Goal: Transaction & Acquisition: Purchase product/service

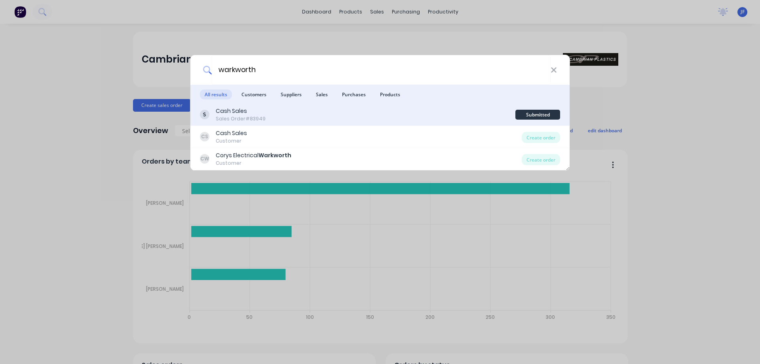
type input "warkworth"
click at [335, 118] on div "Cash Sales Sales Order #83949" at bounding box center [357, 114] width 315 height 15
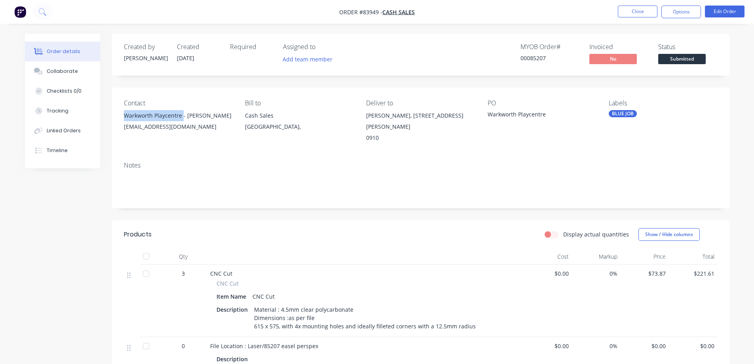
drag, startPoint x: 183, startPoint y: 114, endPoint x: 124, endPoint y: 114, distance: 58.9
click at [124, 114] on div "Warkworth Playcentre - [PERSON_NAME]" at bounding box center [178, 115] width 108 height 11
click at [671, 11] on button "Options" at bounding box center [681, 12] width 40 height 13
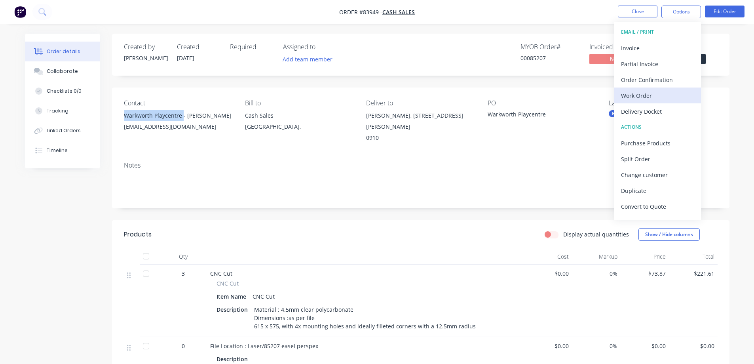
click at [640, 99] on div "Work Order" at bounding box center [657, 95] width 73 height 11
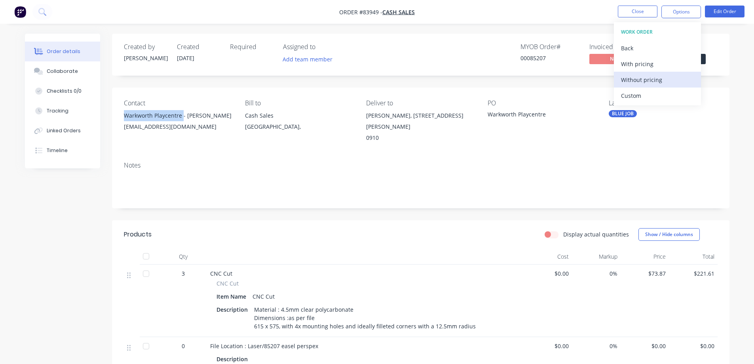
click at [644, 79] on div "Without pricing" at bounding box center [657, 79] width 73 height 11
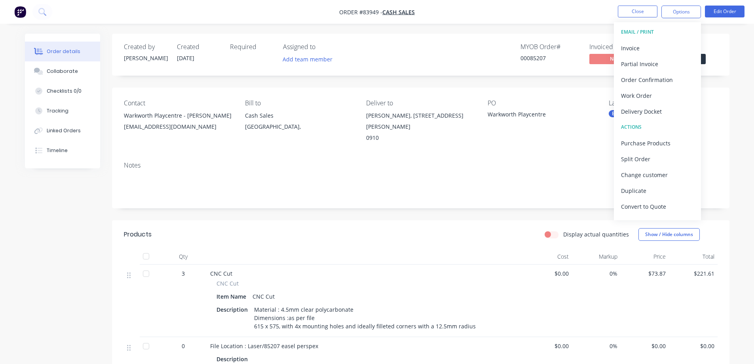
click at [510, 75] on div "Created by [PERSON_NAME] Created [DATE] Required Assigned to Add team member MY…" at bounding box center [420, 55] width 617 height 42
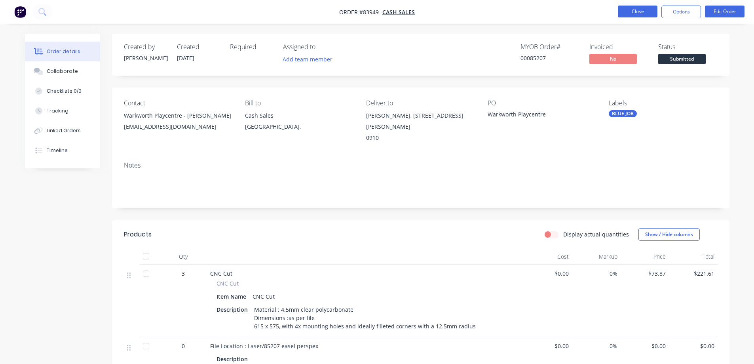
click at [624, 10] on button "Close" at bounding box center [638, 12] width 40 height 12
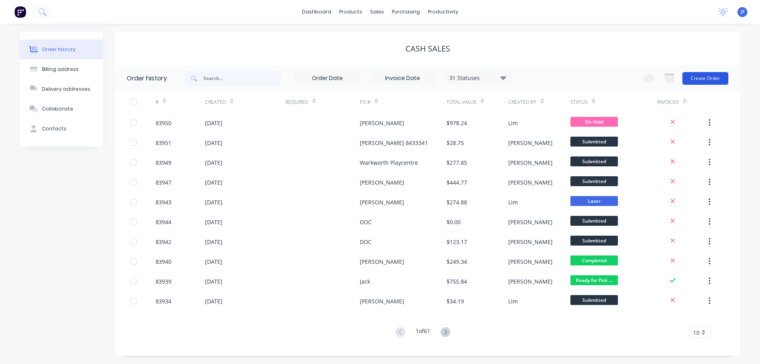
click at [710, 79] on button "Create Order" at bounding box center [705, 78] width 46 height 13
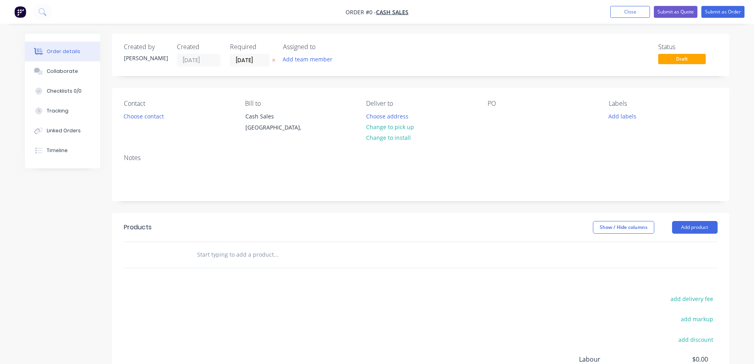
click at [274, 59] on icon at bounding box center [274, 60] width 4 height 5
click at [154, 118] on button "Choose contact" at bounding box center [143, 115] width 49 height 11
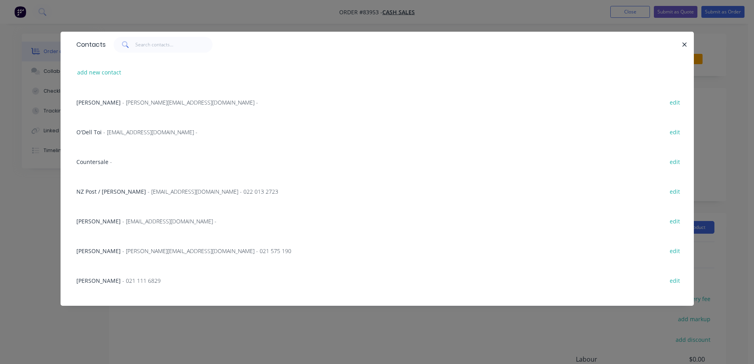
drag, startPoint x: 90, startPoint y: 162, endPoint x: 154, endPoint y: 159, distance: 63.4
click at [91, 162] on span "Countersale" at bounding box center [92, 162] width 32 height 8
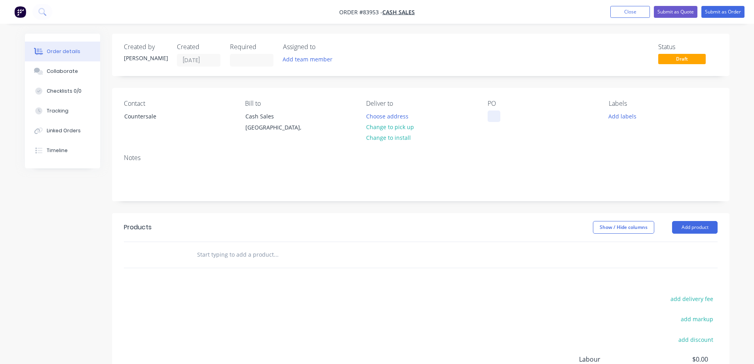
click at [493, 114] on div at bounding box center [493, 115] width 13 height 11
click at [398, 124] on button "Change to pick up" at bounding box center [390, 126] width 56 height 11
click at [242, 255] on input "text" at bounding box center [276, 254] width 158 height 16
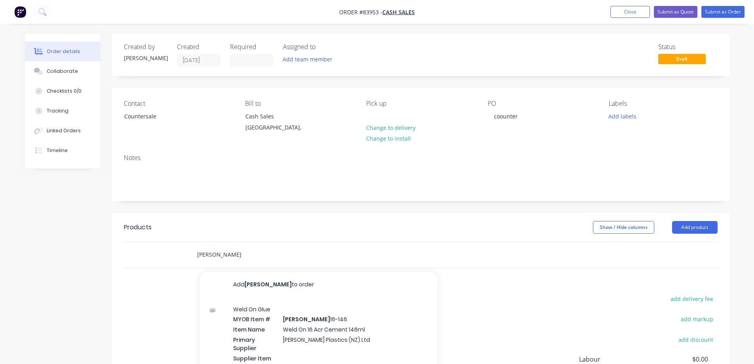
type input "[PERSON_NAME]"
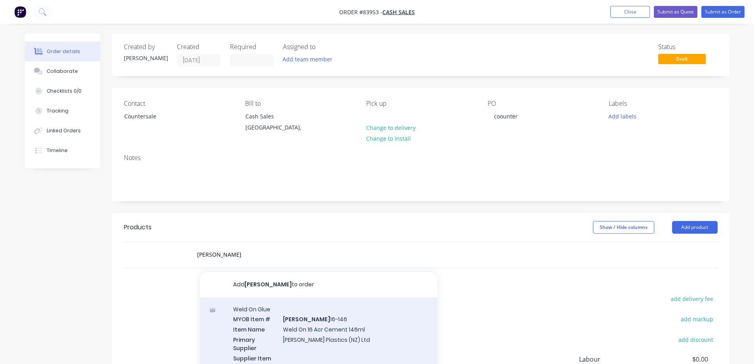
click at [314, 326] on div "Weld On Glue MYOB Item # [PERSON_NAME] 16-146 Item Name Weld On 16 Acr Cement 1…" at bounding box center [318, 347] width 237 height 101
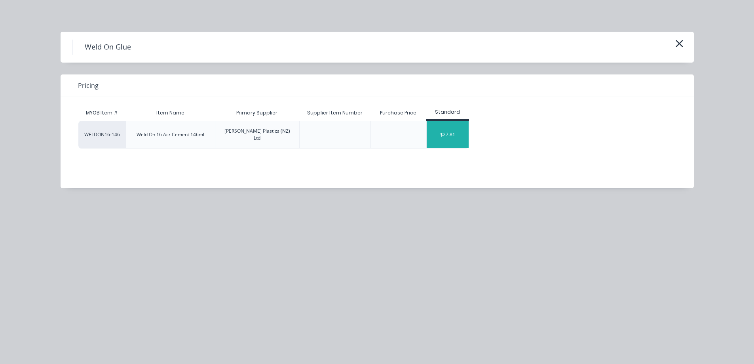
click at [454, 137] on div "$27.81" at bounding box center [447, 134] width 42 height 27
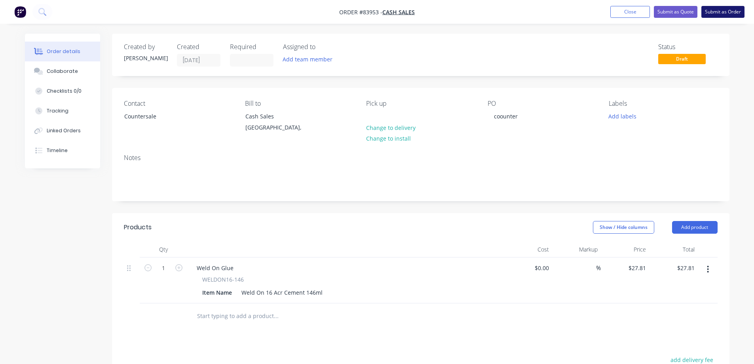
click at [709, 11] on button "Submit as Order" at bounding box center [722, 12] width 43 height 12
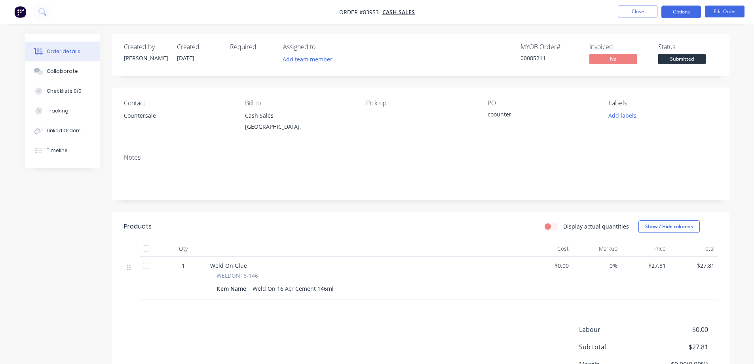
click at [694, 9] on button "Options" at bounding box center [681, 12] width 40 height 13
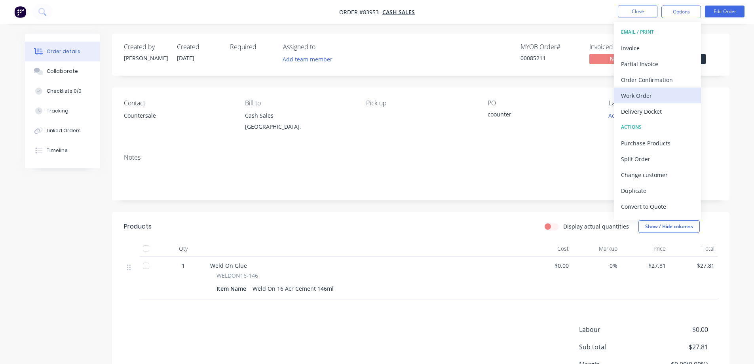
click at [654, 97] on div "Work Order" at bounding box center [657, 95] width 73 height 11
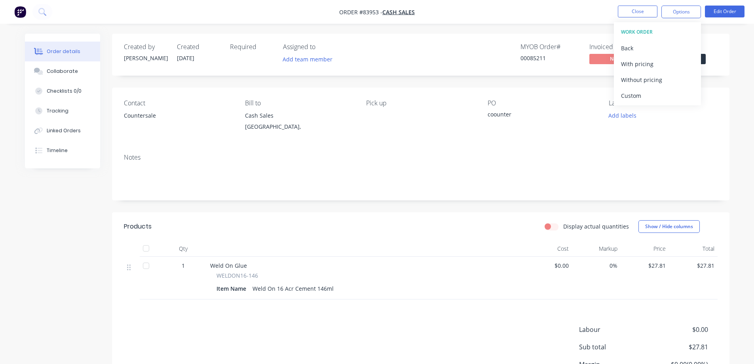
click at [654, 81] on div "Without pricing" at bounding box center [657, 79] width 73 height 11
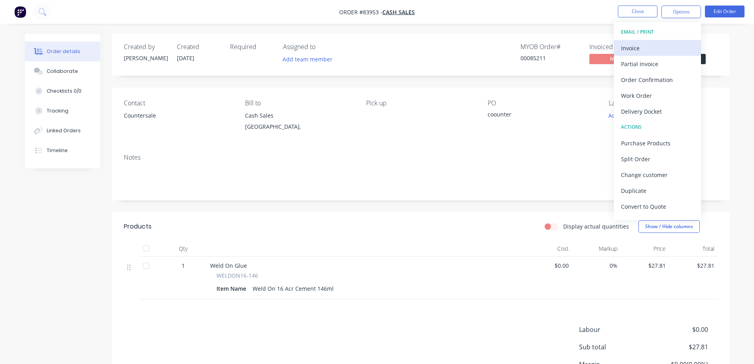
click at [647, 49] on div "Invoice" at bounding box center [657, 47] width 73 height 11
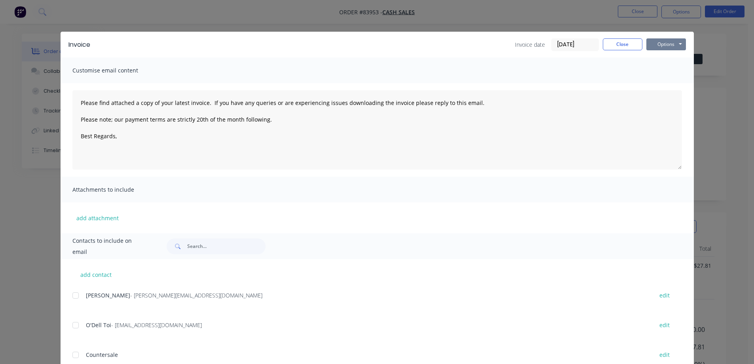
click at [661, 40] on button "Options" at bounding box center [666, 44] width 40 height 12
click at [667, 70] on button "Print" at bounding box center [671, 71] width 51 height 13
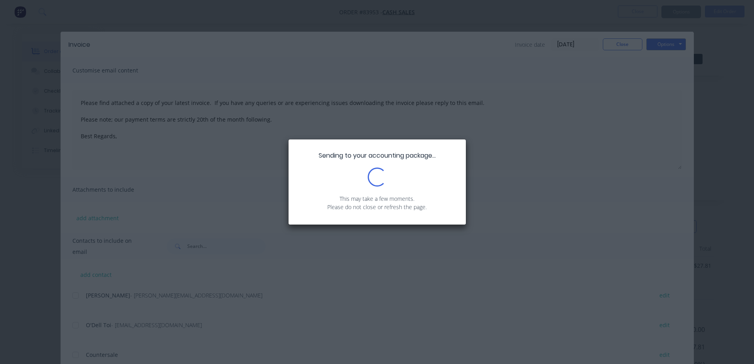
type textarea "Please find attached a copy of your latest invoice. If you have any queries or …"
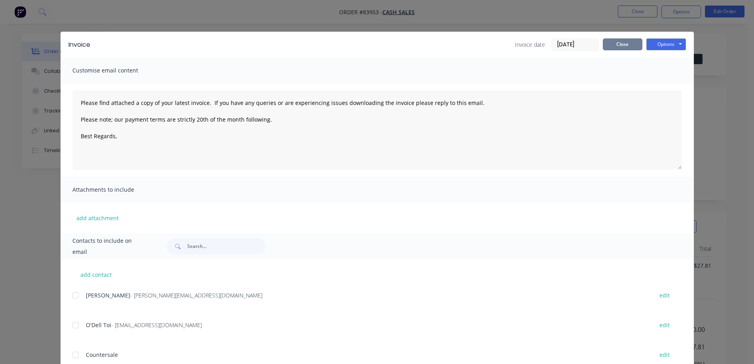
drag, startPoint x: 610, startPoint y: 46, endPoint x: 648, endPoint y: 35, distance: 39.8
click at [612, 46] on button "Close" at bounding box center [623, 44] width 40 height 12
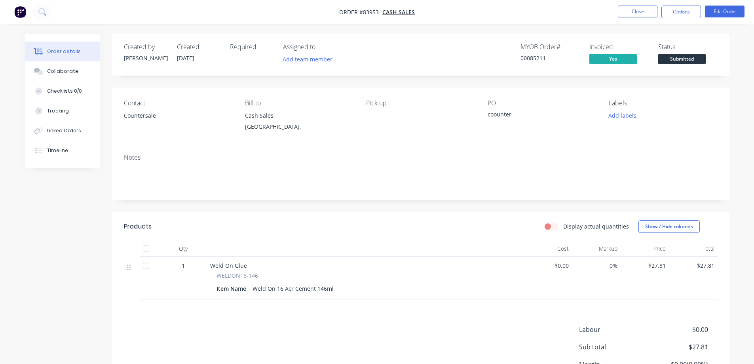
click at [674, 63] on span "Submitted" at bounding box center [681, 59] width 47 height 10
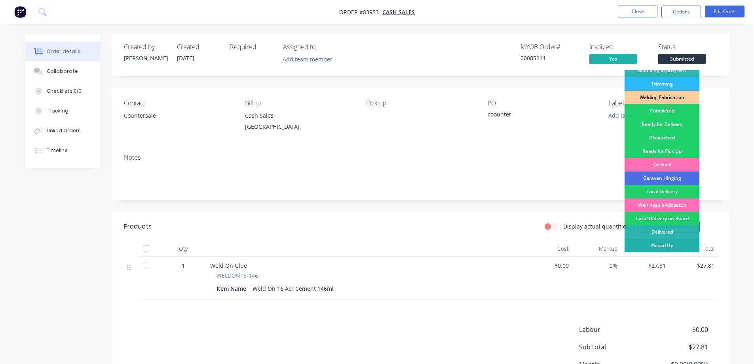
click at [662, 240] on div "Picked Up" at bounding box center [661, 245] width 75 height 13
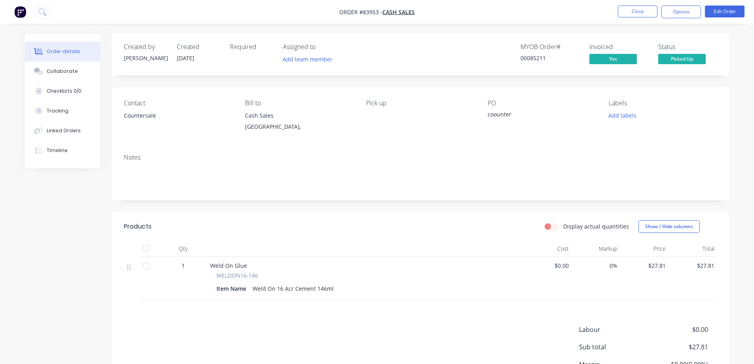
click at [664, 32] on div "Order details Collaborate Checklists 0/0 Tracking Linked Orders Timeline Order …" at bounding box center [377, 220] width 754 height 440
click at [45, 8] on icon at bounding box center [42, 12] width 8 height 8
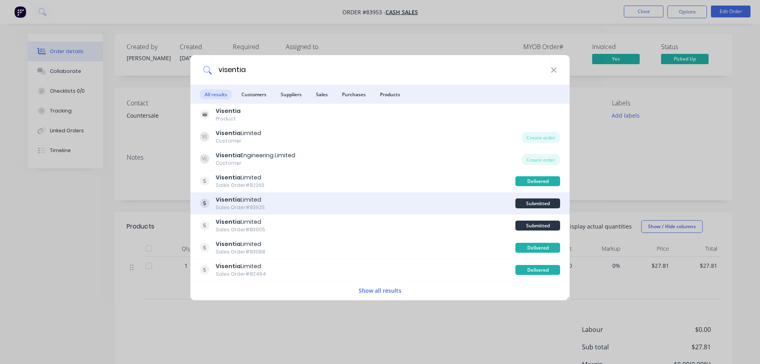
type input "visentia"
click at [453, 199] on div "Visentia Limited Sales Order #83925" at bounding box center [357, 202] width 315 height 15
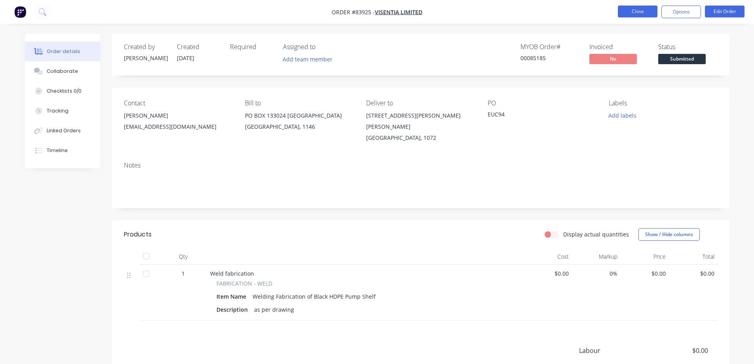
click at [643, 13] on button "Close" at bounding box center [638, 12] width 40 height 12
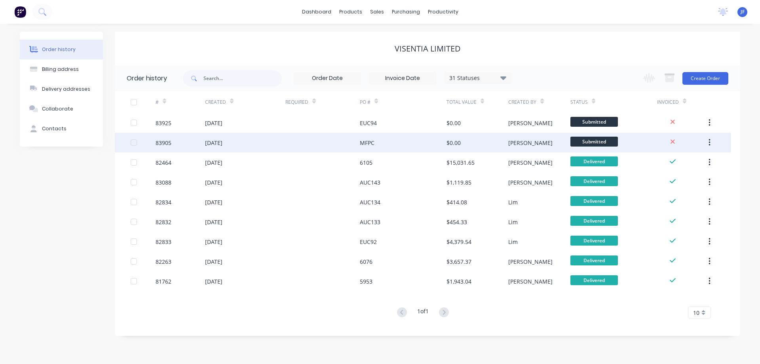
click at [422, 136] on div "MFPC" at bounding box center [403, 143] width 87 height 20
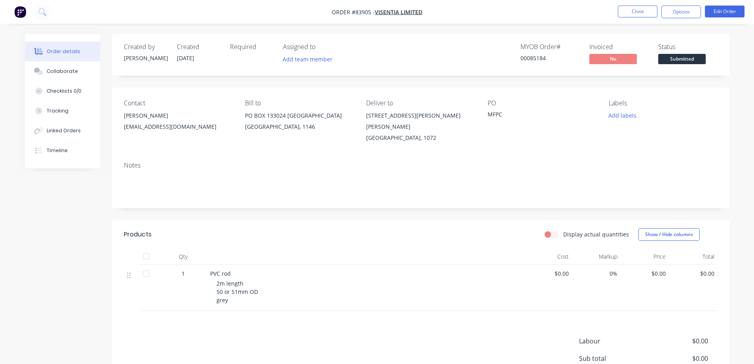
click at [728, 7] on button "Edit Order" at bounding box center [725, 12] width 40 height 12
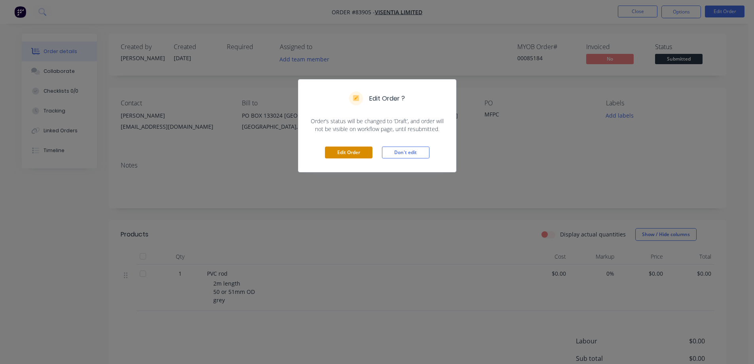
click at [325, 153] on button "Edit Order" at bounding box center [348, 152] width 47 height 12
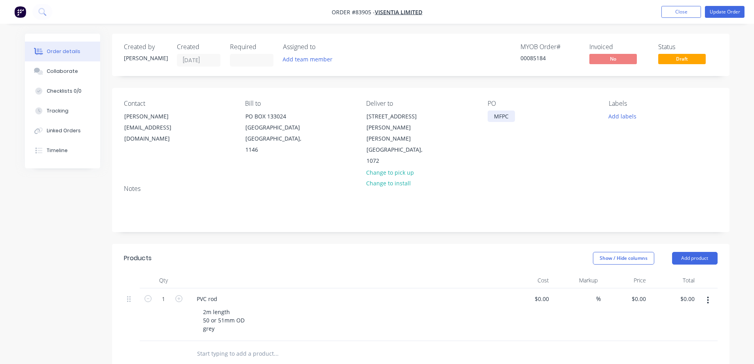
click at [495, 118] on div "MFPC" at bounding box center [500, 115] width 27 height 11
paste div
click at [540, 145] on div "Contact [PERSON_NAME] [EMAIL_ADDRESS][DOMAIN_NAME] [PERSON_NAME] to [GEOGRAPHIC…" at bounding box center [420, 133] width 617 height 91
click at [737, 7] on button "Update Order" at bounding box center [725, 12] width 40 height 12
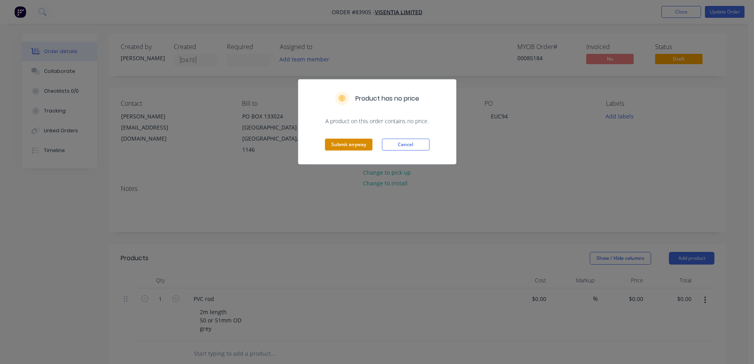
click at [341, 147] on button "Submit anyway" at bounding box center [348, 144] width 47 height 12
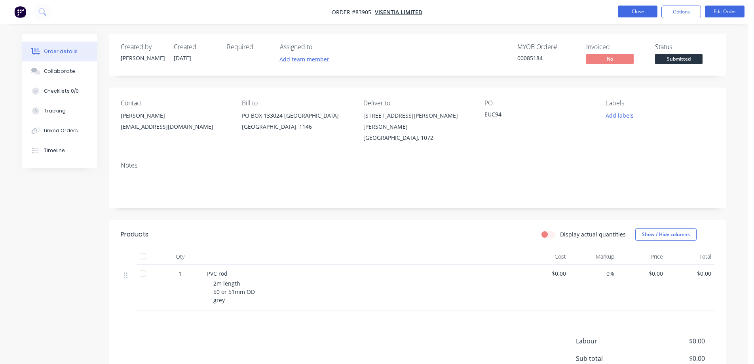
click at [641, 9] on button "Close" at bounding box center [638, 12] width 40 height 12
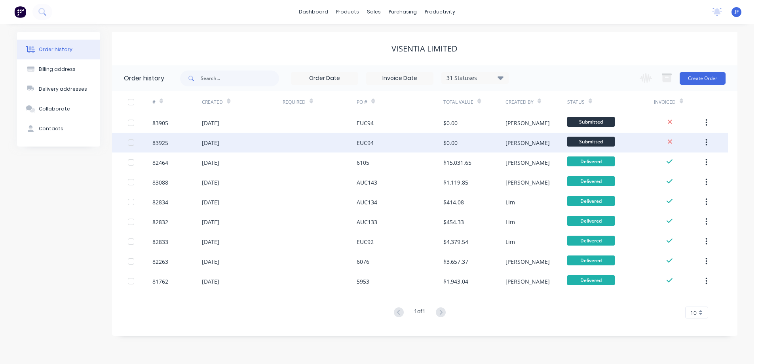
click at [371, 141] on div "EUC94" at bounding box center [364, 142] width 17 height 8
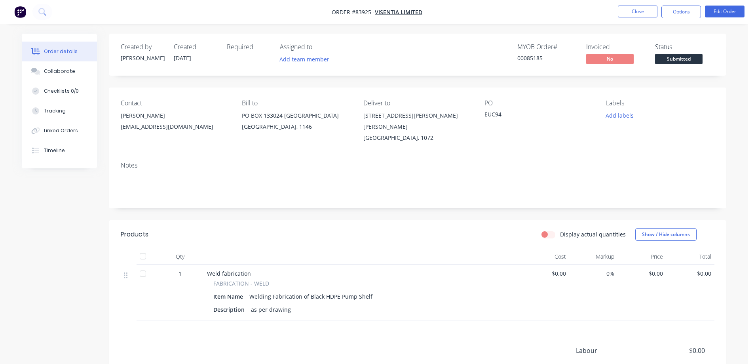
click at [466, 78] on div "Created by [PERSON_NAME] Created [DATE] Required Assigned to Add team member MY…" at bounding box center [417, 241] width 617 height 415
click at [451, 66] on div "MYOB Order # 00085185 Invoiced No Status Submitted" at bounding box center [536, 54] width 355 height 23
click at [537, 55] on div "00085185" at bounding box center [546, 58] width 59 height 8
copy div "00085185"
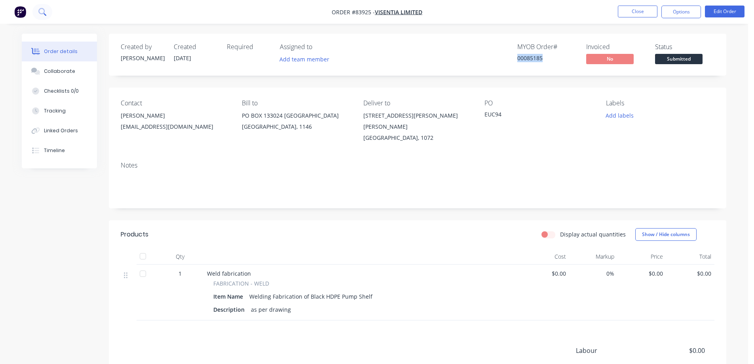
click at [42, 10] on icon at bounding box center [42, 12] width 8 height 8
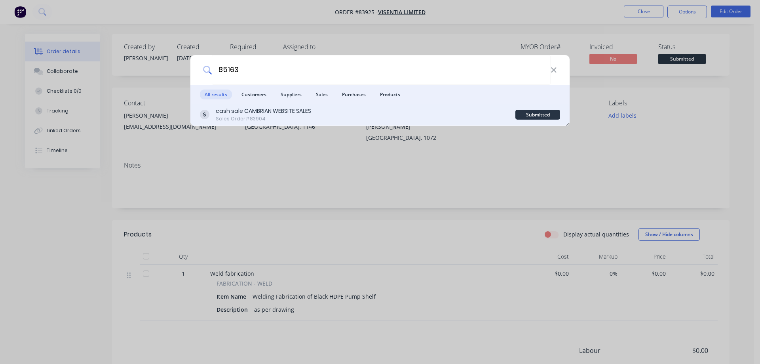
type input "85163"
click at [419, 106] on div "cash sale CAMBRIAN WEBSITE SALES Sales Order #83904 Submitted" at bounding box center [379, 115] width 379 height 22
click at [513, 114] on div "cash sale CAMBRIAN WEBSITE SALES Sales Order #83904" at bounding box center [357, 114] width 315 height 15
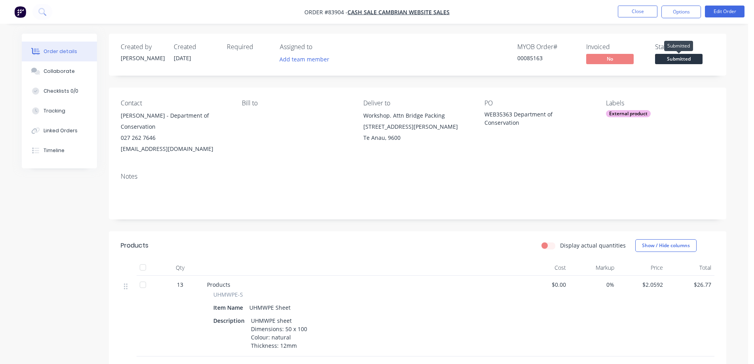
click at [701, 60] on span "Submitted" at bounding box center [678, 59] width 47 height 10
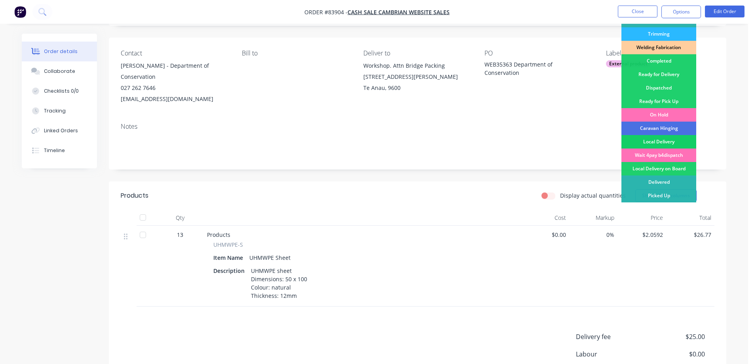
scroll to position [79, 0]
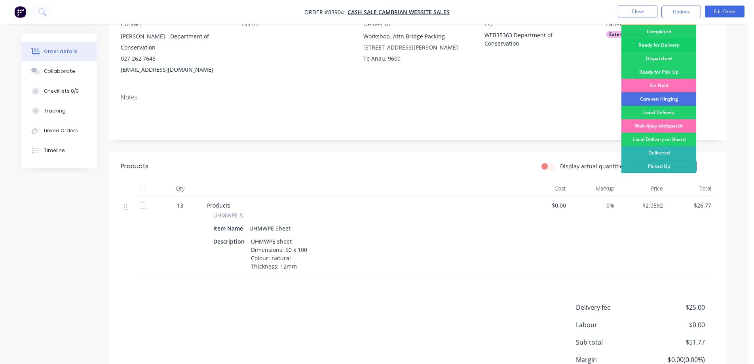
click at [669, 45] on div "Ready for Delivery" at bounding box center [658, 44] width 75 height 13
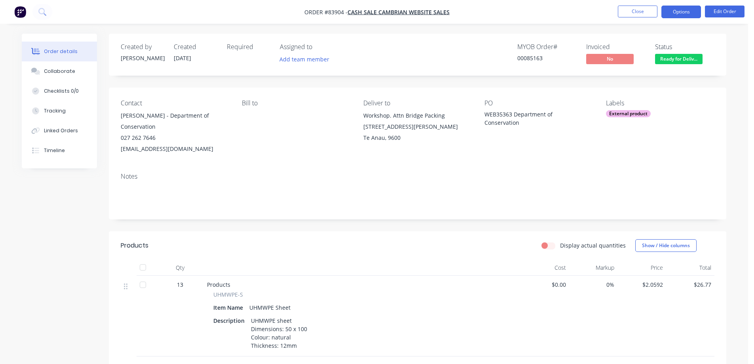
click at [676, 8] on button "Options" at bounding box center [681, 12] width 40 height 13
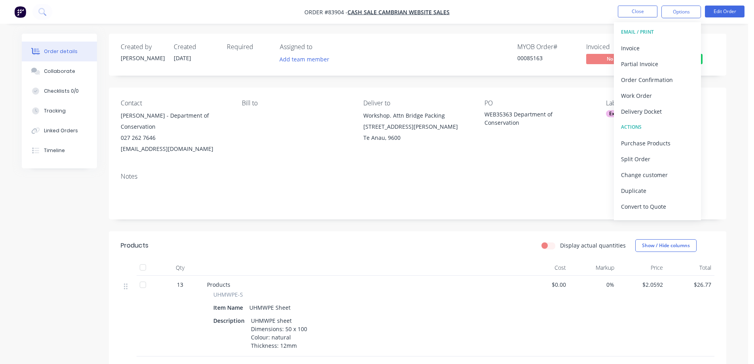
click at [658, 40] on button "EMAIL / PRINT" at bounding box center [657, 32] width 87 height 16
click at [663, 44] on div "Invoice" at bounding box center [657, 47] width 73 height 11
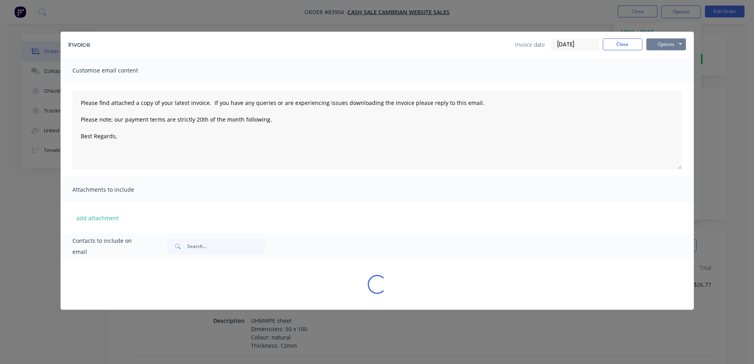
click at [668, 44] on button "Options" at bounding box center [666, 44] width 40 height 12
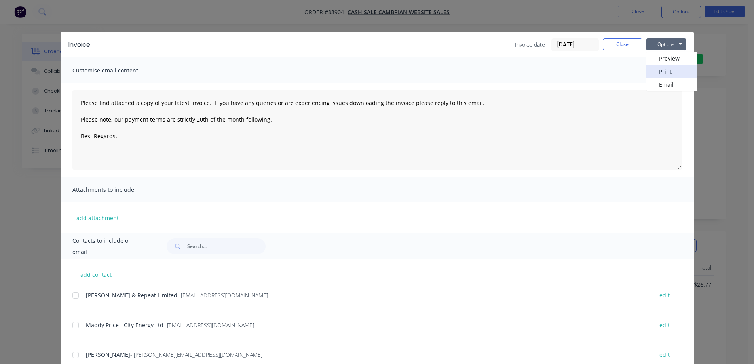
click at [672, 68] on button "Print" at bounding box center [671, 71] width 51 height 13
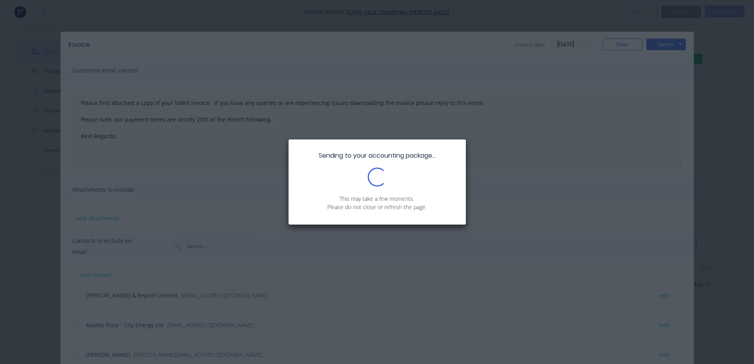
type textarea "Please find attached a copy of your latest invoice. If you have any queries or …"
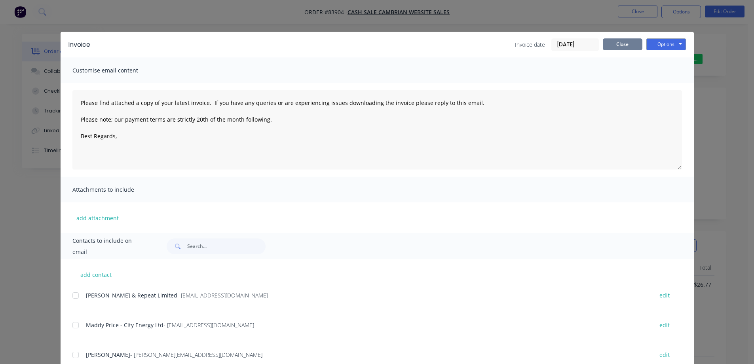
click at [609, 43] on button "Close" at bounding box center [623, 44] width 40 height 12
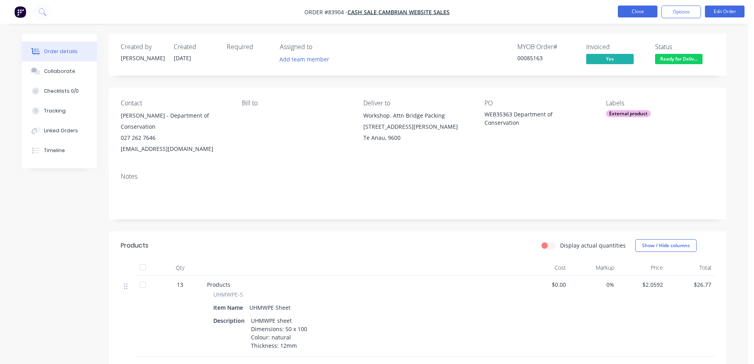
click at [628, 10] on button "Close" at bounding box center [638, 12] width 40 height 12
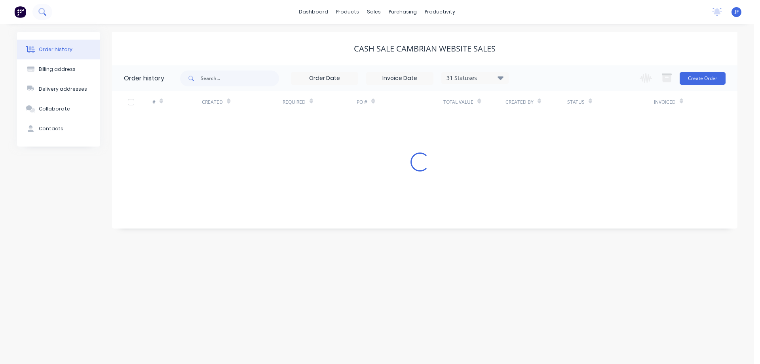
click at [39, 8] on icon at bounding box center [42, 12] width 8 height 8
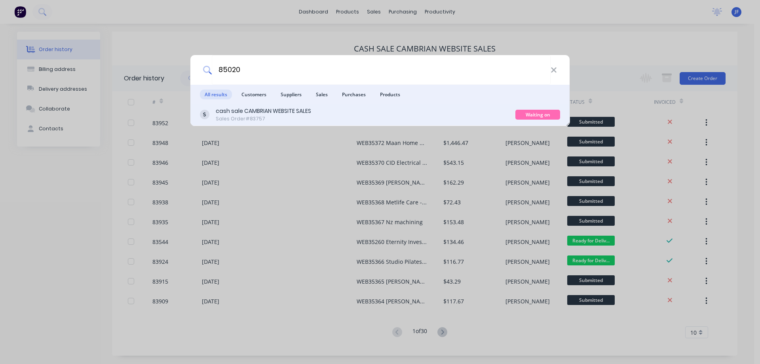
type input "85020"
click at [444, 119] on div "cash sale CAMBRIAN WEBSITE SALES Sales Order #83757" at bounding box center [357, 114] width 315 height 15
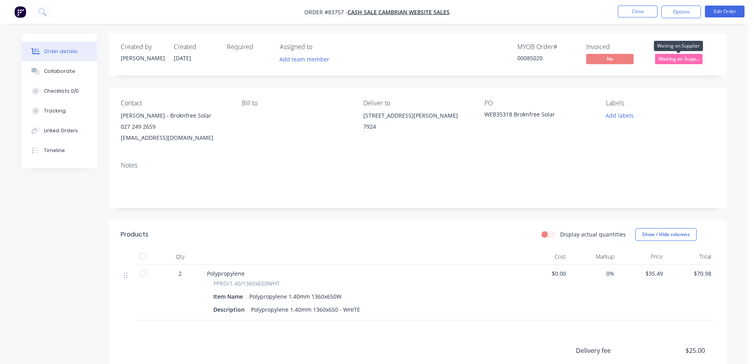
click at [669, 59] on span "Waiting on Supp..." at bounding box center [678, 59] width 47 height 10
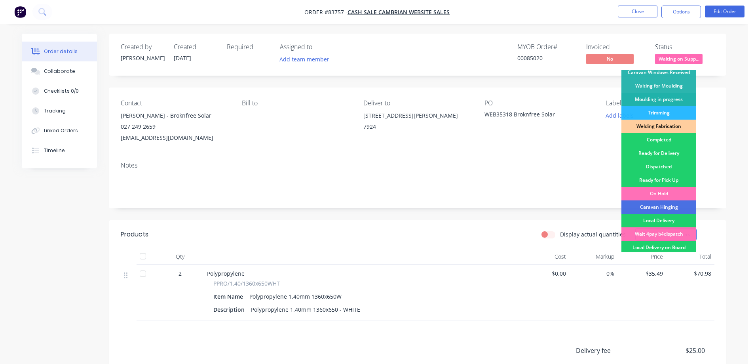
scroll to position [154, 0]
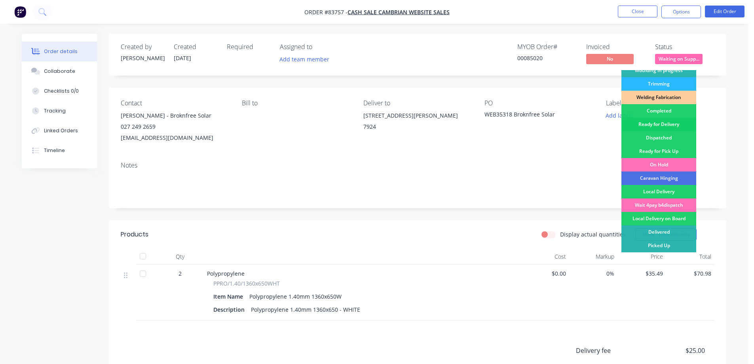
click at [661, 124] on div "Ready for Delivery" at bounding box center [658, 123] width 75 height 13
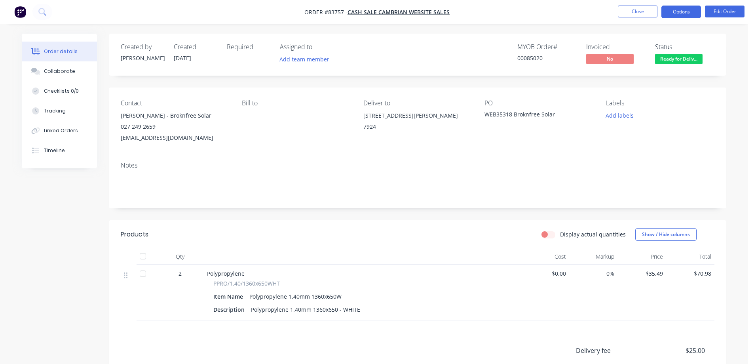
drag, startPoint x: 679, startPoint y: 18, endPoint x: 679, endPoint y: 11, distance: 6.3
click at [679, 11] on button "Options" at bounding box center [681, 12] width 40 height 13
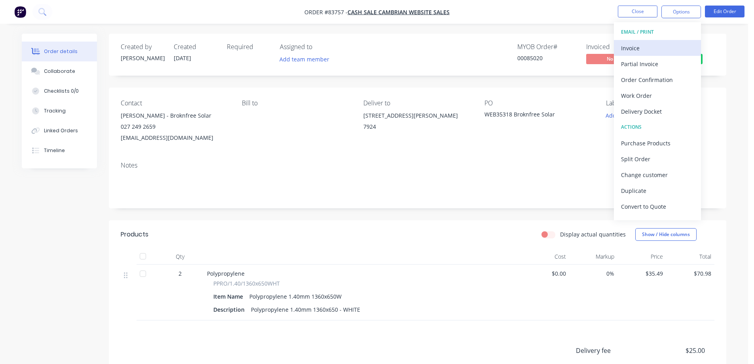
click at [658, 50] on div "Invoice" at bounding box center [657, 47] width 73 height 11
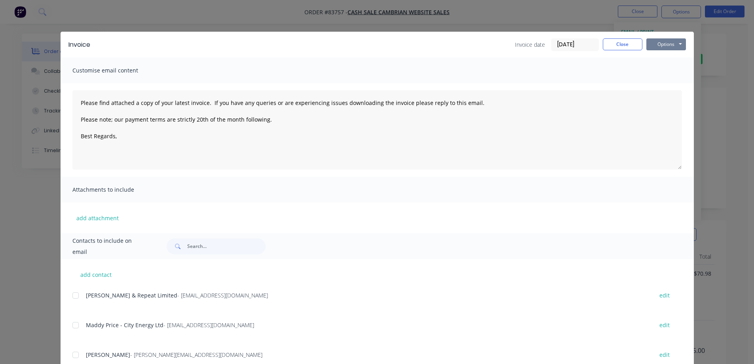
click at [675, 42] on button "Options" at bounding box center [666, 44] width 40 height 12
type textarea "Please find attached a copy of your latest invoice. If you have any queries or …"
click at [632, 47] on button "Close" at bounding box center [623, 44] width 40 height 12
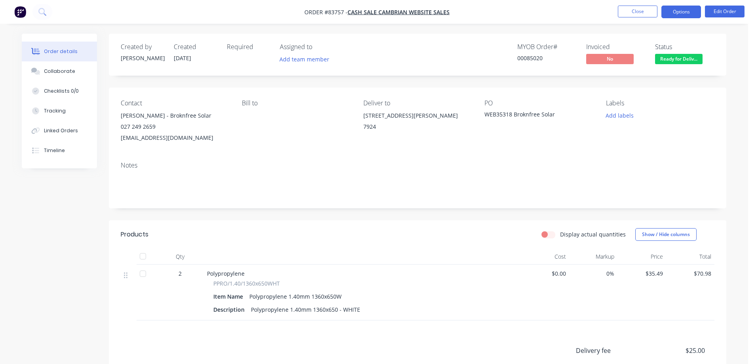
click at [668, 8] on button "Options" at bounding box center [681, 12] width 40 height 13
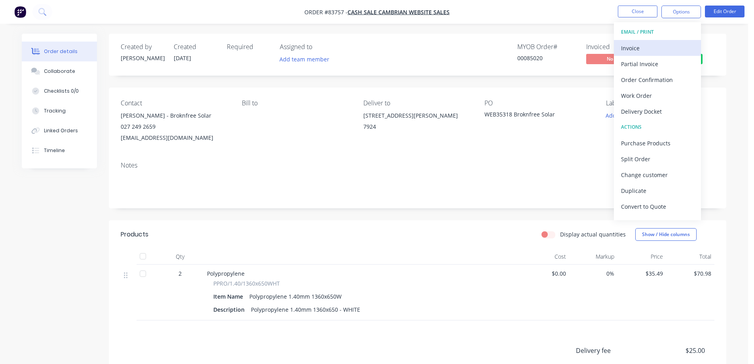
click at [648, 50] on div "Invoice" at bounding box center [657, 47] width 73 height 11
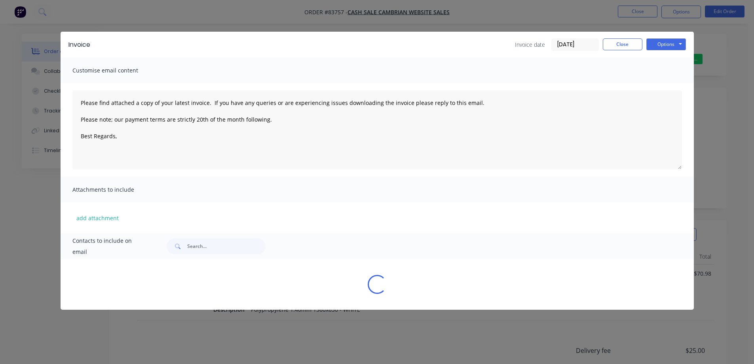
click at [666, 46] on button "Options" at bounding box center [666, 44] width 40 height 12
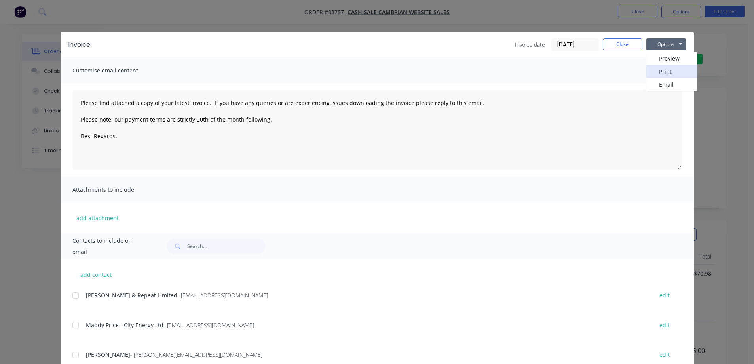
click at [667, 72] on button "Print" at bounding box center [671, 71] width 51 height 13
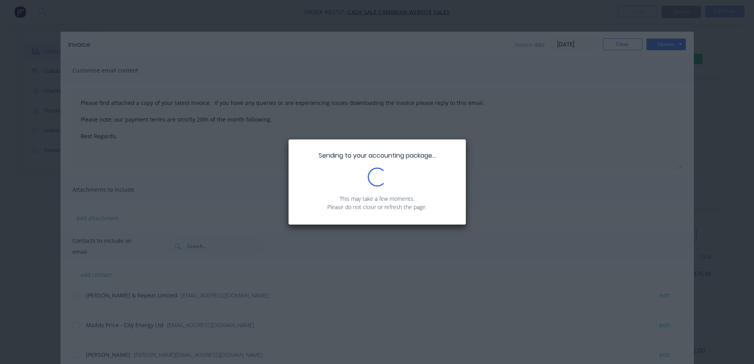
type textarea "Please find attached a copy of your latest invoice. If you have any queries or …"
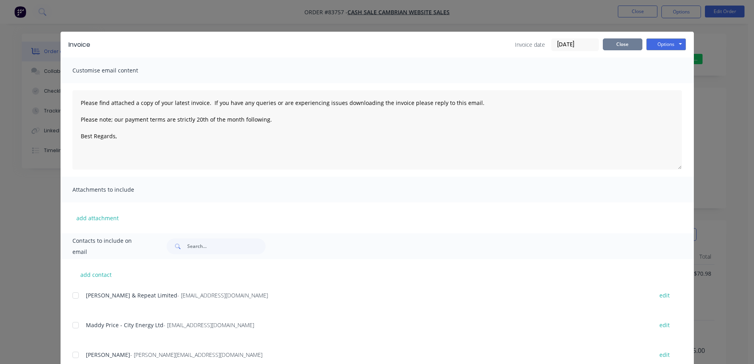
click at [619, 40] on button "Close" at bounding box center [623, 44] width 40 height 12
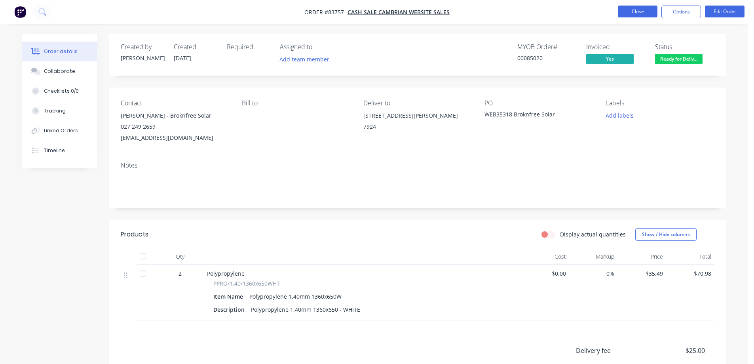
click at [631, 10] on button "Close" at bounding box center [638, 12] width 40 height 12
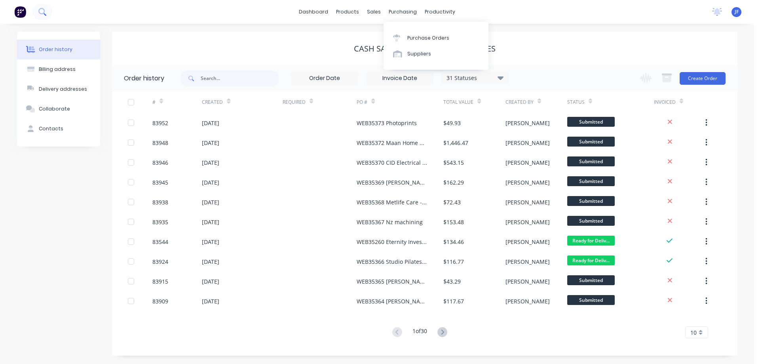
click at [47, 11] on button at bounding box center [42, 12] width 20 height 16
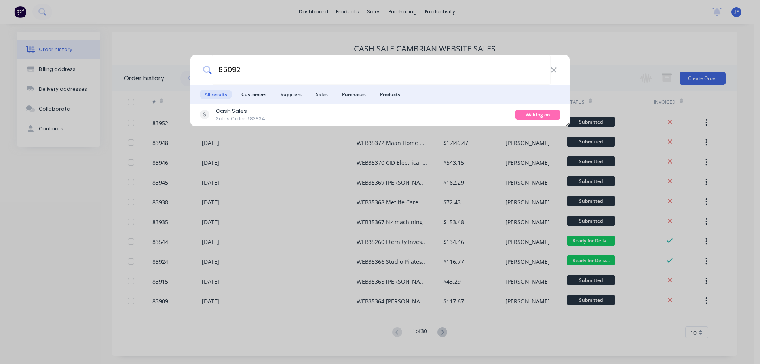
type input "85092"
click at [354, 114] on div "Cash Sales Sales Order #83834" at bounding box center [357, 114] width 315 height 15
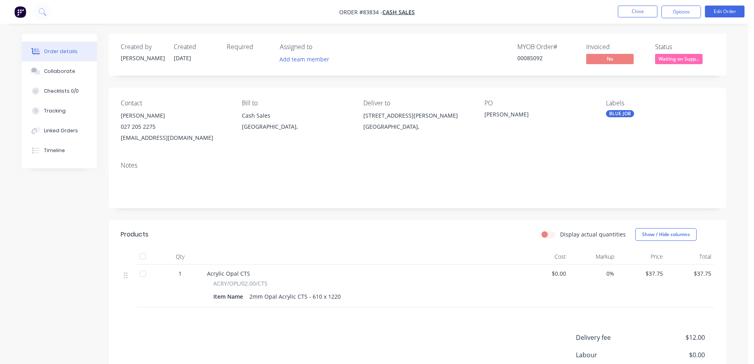
drag, startPoint x: 691, startPoint y: 57, endPoint x: 688, endPoint y: 64, distance: 7.1
click at [690, 57] on span "Waiting on Supp..." at bounding box center [678, 59] width 47 height 10
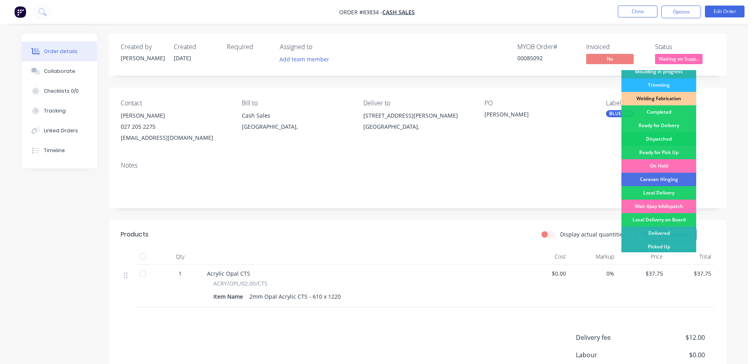
scroll to position [154, 0]
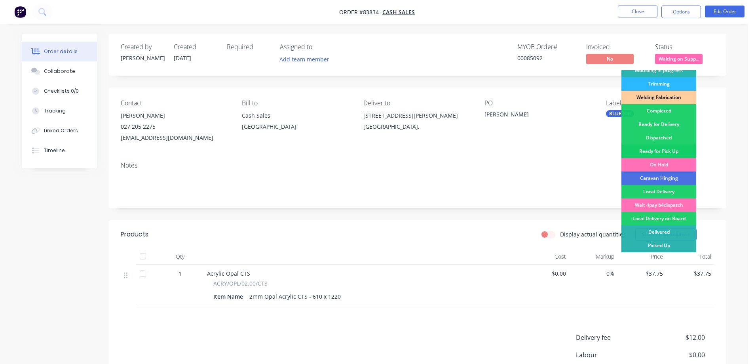
click at [679, 147] on div "Ready for Pick Up" at bounding box center [658, 150] width 75 height 13
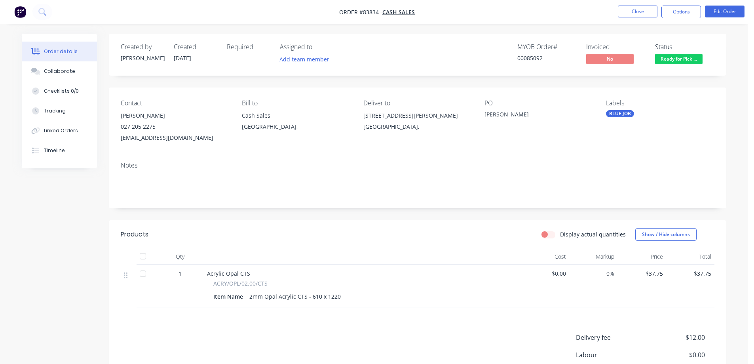
click at [688, 65] on button "Ready for Pick ..." at bounding box center [678, 60] width 47 height 12
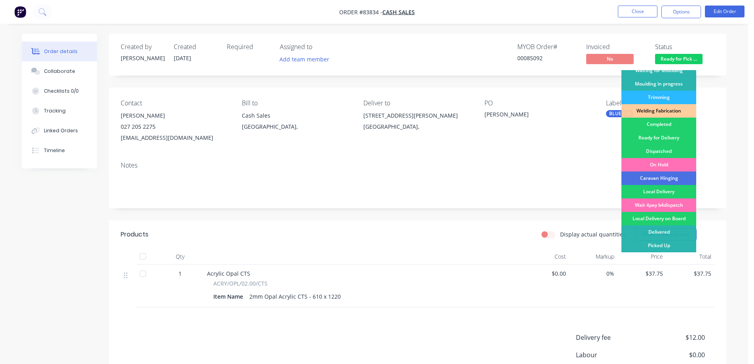
click at [682, 136] on div "Ready for Delivery" at bounding box center [658, 137] width 75 height 13
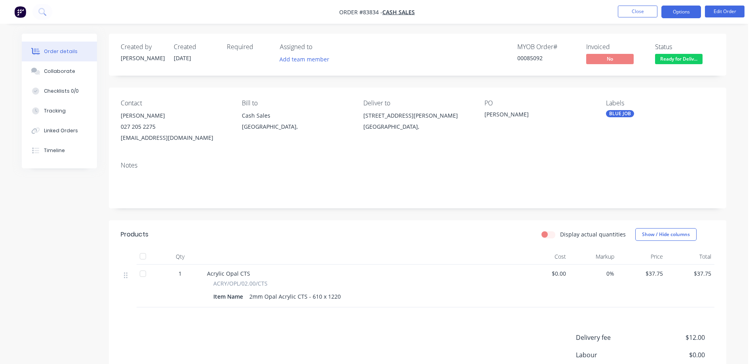
click at [692, 14] on button "Options" at bounding box center [681, 12] width 40 height 13
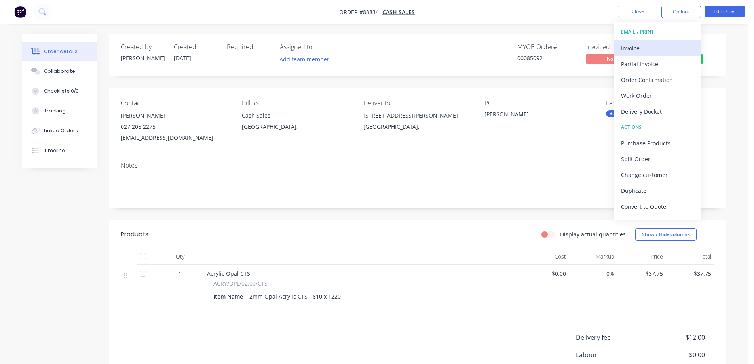
click at [637, 47] on div "Invoice" at bounding box center [657, 47] width 73 height 11
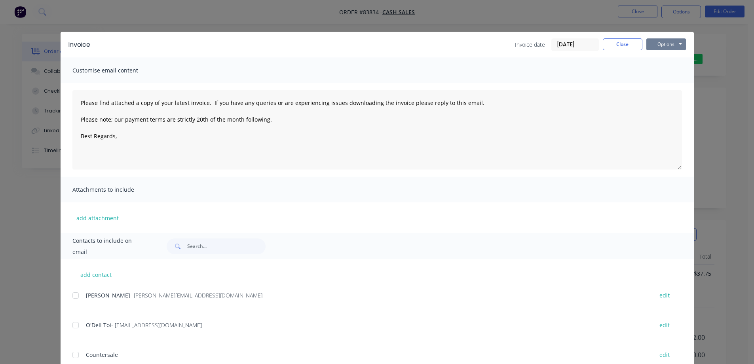
click at [668, 47] on button "Options" at bounding box center [666, 44] width 40 height 12
click at [664, 72] on button "Print" at bounding box center [671, 71] width 51 height 13
type textarea "Please find attached a copy of your latest invoice. If you have any queries or …"
drag, startPoint x: 612, startPoint y: 40, endPoint x: 623, endPoint y: 22, distance: 21.6
click at [613, 40] on button "Close" at bounding box center [623, 44] width 40 height 12
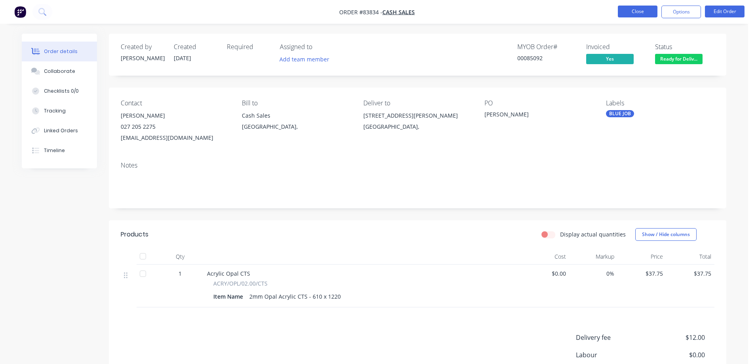
click at [628, 12] on button "Close" at bounding box center [638, 12] width 40 height 12
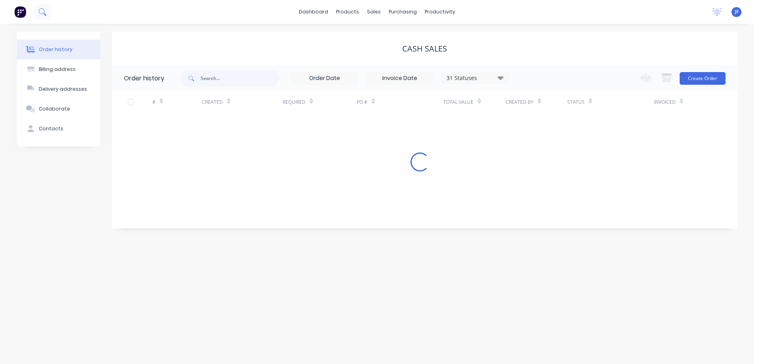
click at [49, 15] on button at bounding box center [42, 12] width 20 height 16
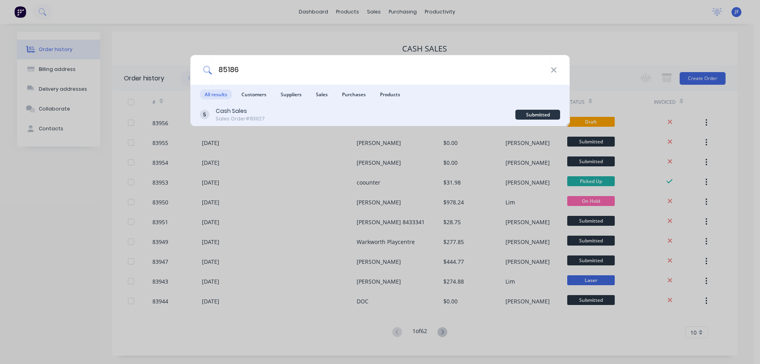
type input "85186"
click at [464, 111] on div "Cash Sales Sales Order #83927" at bounding box center [357, 114] width 315 height 15
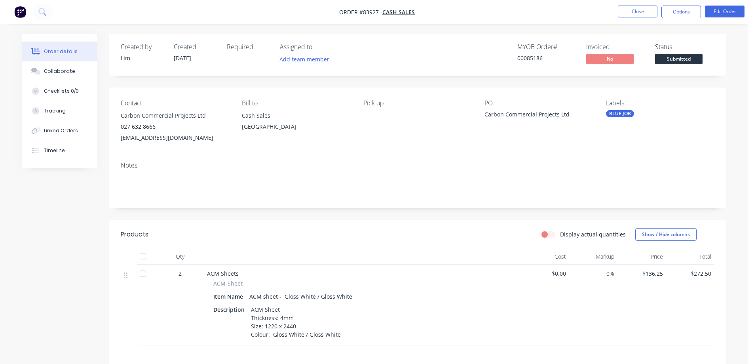
click at [671, 60] on span "Submitted" at bounding box center [678, 59] width 47 height 10
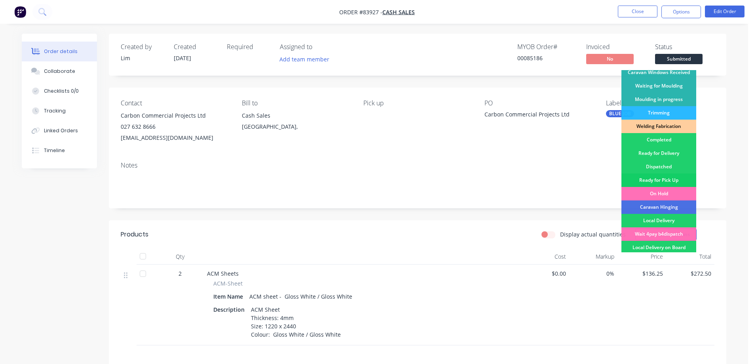
scroll to position [154, 0]
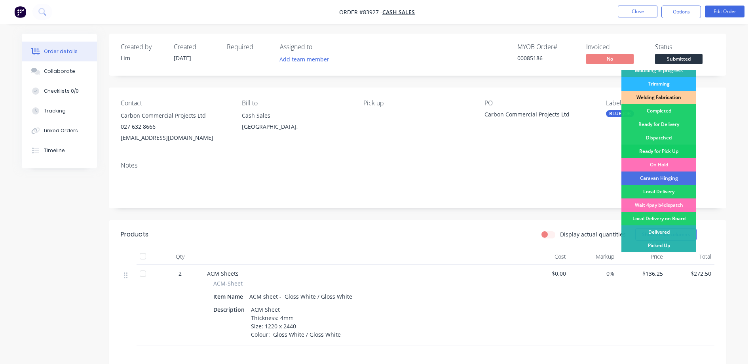
click at [674, 147] on div "Ready for Pick Up" at bounding box center [658, 150] width 75 height 13
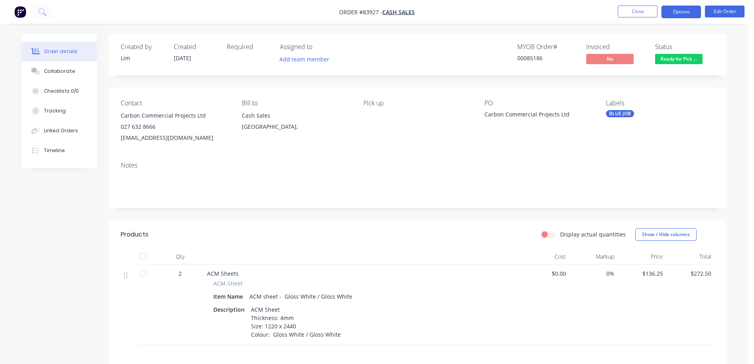
click at [679, 10] on button "Options" at bounding box center [681, 12] width 40 height 13
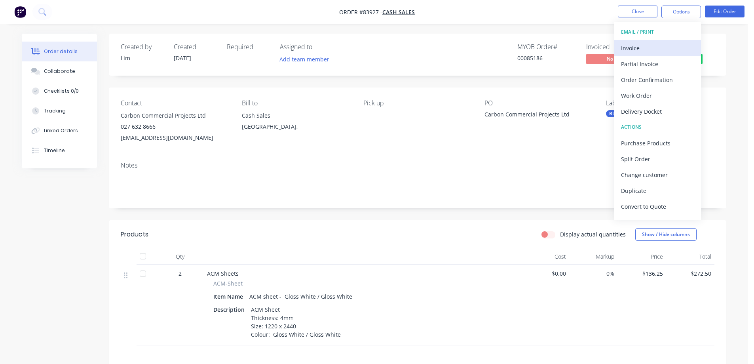
click at [640, 44] on div "Invoice" at bounding box center [657, 47] width 73 height 11
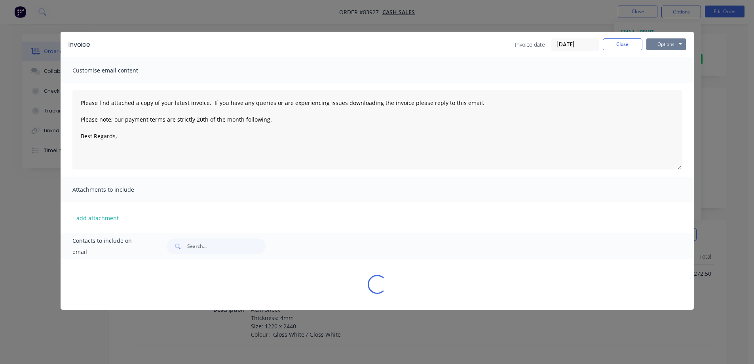
click at [662, 40] on button "Options" at bounding box center [666, 44] width 40 height 12
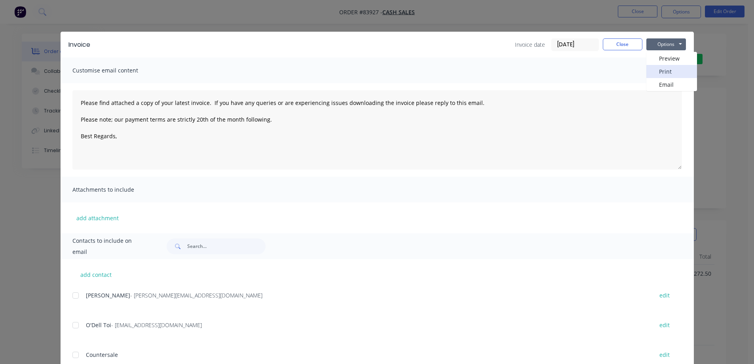
click at [660, 70] on button "Print" at bounding box center [671, 71] width 51 height 13
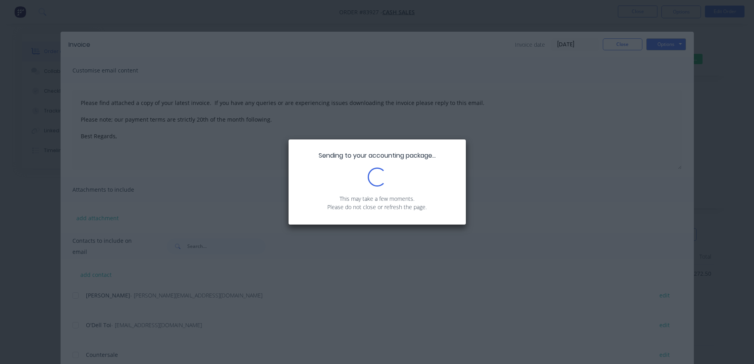
type textarea "Please find attached a copy of your latest invoice. If you have any queries or …"
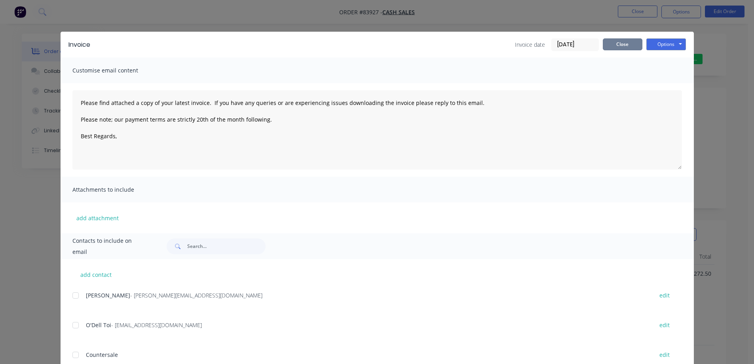
click at [627, 43] on button "Close" at bounding box center [623, 44] width 40 height 12
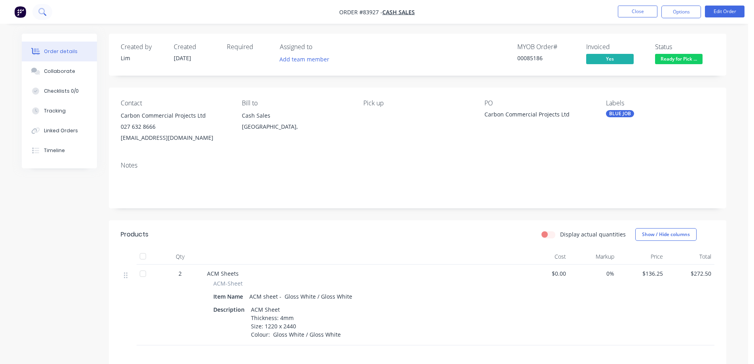
click at [46, 13] on button at bounding box center [42, 12] width 20 height 16
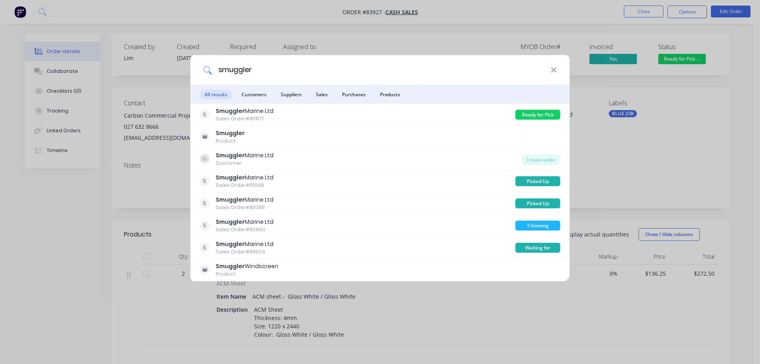
type input "smuggler"
click at [614, 169] on div "smuggler All results Customers Suppliers Sales Purchases Products Smuggler Mari…" at bounding box center [380, 182] width 760 height 364
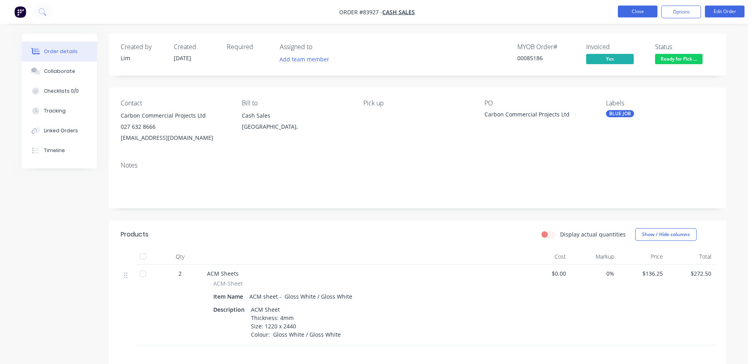
click at [646, 13] on button "Close" at bounding box center [638, 12] width 40 height 12
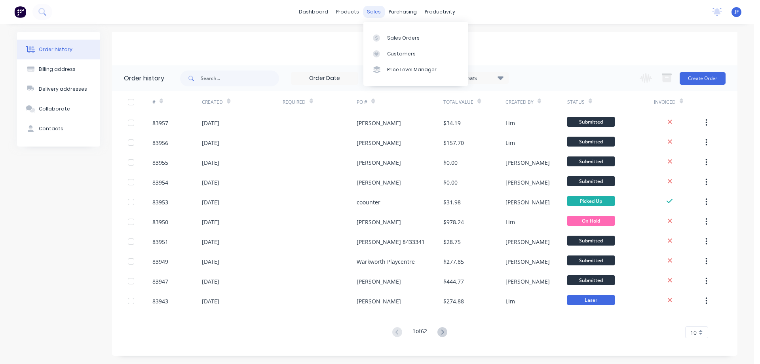
click at [379, 12] on div "sales" at bounding box center [374, 12] width 22 height 12
click at [387, 33] on link "Sales Orders" at bounding box center [415, 38] width 105 height 16
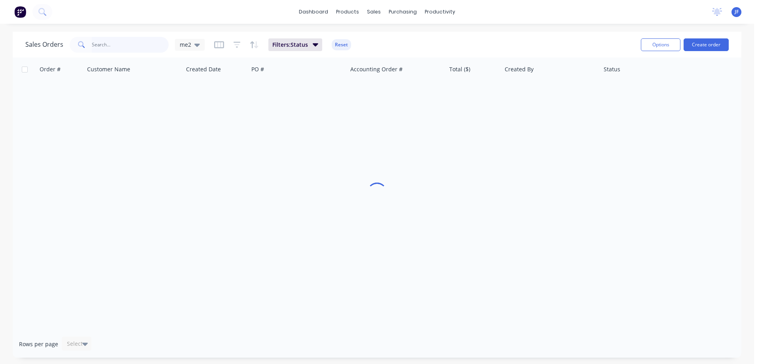
click at [148, 45] on input "text" at bounding box center [130, 45] width 77 height 16
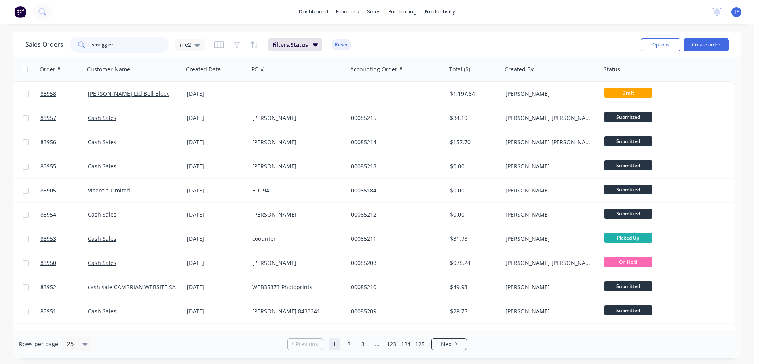
type input "smuggler"
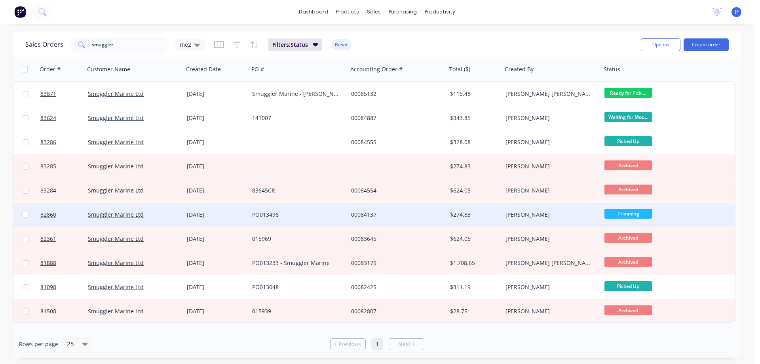
click at [333, 210] on div "PO013496" at bounding box center [296, 214] width 88 height 8
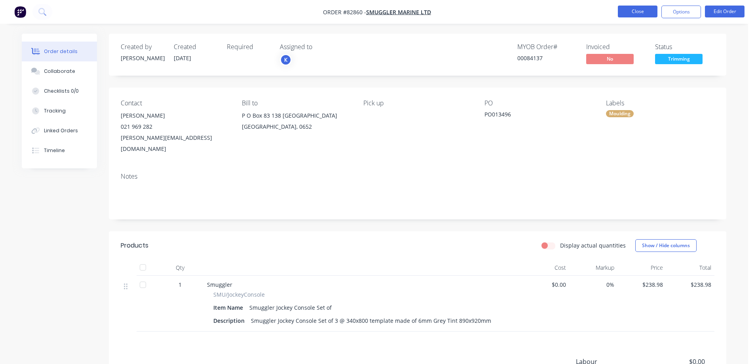
click at [639, 16] on button "Close" at bounding box center [638, 12] width 40 height 12
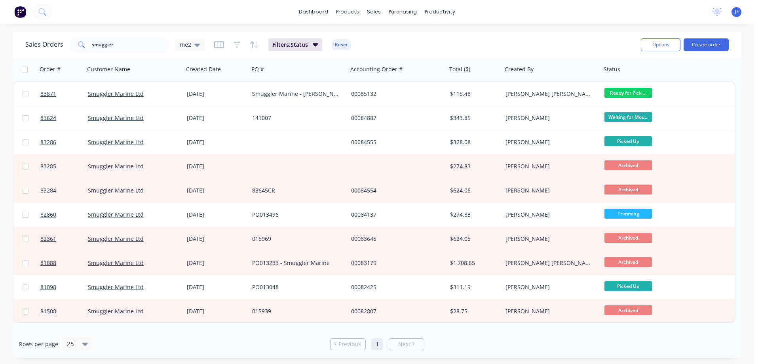
click at [283, 331] on div "Rows per page 25 Previous 1 Next" at bounding box center [377, 343] width 728 height 27
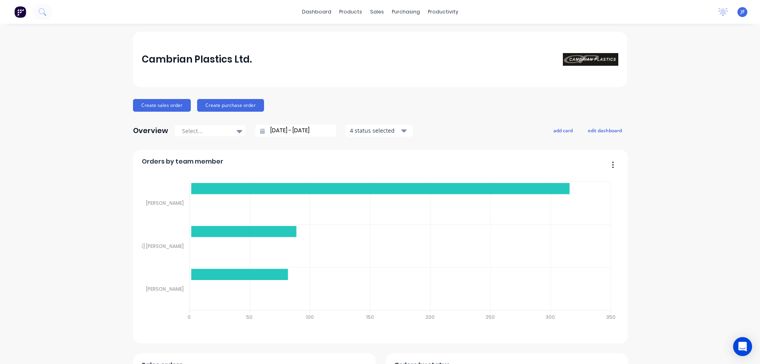
click at [155, 106] on button "Create sales order" at bounding box center [162, 105] width 58 height 13
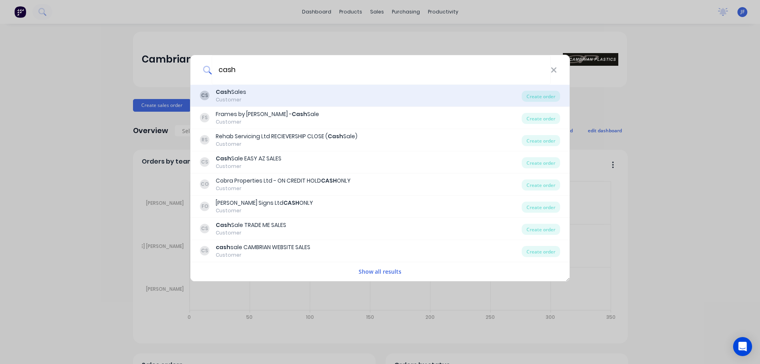
type input "cash"
click at [256, 100] on div "CS Cash Sales Customer" at bounding box center [361, 95] width 322 height 15
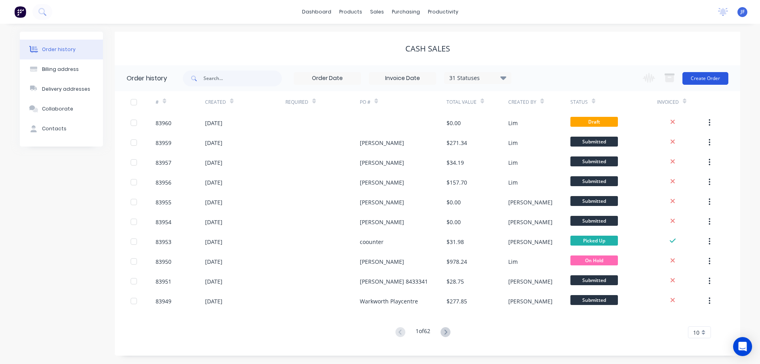
click at [708, 75] on button "Create Order" at bounding box center [705, 78] width 46 height 13
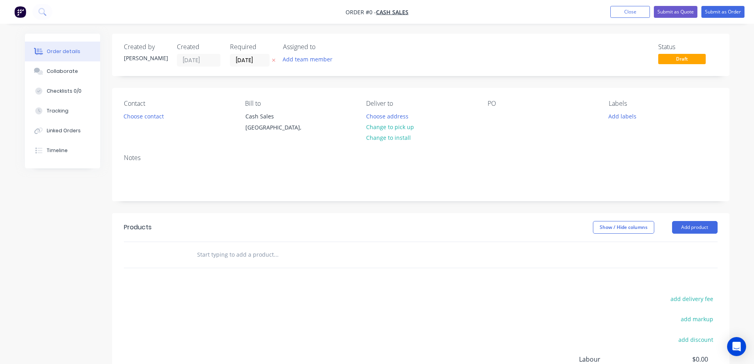
click at [272, 61] on icon at bounding box center [274, 60] width 4 height 5
click at [149, 121] on button "Choose contact" at bounding box center [143, 115] width 49 height 11
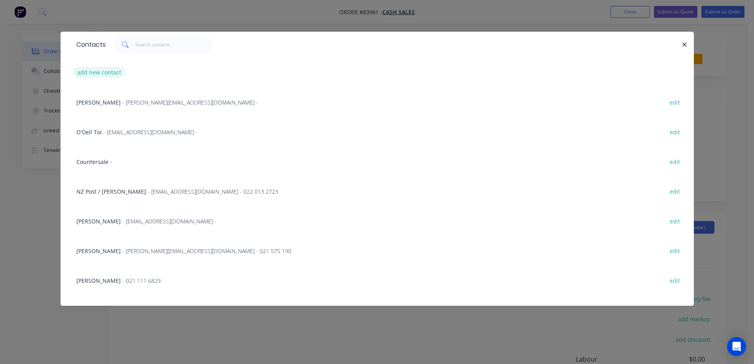
click at [100, 71] on button "add new contact" at bounding box center [99, 72] width 52 height 11
select select "NZ"
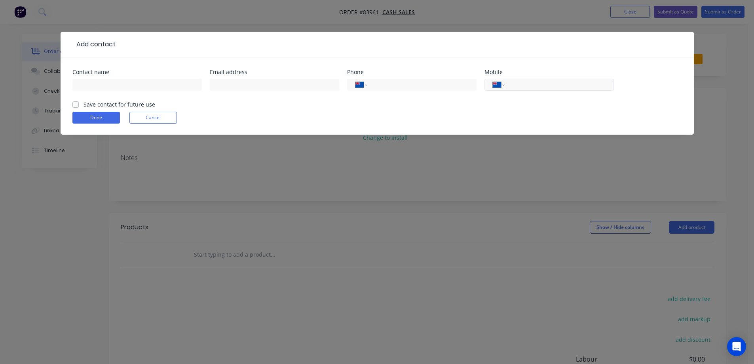
click at [535, 87] on input "tel" at bounding box center [557, 84] width 95 height 9
paste input "021 524 151"
type input "021 524 151"
click at [135, 85] on input "text" at bounding box center [136, 85] width 129 height 12
type input "Melanie Cutfield"
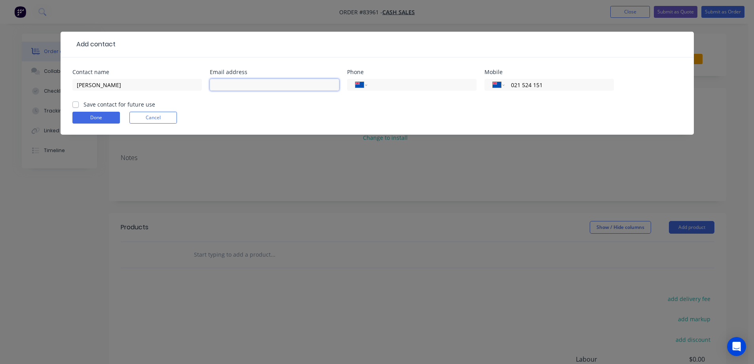
click at [232, 87] on input "text" at bounding box center [274, 85] width 129 height 12
paste input "melanie@cutfield.com"
type input "melanie@cutfield.com"
click at [84, 105] on label "Save contact for future use" at bounding box center [119, 104] width 72 height 8
click at [79, 105] on input "Save contact for future use" at bounding box center [75, 104] width 6 height 8
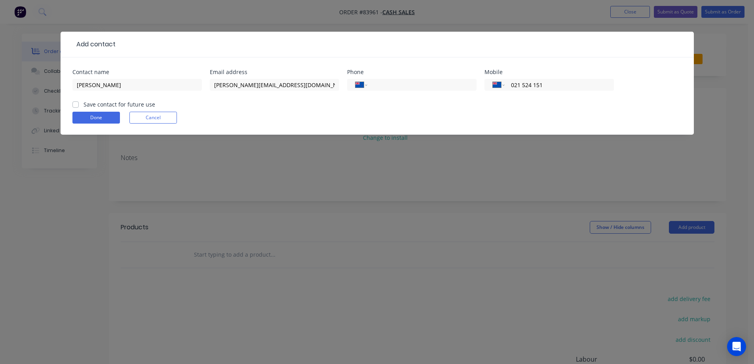
checkbox input "true"
click at [87, 116] on button "Done" at bounding box center [95, 118] width 47 height 12
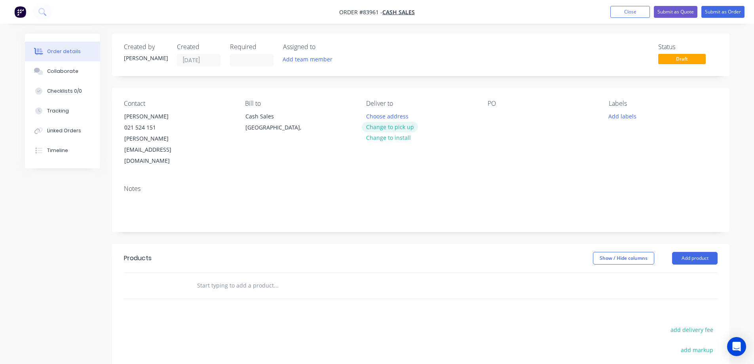
click at [399, 129] on button "Change to pick up" at bounding box center [390, 126] width 56 height 11
drag, startPoint x: 125, startPoint y: 114, endPoint x: 207, endPoint y: 114, distance: 81.9
click at [207, 114] on div "Contact Melanie Cutfield 021 524 151 melanie@cutfield.com" at bounding box center [178, 133] width 108 height 67
copy div "Melanie Cutfield"
click at [492, 110] on div "PO" at bounding box center [541, 133] width 108 height 67
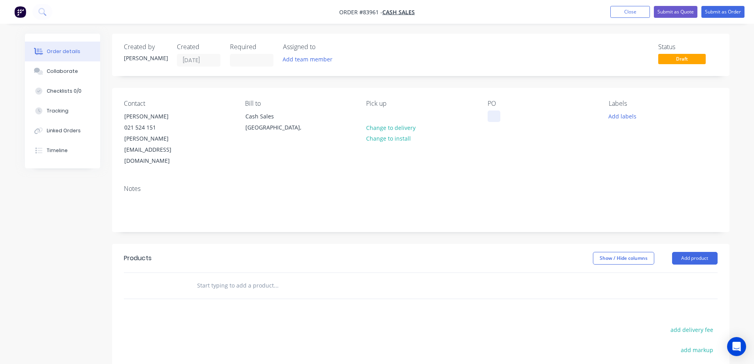
click at [489, 119] on div at bounding box center [493, 115] width 13 height 11
paste div
click at [612, 117] on button "Add labels" at bounding box center [622, 115] width 36 height 11
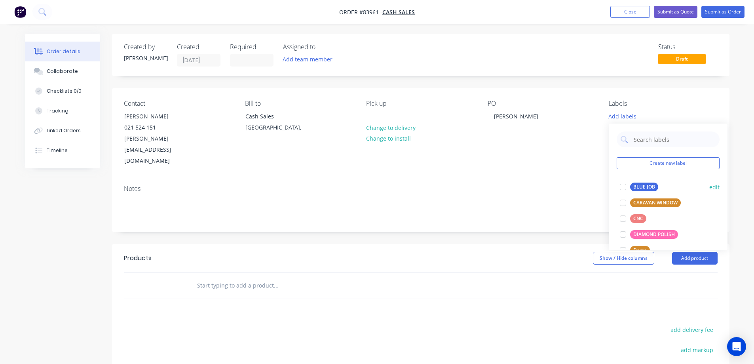
click at [631, 184] on div "BLUE JOB" at bounding box center [644, 186] width 28 height 9
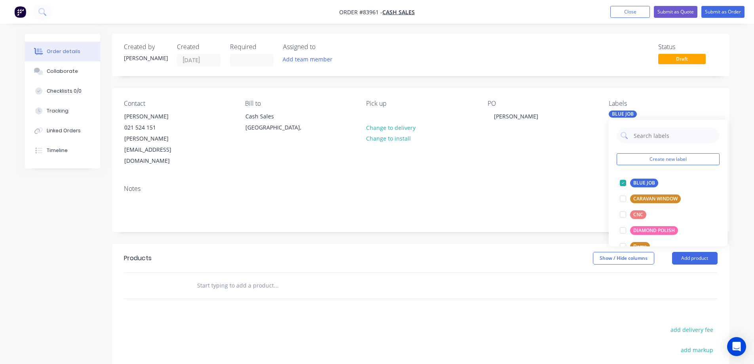
click at [333, 277] on input "text" at bounding box center [276, 285] width 158 height 16
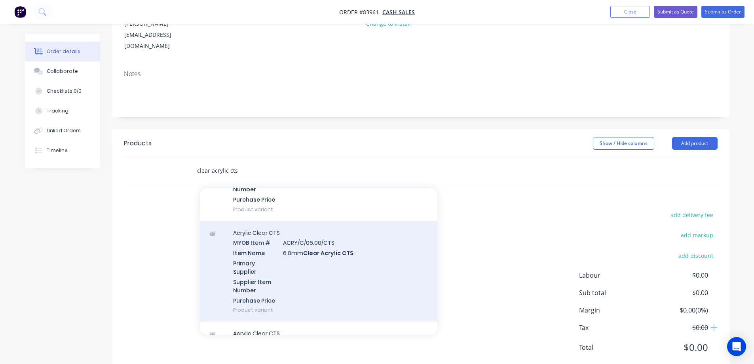
scroll to position [633, 0]
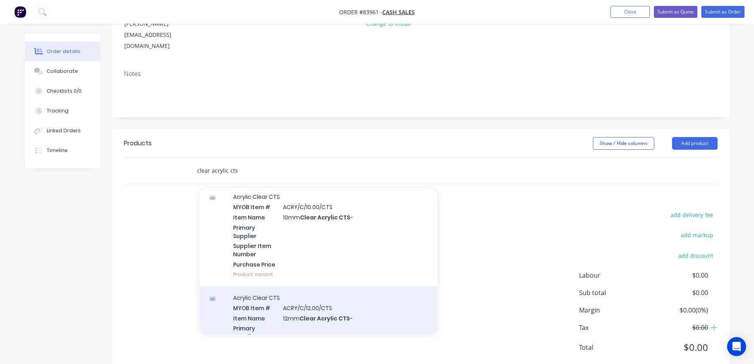
type input "clear acrylic cts"
click at [298, 287] on div "Acrylic Clear CTS MYOB Item # ACRY/C/12.00/CTS Item Name 12mm Clear Acrylic CTS…" at bounding box center [318, 336] width 237 height 101
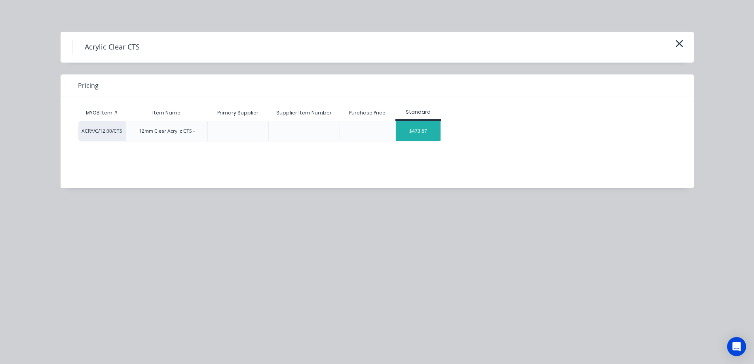
click at [419, 130] on div "$473.67" at bounding box center [418, 131] width 45 height 20
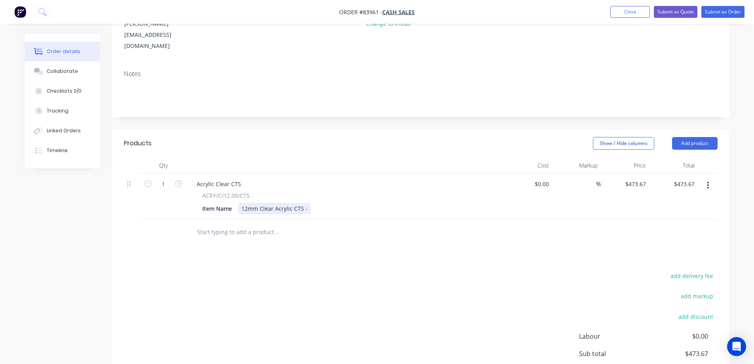
click at [307, 203] on div "12mm Clear Acrylic CTS -" at bounding box center [274, 208] width 72 height 11
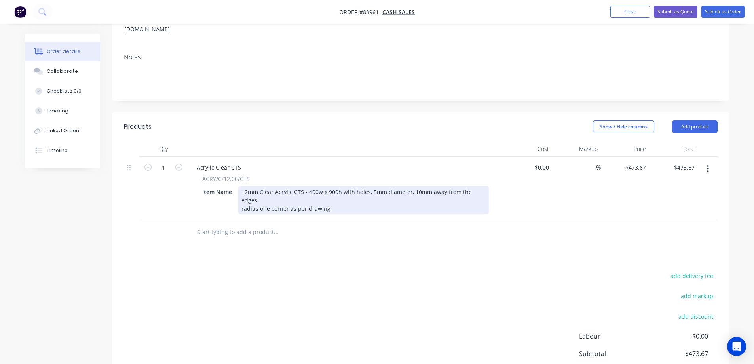
scroll to position [105, 0]
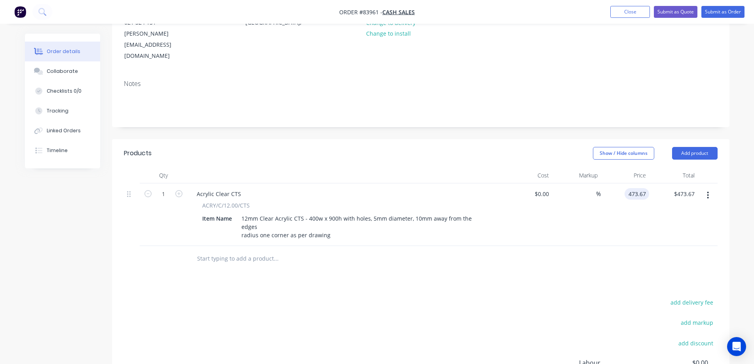
click at [637, 188] on input "473.67" at bounding box center [637, 193] width 21 height 11
type input "$125.67"
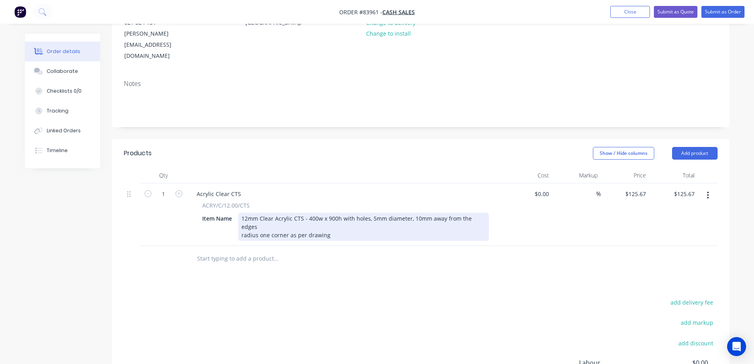
click at [408, 212] on div "12mm Clear Acrylic CTS - 400w x 900h with holes, 5mm diameter, 10mm away from t…" at bounding box center [363, 226] width 250 height 28
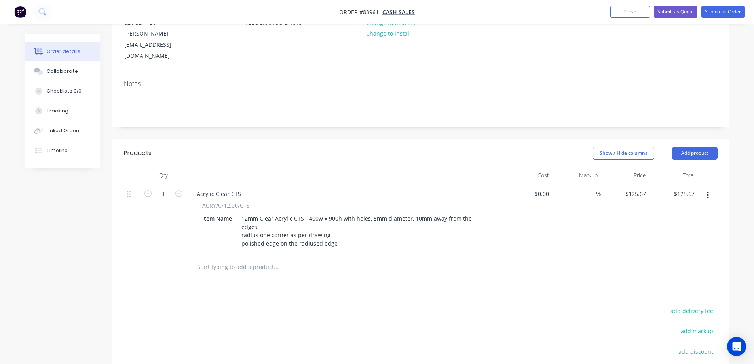
click at [462, 255] on div "Products Show / Hide columns Add product Qty Cost Markup Price Total 1 Acrylic …" at bounding box center [420, 304] width 617 height 331
click at [646, 188] on input "125.67" at bounding box center [636, 193] width 25 height 11
click at [646, 188] on input "125.67" at bounding box center [637, 193] width 21 height 11
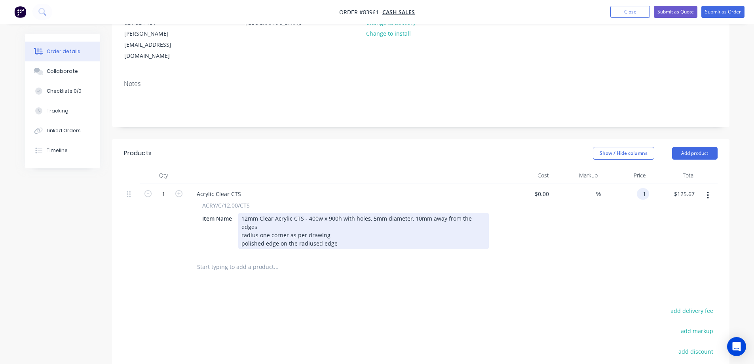
type input "$1.00"
click at [337, 218] on div "12mm Clear Acrylic CTS - 400w x 900h with holes, 5mm diameter, 10mm away from t…" at bounding box center [363, 230] width 250 height 36
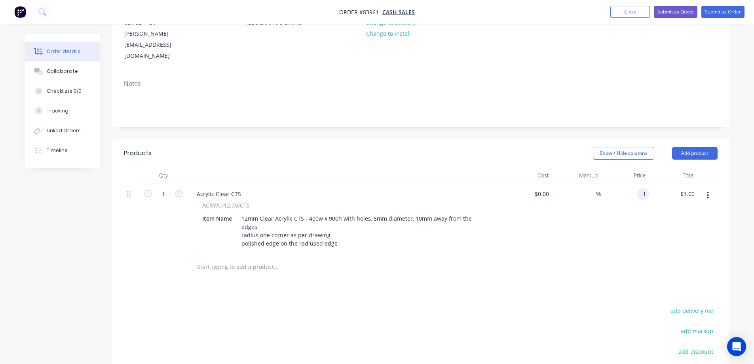
click at [640, 188] on input "1" at bounding box center [644, 193] width 9 height 11
type input "$140.67"
click at [604, 250] on div "Products Show / Hide columns Add product Qty Cost Markup Price Total 1 Acrylic …" at bounding box center [420, 304] width 617 height 331
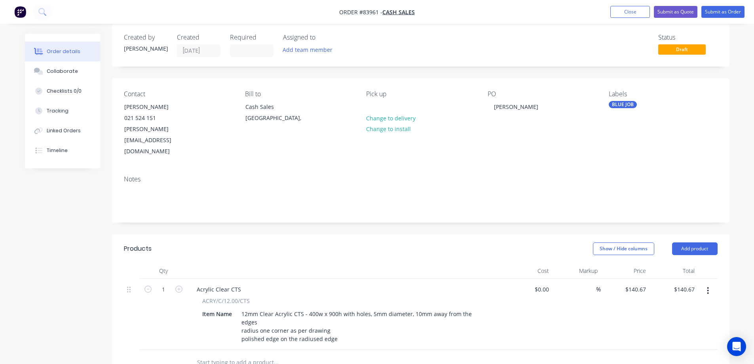
scroll to position [0, 0]
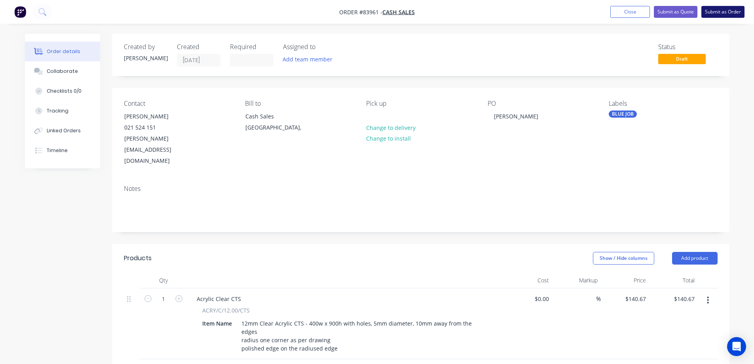
click at [733, 7] on button "Submit as Order" at bounding box center [722, 12] width 43 height 12
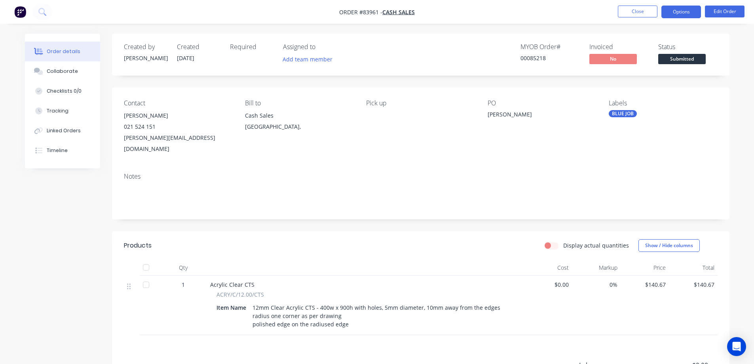
click at [677, 9] on button "Options" at bounding box center [681, 12] width 40 height 13
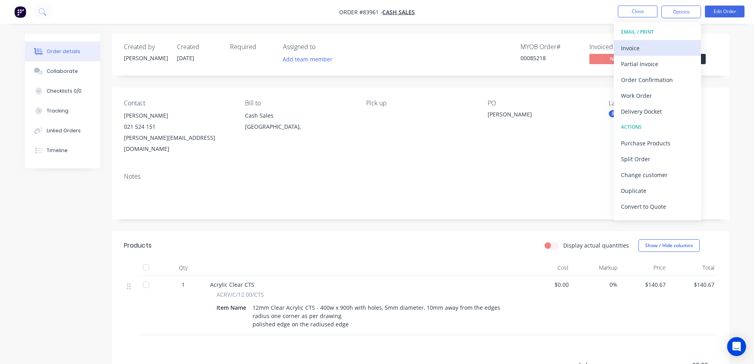
click at [668, 47] on div "Invoice" at bounding box center [657, 47] width 73 height 11
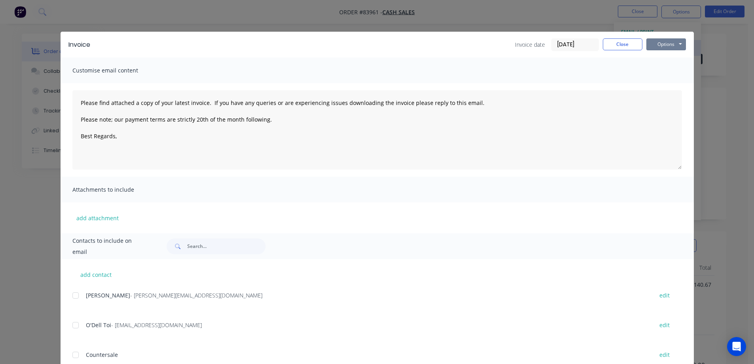
click at [672, 42] on button "Options" at bounding box center [666, 44] width 40 height 12
click at [671, 59] on button "Preview" at bounding box center [671, 58] width 51 height 13
click at [610, 38] on button "Close" at bounding box center [623, 44] width 40 height 12
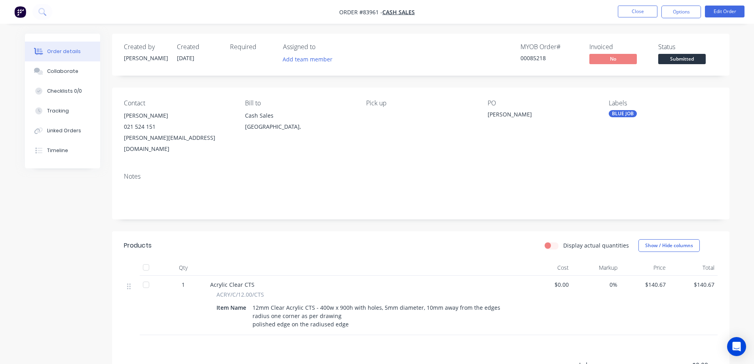
drag, startPoint x: 687, startPoint y: 13, endPoint x: 686, endPoint y: 19, distance: 6.1
click at [687, 12] on button "Options" at bounding box center [681, 12] width 40 height 13
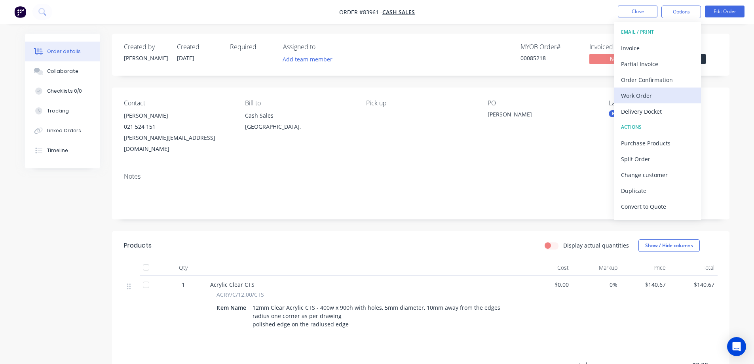
click at [667, 93] on div "Work Order" at bounding box center [657, 95] width 73 height 11
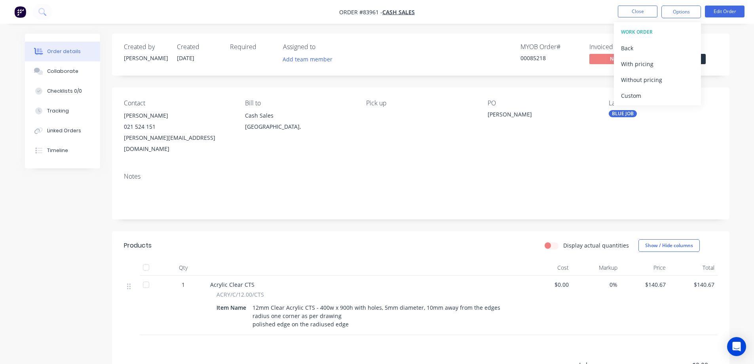
click at [665, 78] on div "Without pricing" at bounding box center [657, 79] width 73 height 11
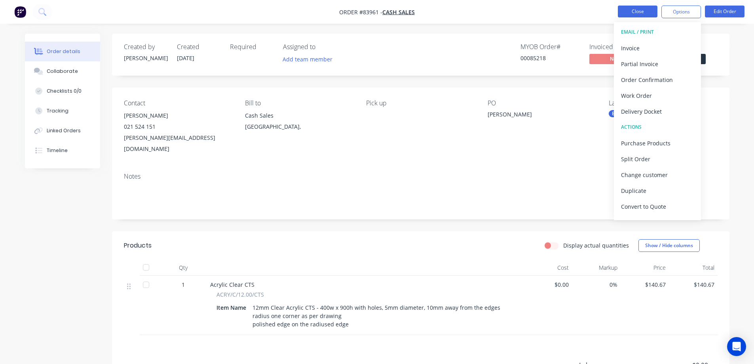
click at [630, 13] on button "Close" at bounding box center [638, 12] width 40 height 12
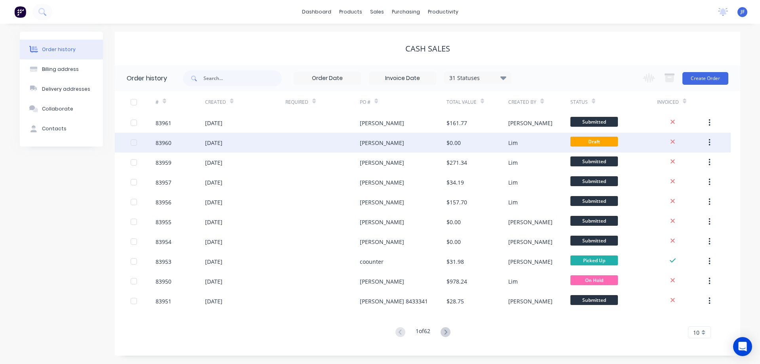
click at [389, 149] on div "Hamish Kennedy" at bounding box center [403, 143] width 87 height 20
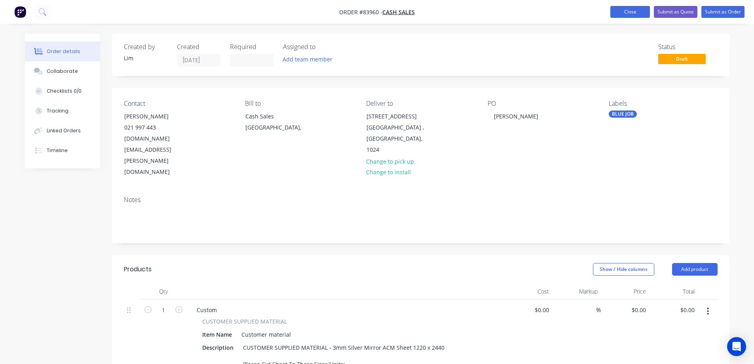
click at [631, 9] on button "Close" at bounding box center [630, 12] width 40 height 12
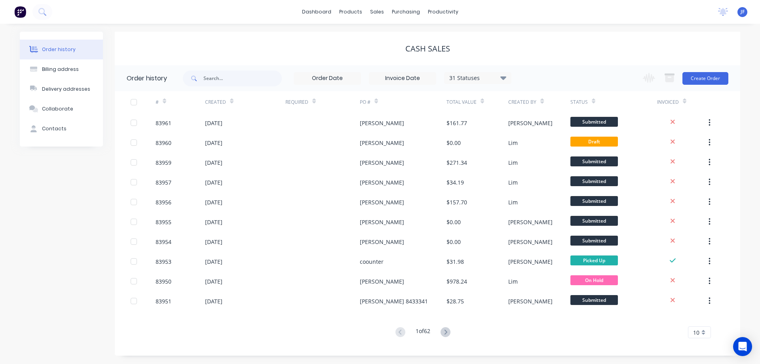
click at [23, 13] on img at bounding box center [20, 12] width 12 height 12
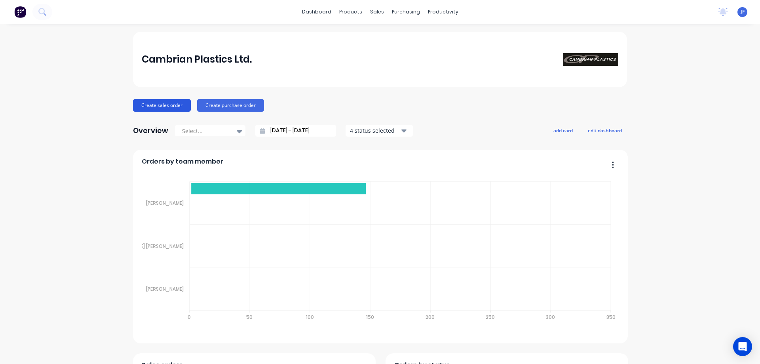
click at [176, 101] on button "Create sales order" at bounding box center [162, 105] width 58 height 13
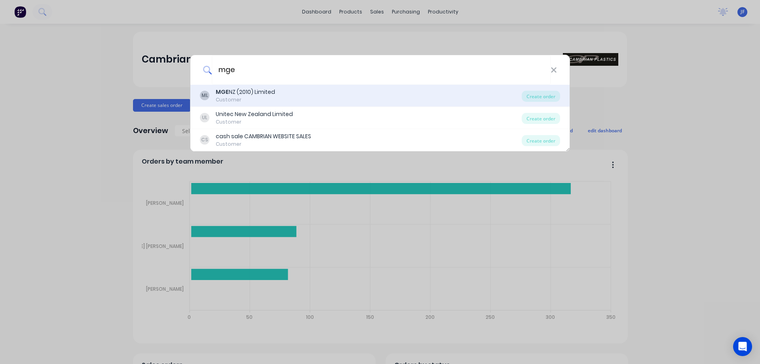
type input "mge"
click at [256, 97] on div "Customer" at bounding box center [245, 99] width 59 height 7
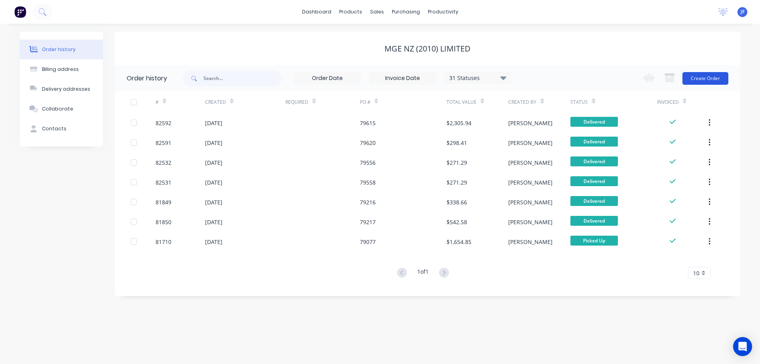
click at [709, 83] on button "Create Order" at bounding box center [705, 78] width 46 height 13
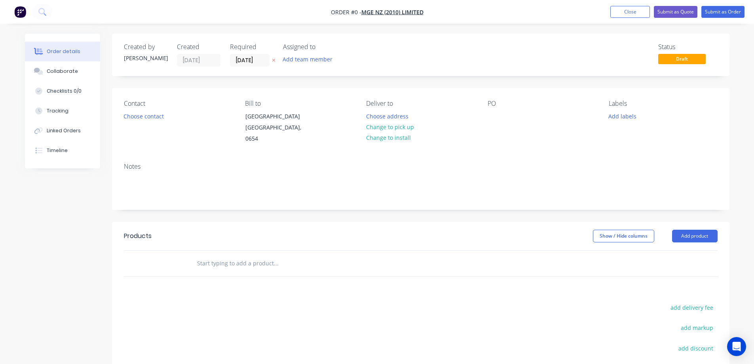
click at [275, 55] on div at bounding box center [273, 60] width 8 height 13
click at [275, 58] on icon at bounding box center [274, 60] width 4 height 5
click at [149, 119] on button "Choose contact" at bounding box center [143, 115] width 49 height 11
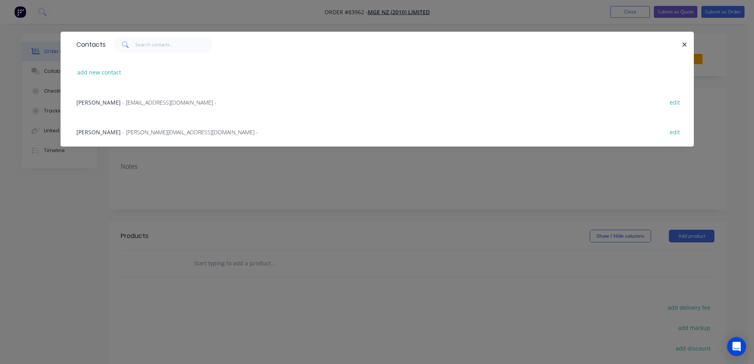
click at [113, 136] on div "Sheree Williams - sheree@mgenz.co.nz -" at bounding box center [167, 132] width 182 height 8
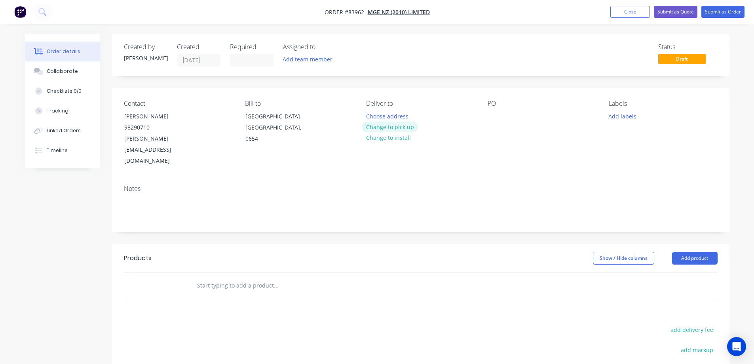
click at [394, 121] on button "Change to pick up" at bounding box center [390, 126] width 56 height 11
click at [489, 117] on div at bounding box center [493, 115] width 13 height 11
click at [470, 178] on div "Notes" at bounding box center [420, 204] width 617 height 53
click at [609, 115] on button "Add labels" at bounding box center [622, 115] width 36 height 11
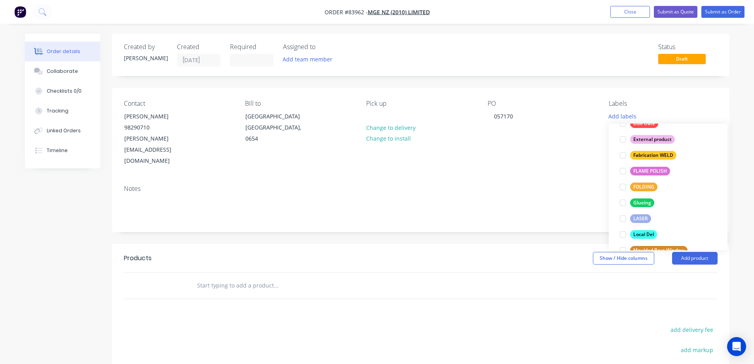
scroll to position [63, 0]
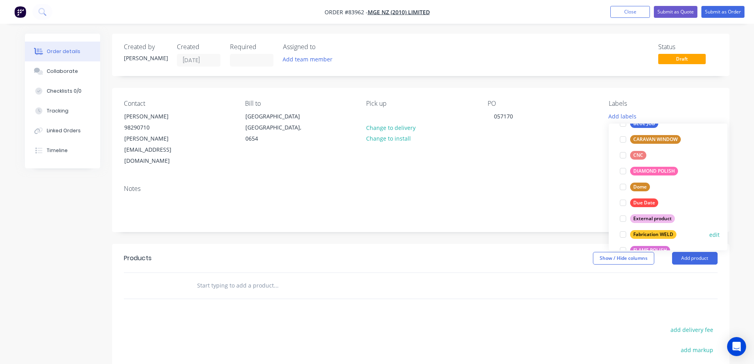
click at [650, 231] on div "Fabrication WELD" at bounding box center [653, 234] width 46 height 9
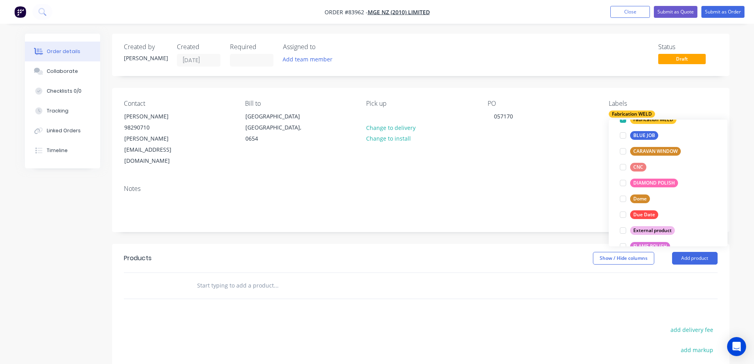
scroll to position [0, 0]
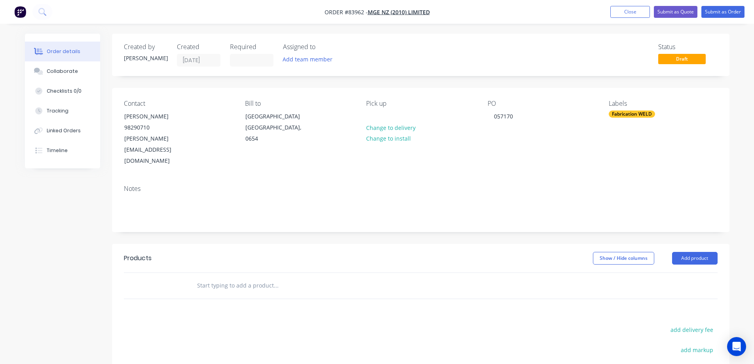
click at [236, 277] on input "text" at bounding box center [276, 285] width 158 height 16
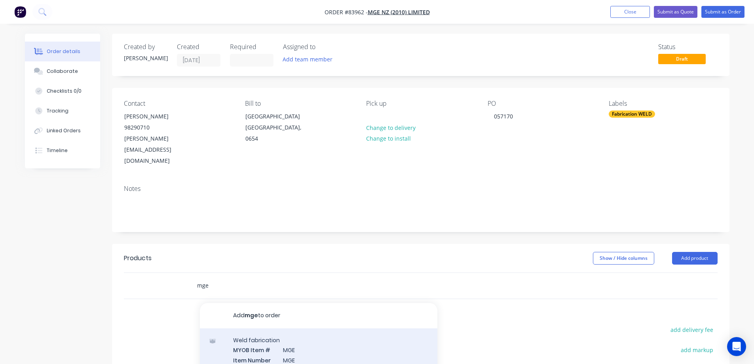
type input "mge"
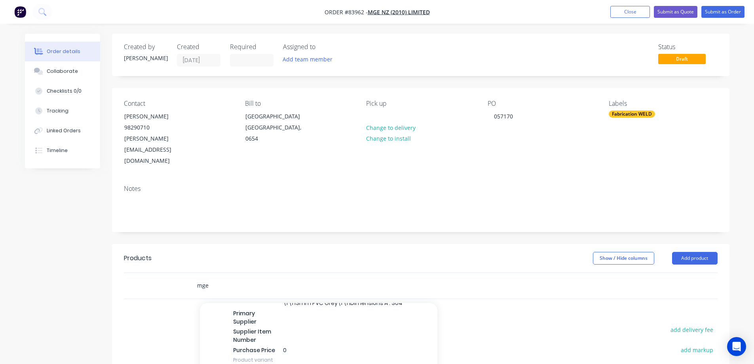
scroll to position [549, 0]
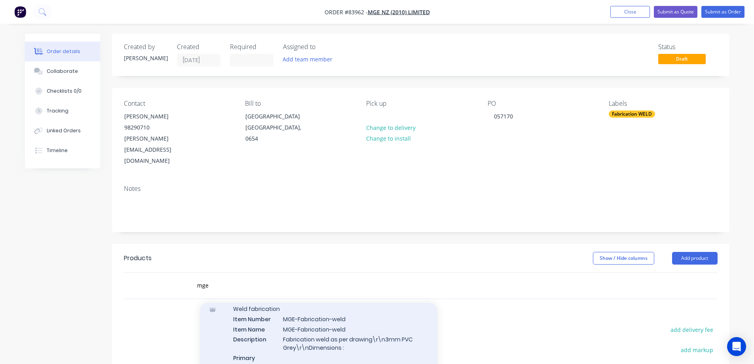
click at [347, 312] on div "Weld fabrication Item Number MGE-Fabrication-weld Item Name MGE-Fabrication-wel…" at bounding box center [318, 356] width 237 height 119
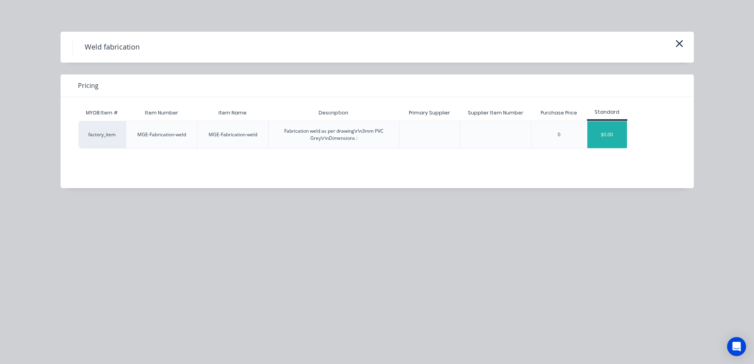
click at [608, 142] on div "$0.00" at bounding box center [607, 134] width 40 height 27
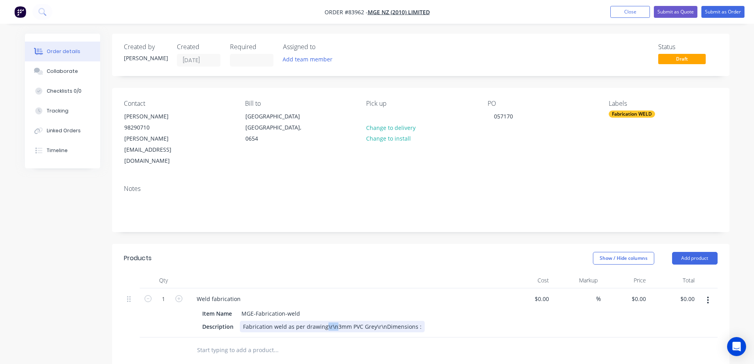
drag, startPoint x: 333, startPoint y: 304, endPoint x: 324, endPoint y: 303, distance: 8.3
click at [324, 320] on div "Fabrication weld as per drawing\r\n3mm PVC Grey\r\nDimensions :" at bounding box center [332, 325] width 185 height 11
drag, startPoint x: 291, startPoint y: 313, endPoint x: 280, endPoint y: 313, distance: 10.3
click at [280, 320] on div "Fabrication weld as per drawing 3mm PVC Grey\r\nDimensions :" at bounding box center [286, 330] width 92 height 20
click at [308, 320] on div "Fabrication weld as per drawing 3mm PVC Grey Dimensions :" at bounding box center [286, 334] width 92 height 28
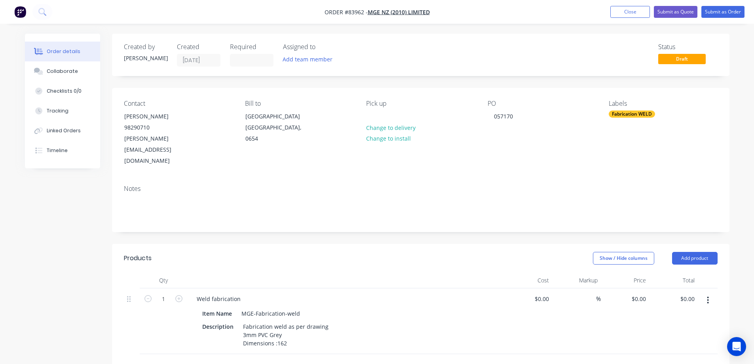
click at [497, 203] on div "Notes" at bounding box center [420, 204] width 617 height 53
click at [737, 11] on button "Submit as Order" at bounding box center [722, 12] width 43 height 12
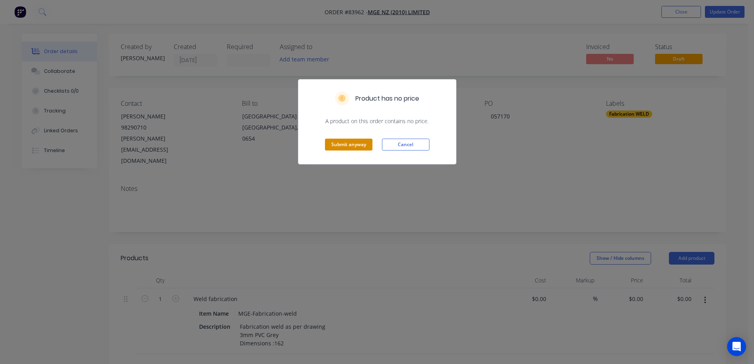
click at [357, 143] on button "Submit anyway" at bounding box center [348, 144] width 47 height 12
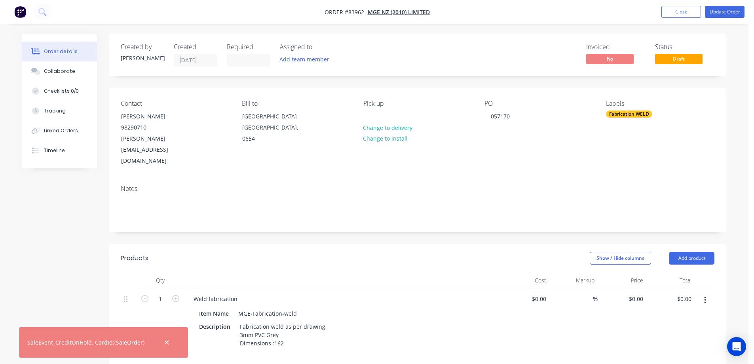
drag, startPoint x: 237, startPoint y: 363, endPoint x: 76, endPoint y: 312, distance: 169.8
click at [76, 312] on div "Created by Jess Created 15/08/25 Required Assigned to Add team member Invoiced …" at bounding box center [374, 308] width 704 height 548
click at [165, 342] on button "button" at bounding box center [167, 342] width 10 height 10
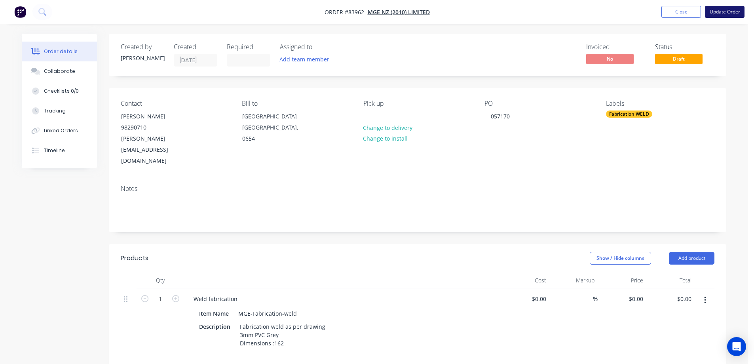
click at [725, 12] on button "Update Order" at bounding box center [725, 12] width 40 height 12
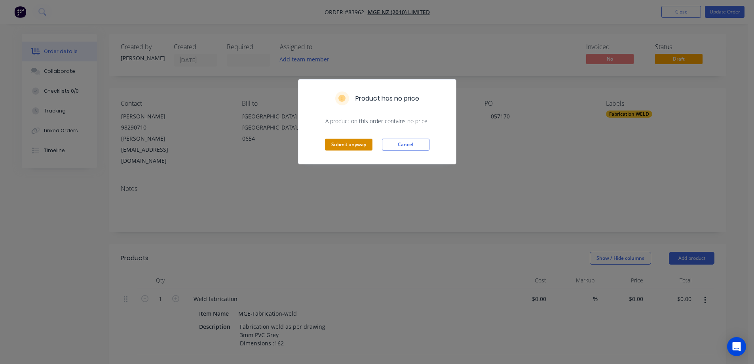
click at [346, 150] on button "Submit anyway" at bounding box center [348, 144] width 47 height 12
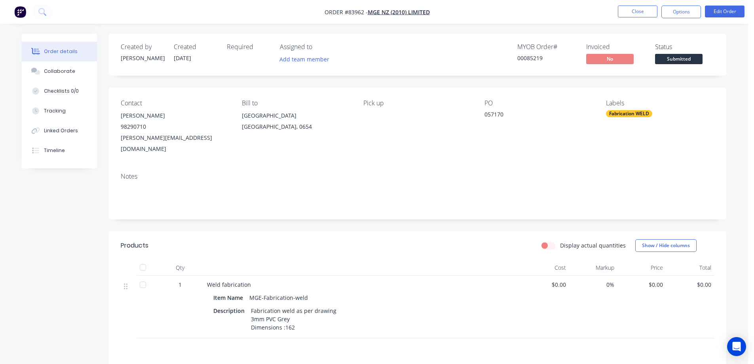
click at [542, 57] on div "00085219" at bounding box center [546, 58] width 59 height 8
drag, startPoint x: 518, startPoint y: 48, endPoint x: 548, endPoint y: 58, distance: 31.3
click at [548, 58] on div "MYOB Order # 00085219" at bounding box center [546, 54] width 59 height 23
click at [548, 58] on div "00085219" at bounding box center [546, 58] width 59 height 8
click at [628, 27] on div "Order details Collaborate Checklists 0/0 Tracking Linked Orders Timeline Order …" at bounding box center [374, 239] width 748 height 479
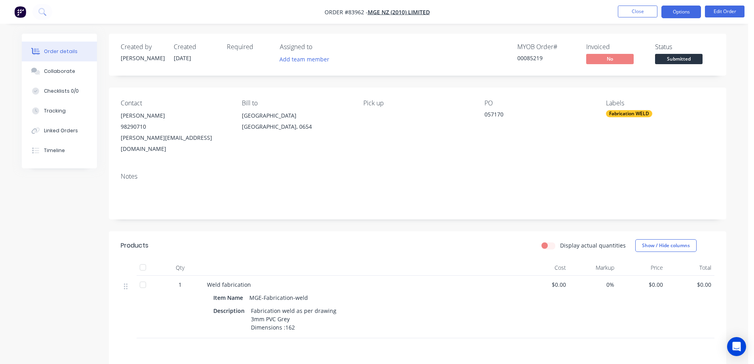
click at [684, 11] on button "Options" at bounding box center [681, 12] width 40 height 13
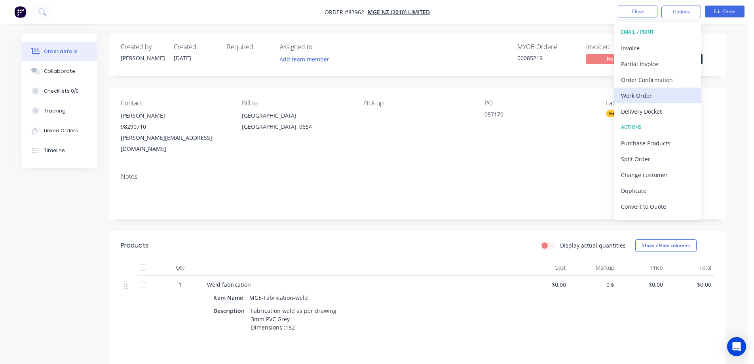
click at [642, 93] on div "Work Order" at bounding box center [657, 95] width 73 height 11
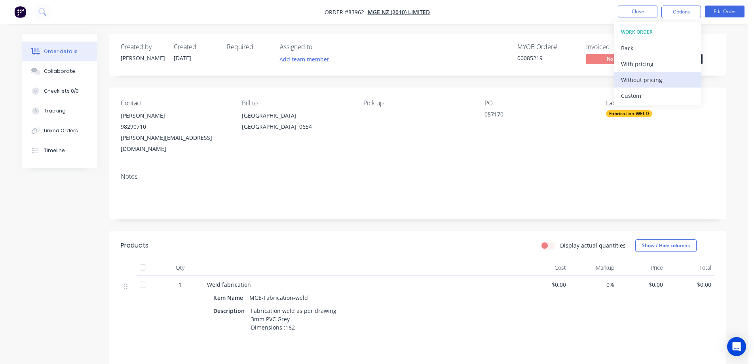
click at [645, 80] on div "Without pricing" at bounding box center [657, 79] width 73 height 11
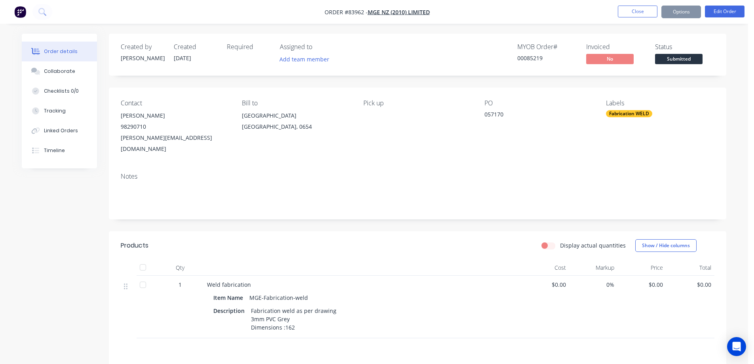
drag, startPoint x: 557, startPoint y: 46, endPoint x: 512, endPoint y: 45, distance: 45.5
click at [512, 45] on div "MYOB Order # 00085219 Invoiced No Status Submitted" at bounding box center [536, 54] width 355 height 23
click at [205, 81] on div "Created by Jess Created 15/08/25 Required Assigned to Add team member MYOB Orde…" at bounding box center [417, 250] width 617 height 433
click at [382, 89] on div "Contact Sheree Williams 98290710 sheree@mgenz.co.nz Bill to PO Box 104134 Linco…" at bounding box center [417, 126] width 617 height 79
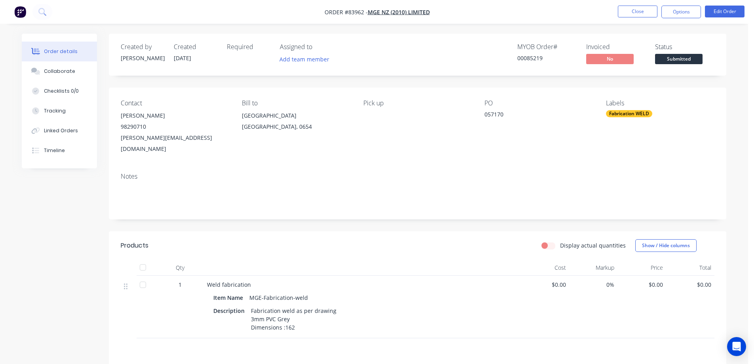
click at [376, 66] on div "Created by Jess Created 15/08/25 Required Assigned to Add team member MYOB Orde…" at bounding box center [417, 55] width 617 height 42
click at [27, 15] on button "button" at bounding box center [20, 12] width 17 height 13
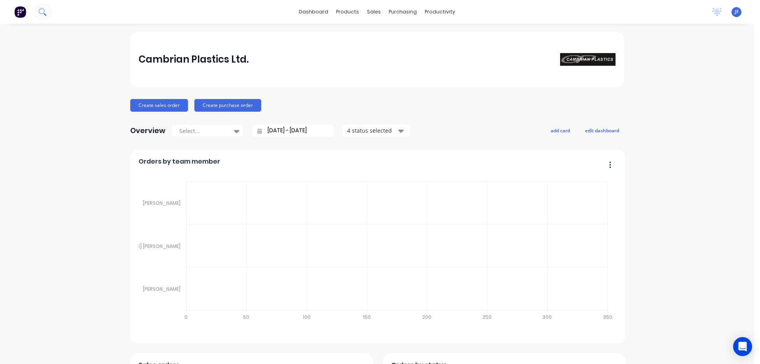
click at [45, 15] on icon at bounding box center [45, 14] width 3 height 3
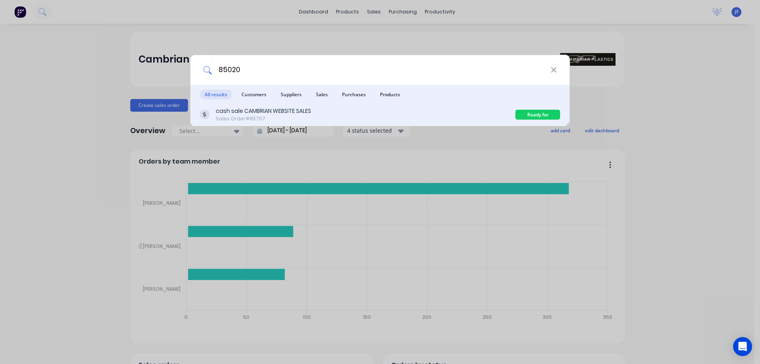
type input "85020"
click at [384, 113] on div "cash sale CAMBRIAN WEBSITE SALES Sales Order #83757" at bounding box center [357, 114] width 315 height 15
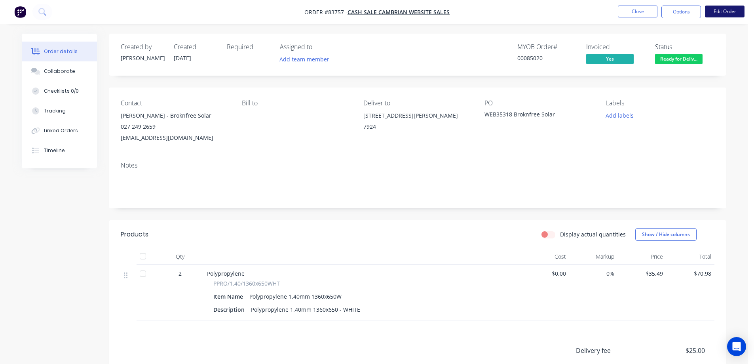
click at [714, 15] on button "Edit Order" at bounding box center [725, 12] width 40 height 12
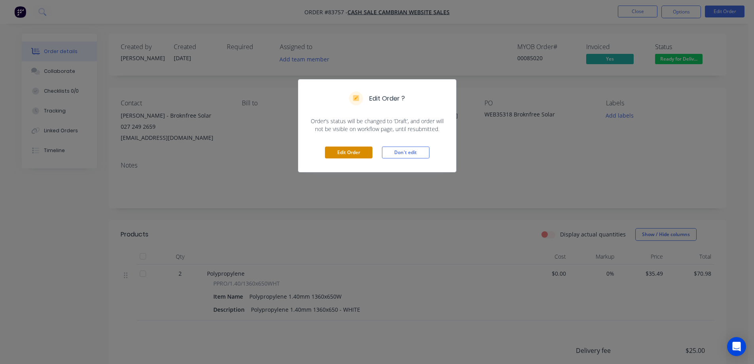
click at [351, 153] on button "Edit Order" at bounding box center [348, 152] width 47 height 12
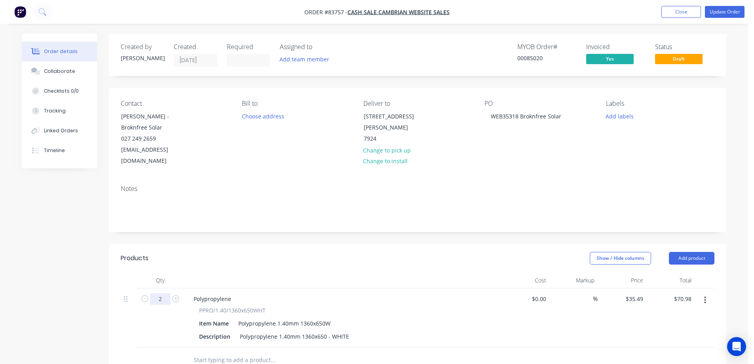
click at [161, 293] on input "2" at bounding box center [160, 299] width 21 height 12
type input "0"
type input "$0.00"
click at [231, 352] on input "text" at bounding box center [272, 360] width 158 height 16
click at [691, 252] on button "Add product" at bounding box center [691, 258] width 45 height 13
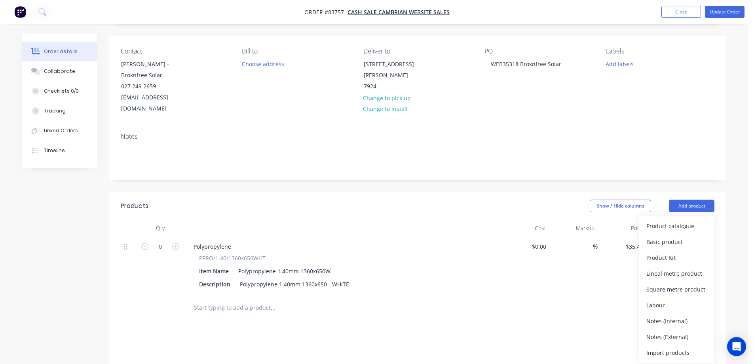
scroll to position [79, 0]
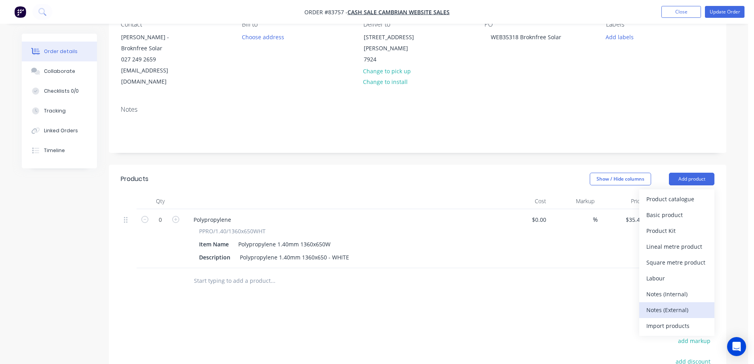
click at [669, 304] on div "Notes (External)" at bounding box center [676, 309] width 61 height 11
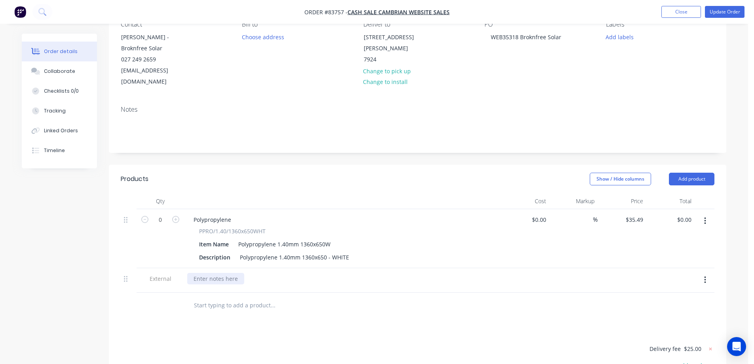
click at [202, 273] on div at bounding box center [215, 278] width 57 height 11
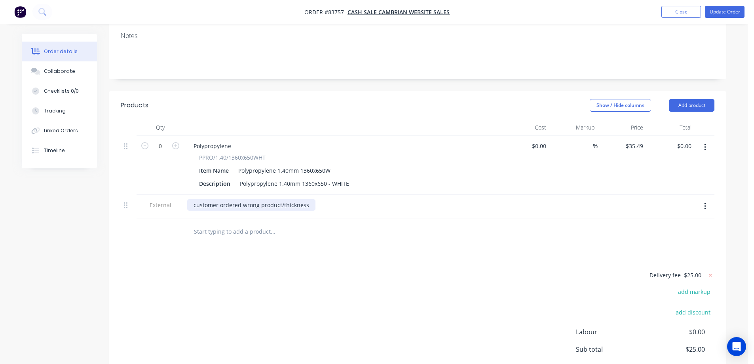
scroll to position [220, 0]
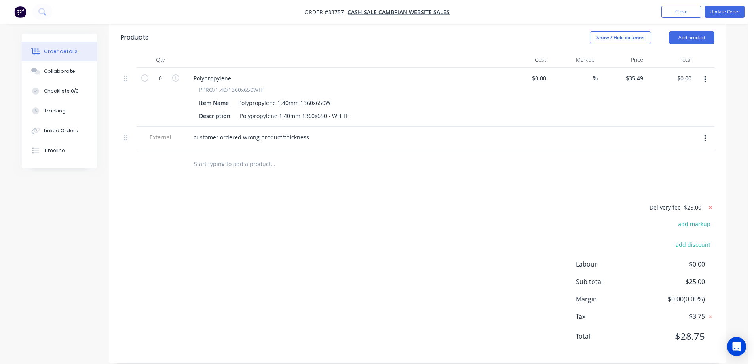
click at [710, 203] on icon at bounding box center [710, 207] width 8 height 8
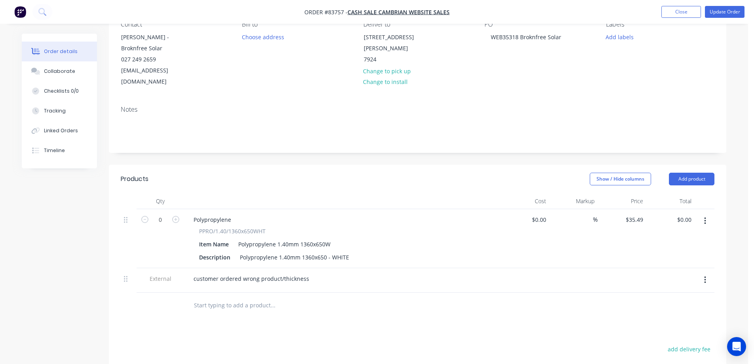
scroll to position [62, 0]
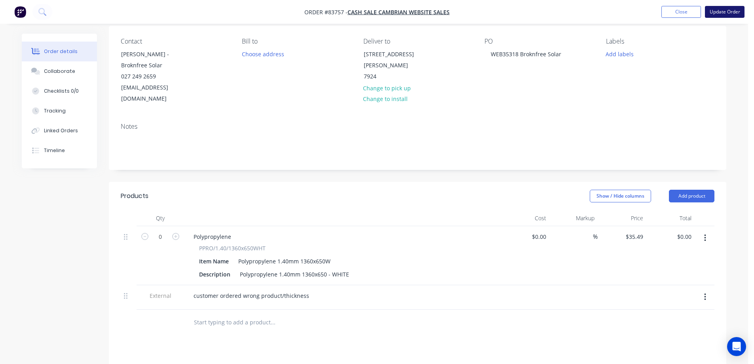
click at [719, 12] on button "Update Order" at bounding box center [725, 12] width 40 height 12
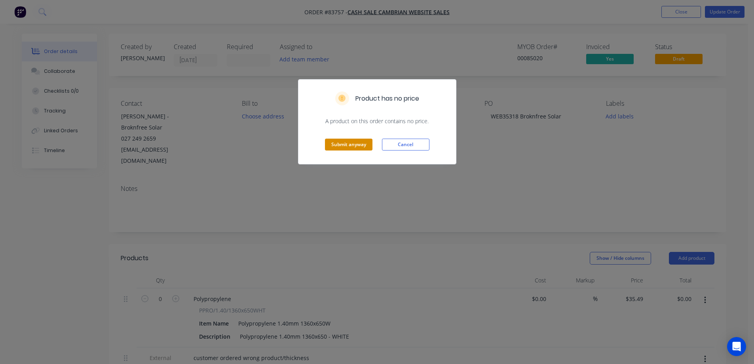
click at [367, 146] on button "Submit anyway" at bounding box center [348, 144] width 47 height 12
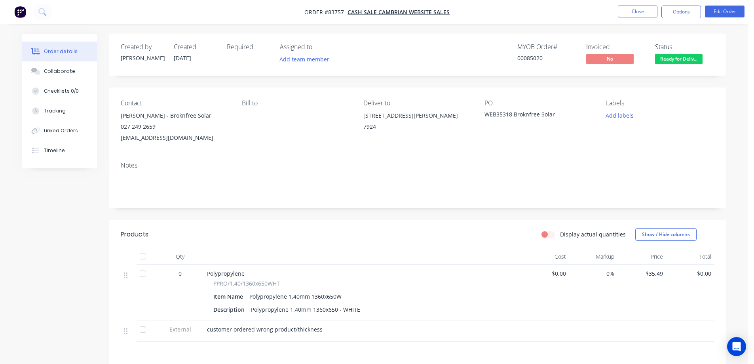
click at [536, 59] on div "00085020" at bounding box center [546, 58] width 59 height 8
copy div "00085020"
click at [646, 12] on button "Close" at bounding box center [638, 12] width 40 height 12
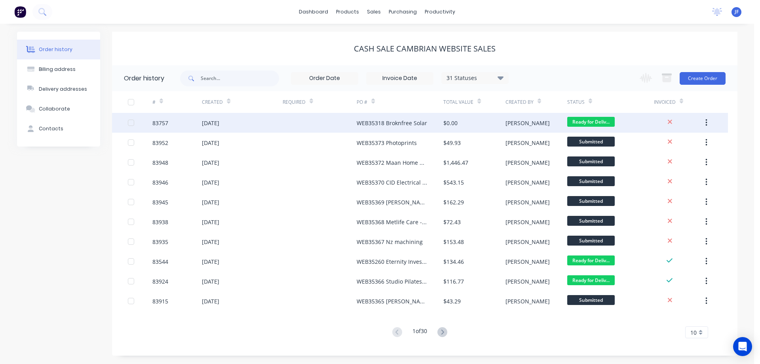
click at [412, 131] on div "WEB35318 Broknfree Solar" at bounding box center [399, 123] width 87 height 20
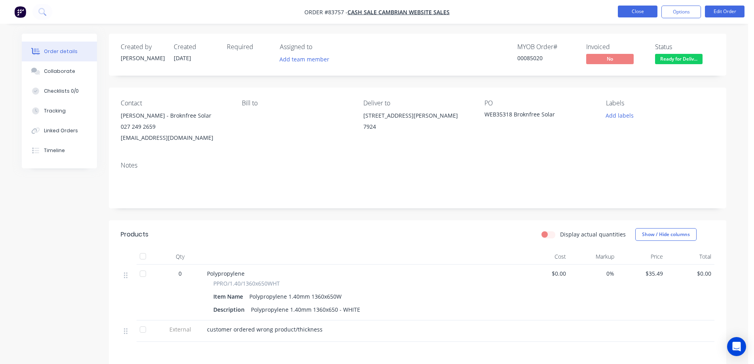
click at [647, 10] on button "Close" at bounding box center [638, 12] width 40 height 12
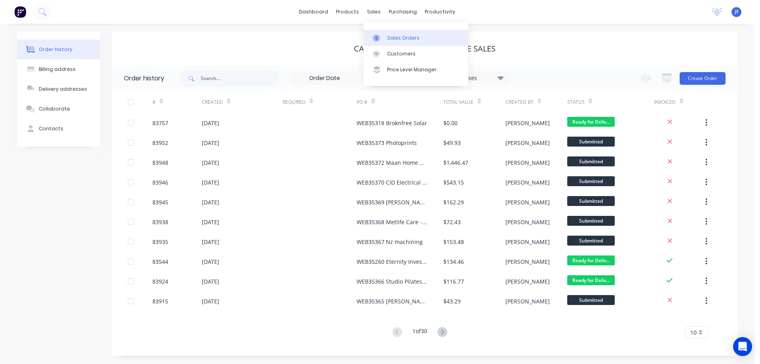
click at [398, 30] on link "Sales Orders" at bounding box center [415, 38] width 105 height 16
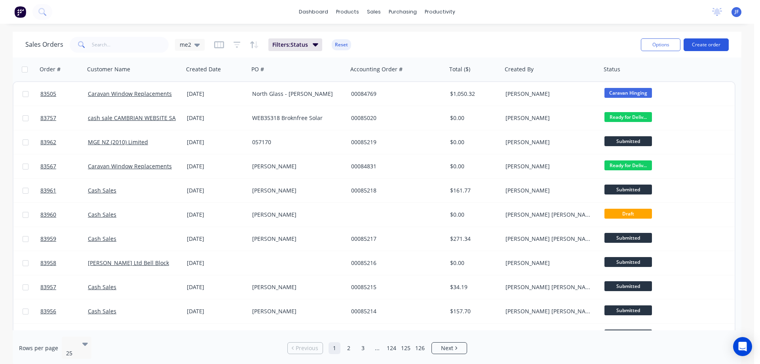
click at [710, 42] on button "Create order" at bounding box center [705, 44] width 45 height 13
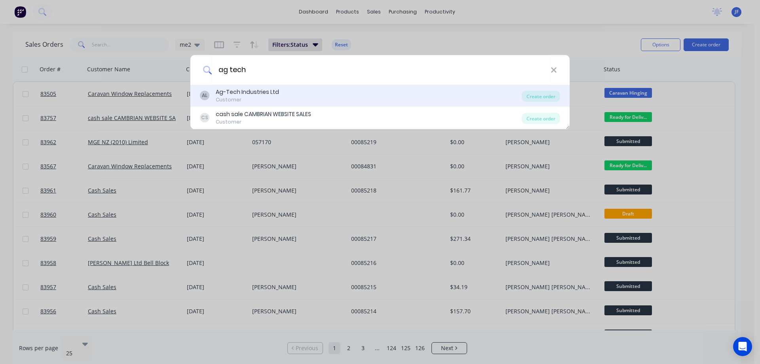
type input "ag tech"
click at [387, 96] on div "AL Ag-Tech Industries Ltd Customer" at bounding box center [361, 95] width 322 height 15
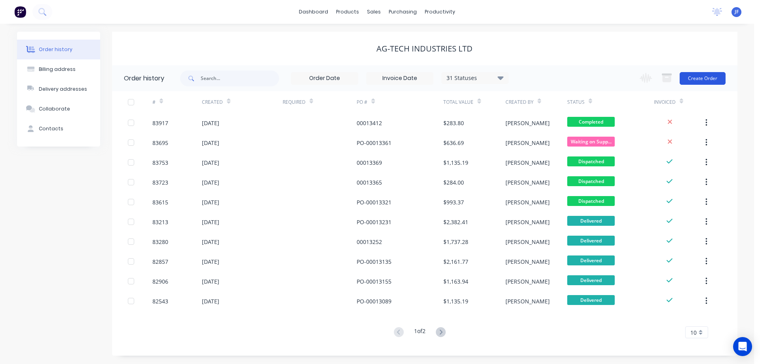
click at [697, 78] on button "Create Order" at bounding box center [702, 78] width 46 height 13
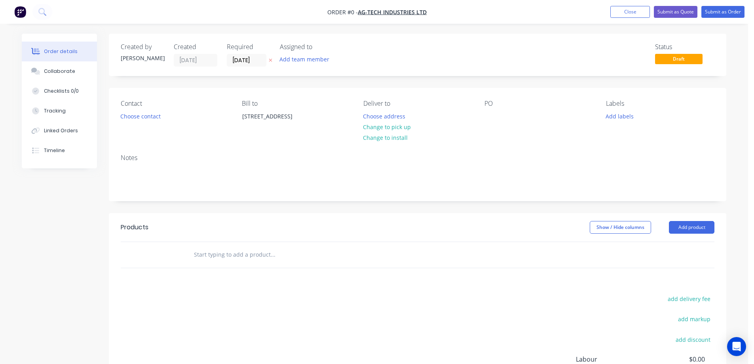
click at [267, 61] on button at bounding box center [270, 60] width 8 height 9
click at [151, 118] on button "Choose contact" at bounding box center [140, 115] width 49 height 11
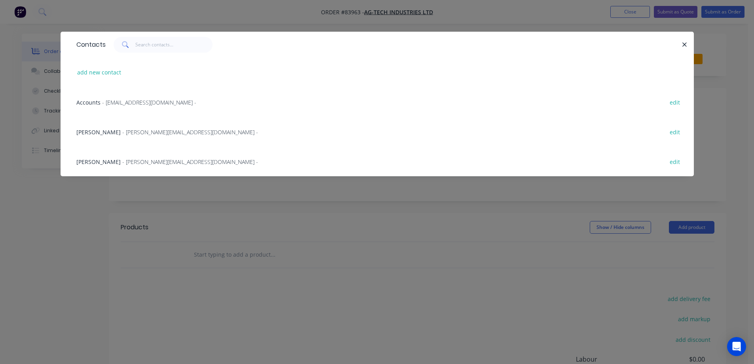
click at [107, 158] on span "Kingsley Garton" at bounding box center [98, 162] width 44 height 8
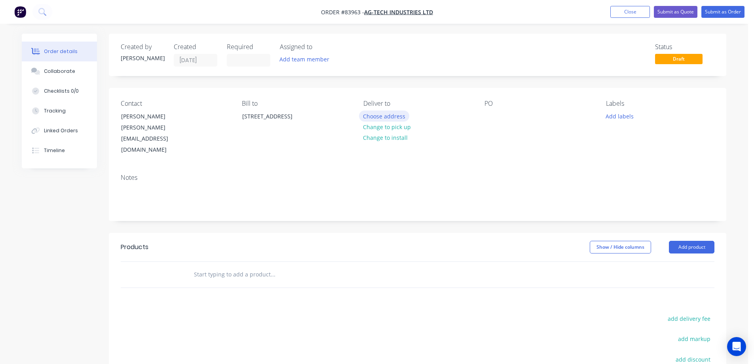
click at [389, 117] on button "Choose address" at bounding box center [384, 115] width 51 height 11
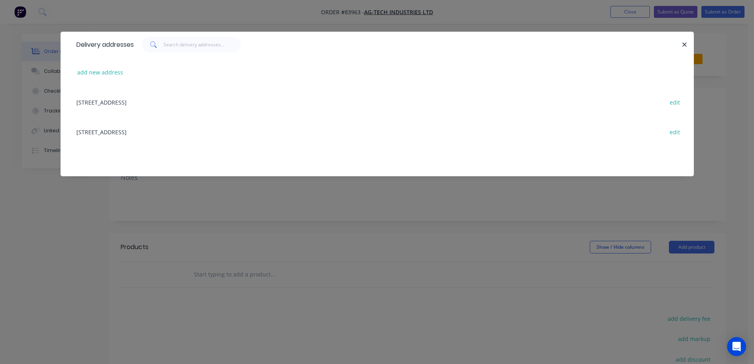
click at [104, 100] on div "120 Jervois Street Dargaville edit" at bounding box center [376, 102] width 609 height 30
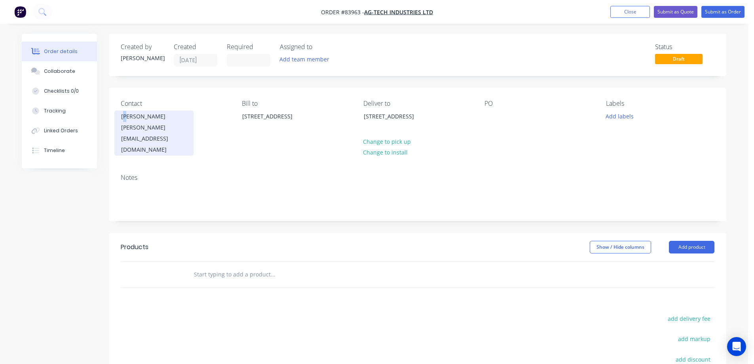
click at [125, 116] on div "Kingsley Garton" at bounding box center [154, 116] width 66 height 11
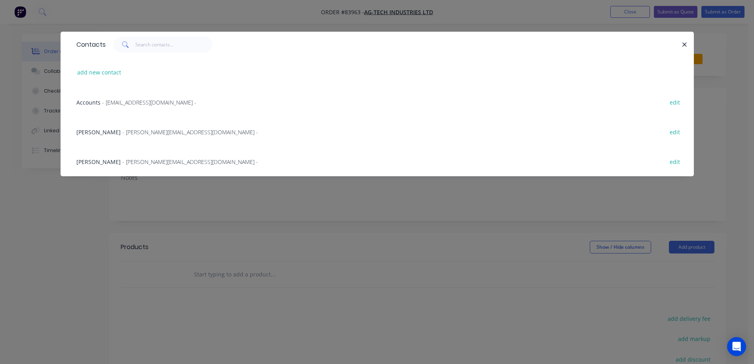
click at [129, 128] on div "Eliza - eliza@ag-tech.co.nz -" at bounding box center [167, 132] width 182 height 8
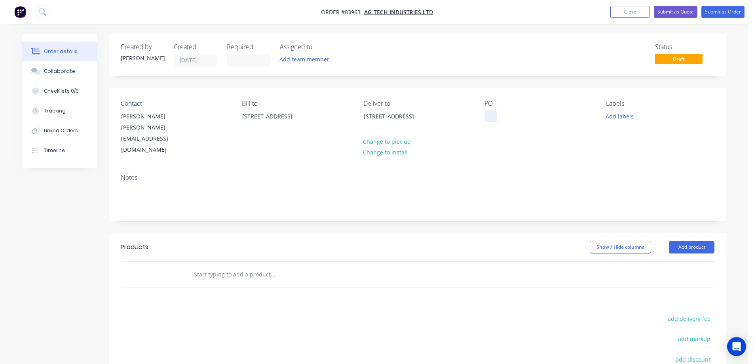
drag, startPoint x: 492, startPoint y: 112, endPoint x: 487, endPoint y: 117, distance: 7.8
click at [492, 112] on div at bounding box center [490, 115] width 13 height 11
paste div
click at [218, 266] on input "text" at bounding box center [272, 274] width 158 height 16
click at [239, 266] on input "text" at bounding box center [272, 274] width 158 height 16
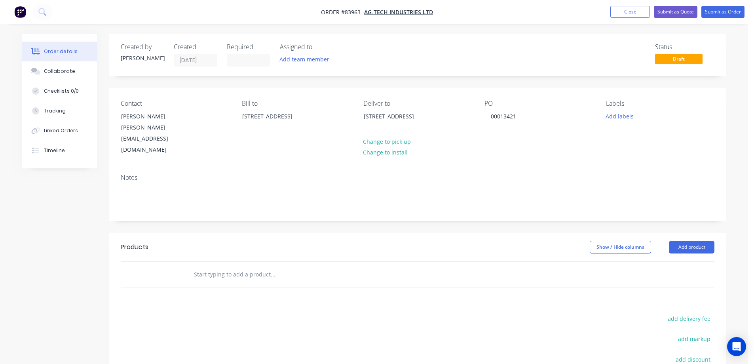
click at [204, 266] on input "text" at bounding box center [272, 274] width 158 height 16
paste input "KMM351"
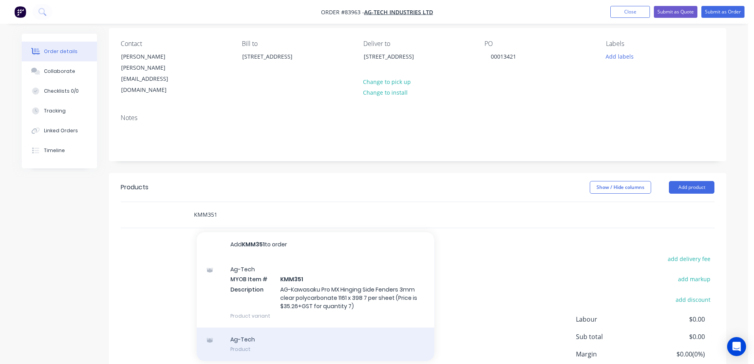
scroll to position [106, 0]
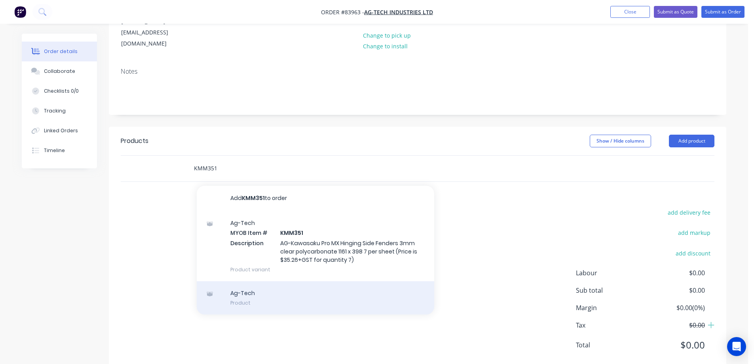
type input "KMM351"
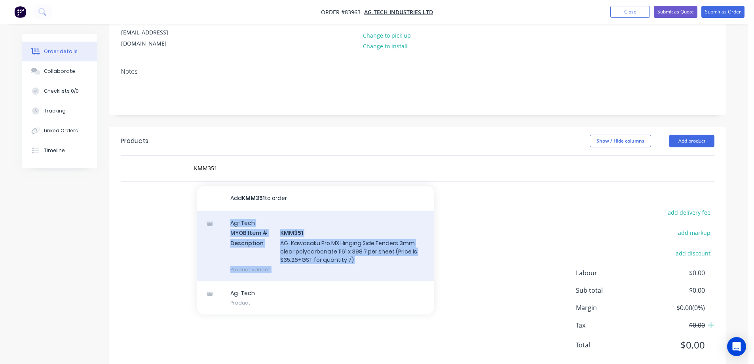
drag, startPoint x: 293, startPoint y: 265, endPoint x: 296, endPoint y: 240, distance: 25.1
click at [296, 240] on div "Add KMM351 to order Ag-Tech MYOB Item # KMM351 Description AG-Kawasaku Pro MX H…" at bounding box center [315, 250] width 237 height 129
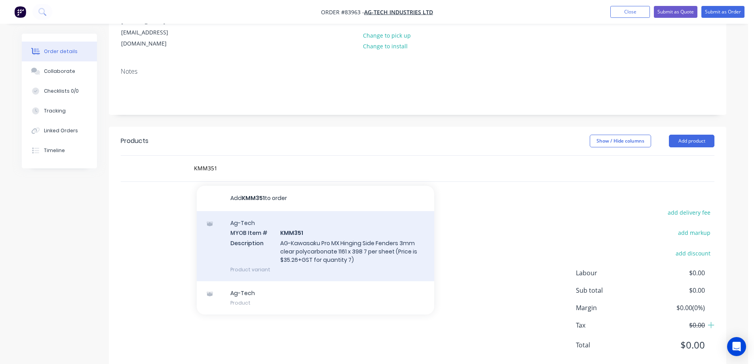
click at [296, 240] on div "Ag-Tech MYOB Item # KMM351 Description AG-Kawasaku Pro MX Hinging Side Fenders …" at bounding box center [315, 246] width 237 height 70
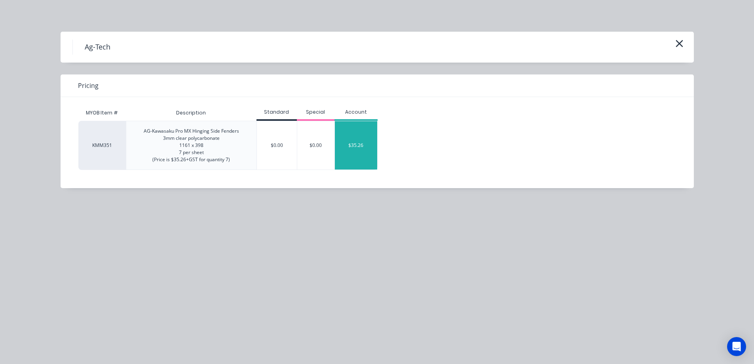
click at [349, 146] on div "$35.26" at bounding box center [356, 145] width 42 height 48
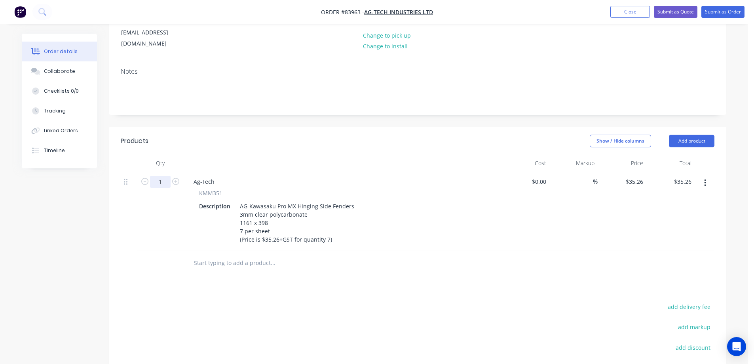
click at [163, 176] on input "1" at bounding box center [160, 182] width 21 height 12
type input "7"
type input "$246.82"
click at [373, 260] on div "Products Show / Hide columns Add product Qty Cost Markup Price Total 7 Ag-Tech …" at bounding box center [417, 296] width 617 height 339
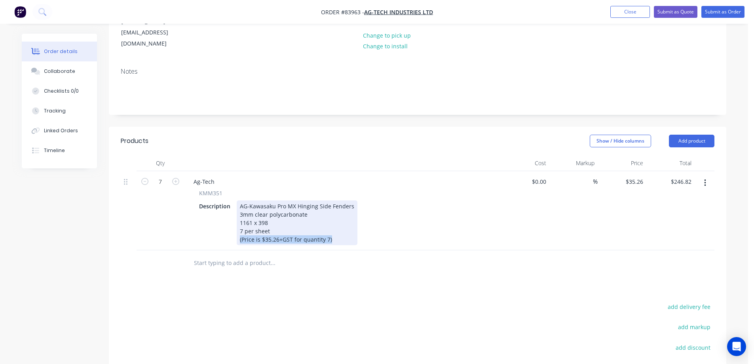
drag, startPoint x: 337, startPoint y: 222, endPoint x: 147, endPoint y: 253, distance: 192.9
click at [148, 252] on div "Qty Cost Markup Price Total 7 Ag-Tech KMM351 Description AG-Kawasaku Pro MX Hin…" at bounding box center [417, 215] width 617 height 121
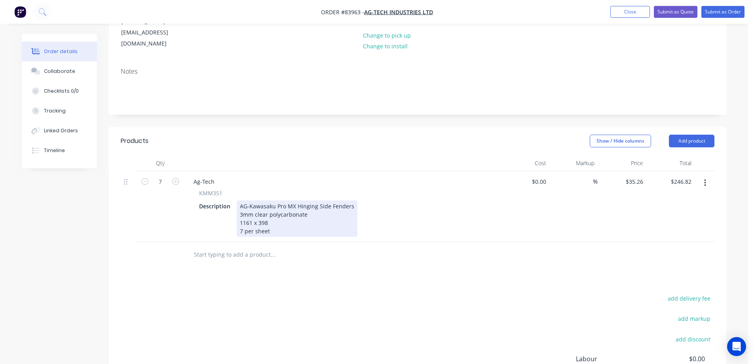
click at [488, 214] on div "KMM351 Description AG-Kawasaku Pro MX Hinging Side Fenders 3mm clear polycarbon…" at bounding box center [342, 213] width 310 height 48
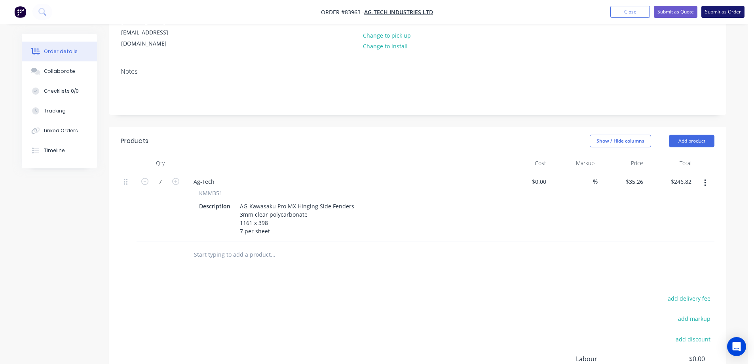
click at [720, 15] on button "Submit as Order" at bounding box center [722, 12] width 43 height 12
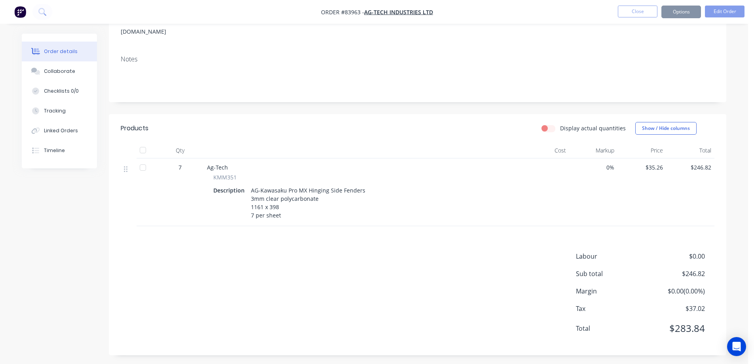
scroll to position [0, 0]
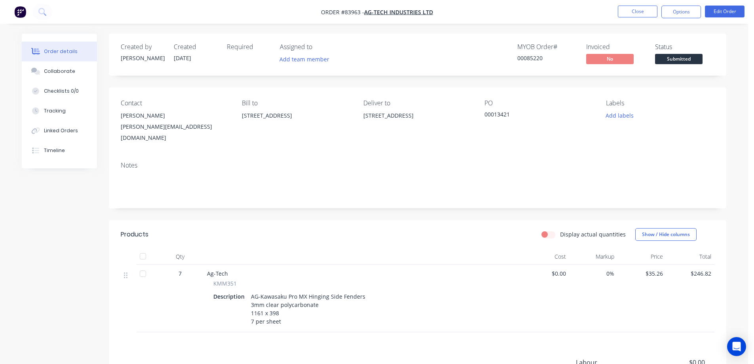
click at [686, 5] on nav "Order #83963 - Ag-Tech Industries Ltd Close Options Edit Order" at bounding box center [377, 12] width 754 height 24
click at [670, 17] on button "Options" at bounding box center [681, 12] width 40 height 13
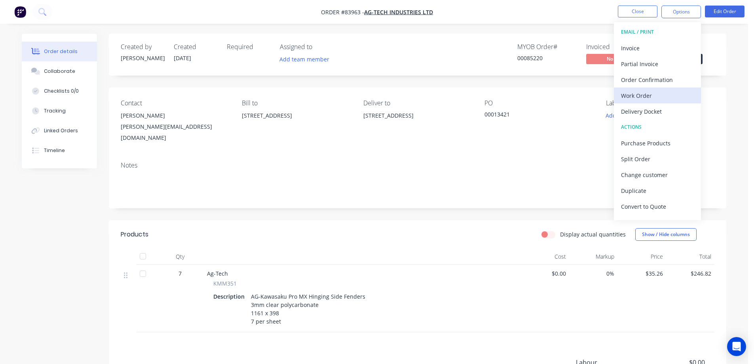
click at [646, 98] on div "Work Order" at bounding box center [657, 95] width 73 height 11
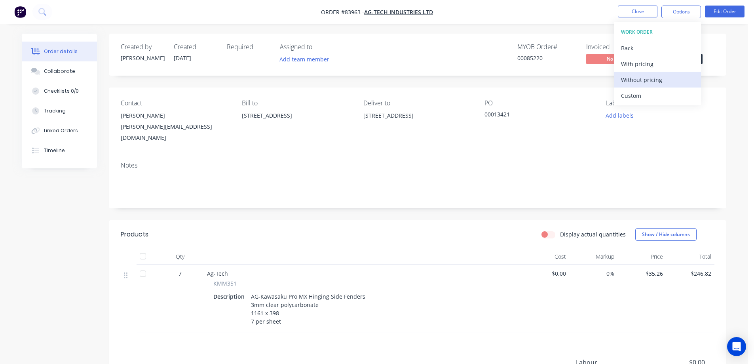
click at [650, 77] on div "Without pricing" at bounding box center [657, 79] width 73 height 11
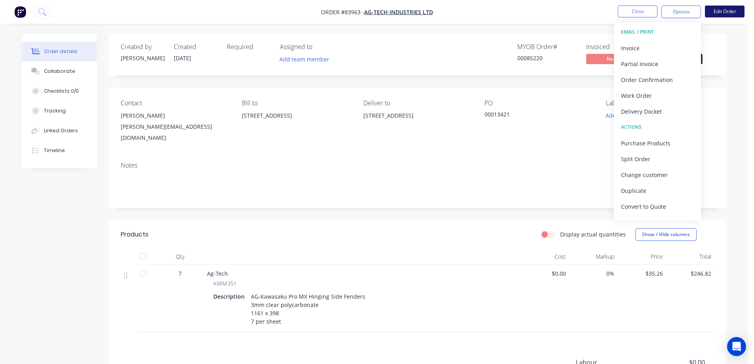
click at [733, 10] on button "Edit Order" at bounding box center [725, 12] width 40 height 12
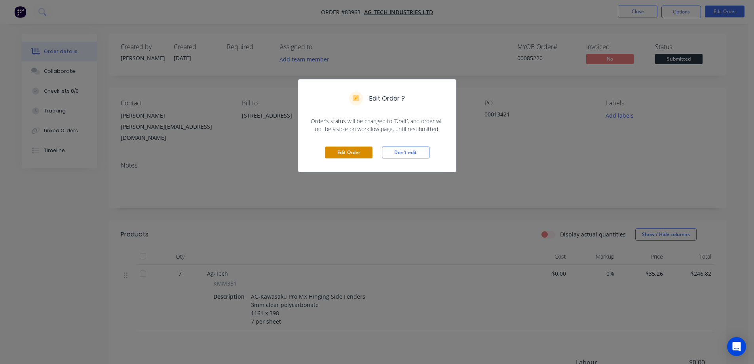
click at [332, 153] on button "Edit Order" at bounding box center [348, 152] width 47 height 12
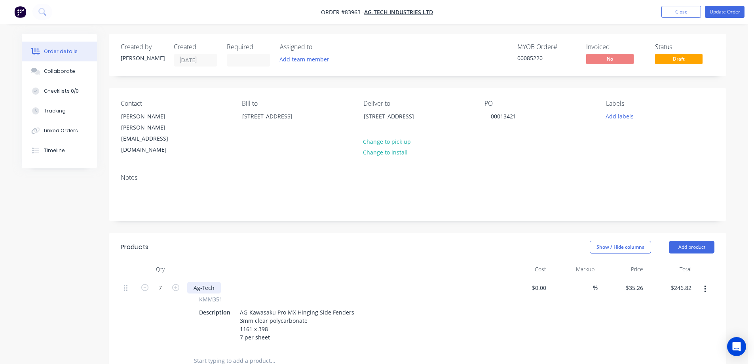
click at [197, 282] on div "Ag-Tech" at bounding box center [204, 287] width 34 height 11
paste div
click at [712, 12] on button "Update Order" at bounding box center [725, 12] width 40 height 12
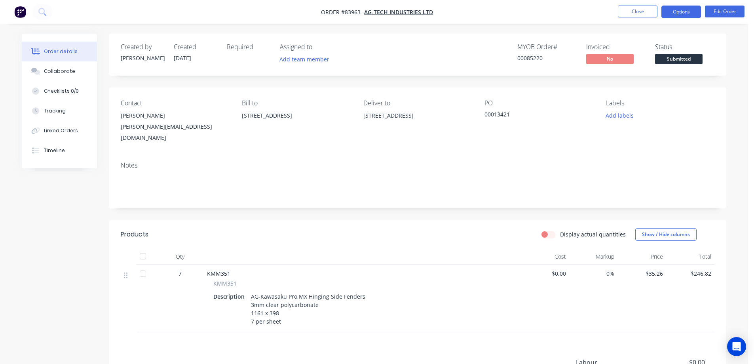
drag, startPoint x: 693, startPoint y: 10, endPoint x: 691, endPoint y: 13, distance: 4.1
click at [692, 10] on button "Options" at bounding box center [681, 12] width 40 height 13
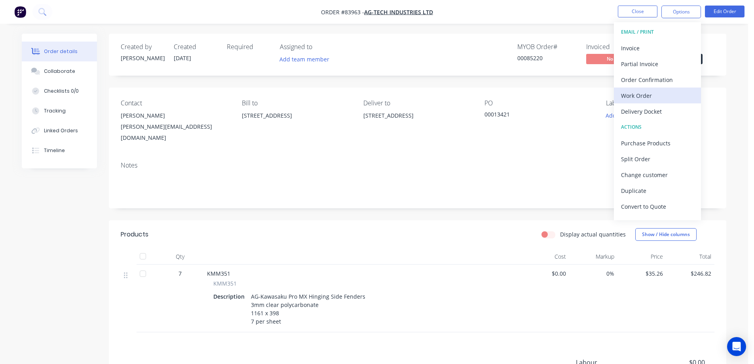
click at [642, 102] on button "Work Order" at bounding box center [657, 95] width 87 height 16
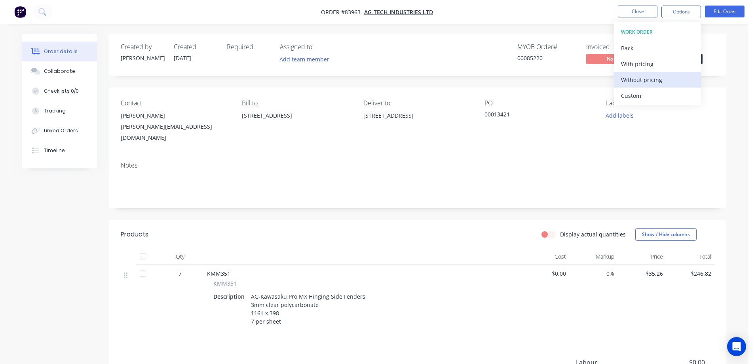
click at [644, 75] on div "Without pricing" at bounding box center [657, 79] width 73 height 11
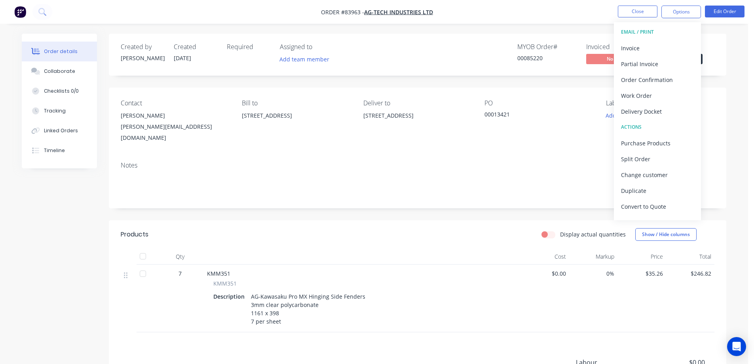
click at [544, 81] on div "Created by Jess Created 15/08/25 Required Assigned to Add team member MYOB Orde…" at bounding box center [417, 247] width 617 height 427
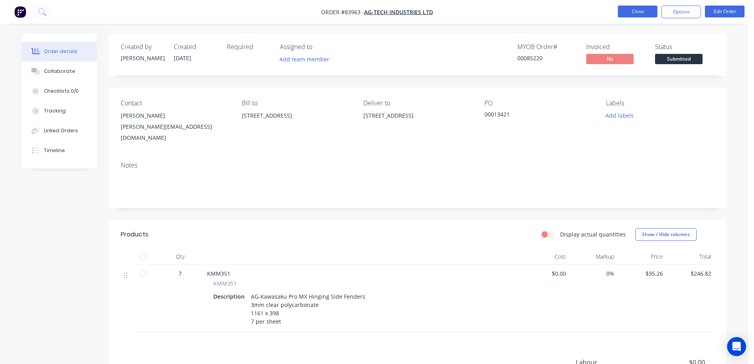
click at [630, 15] on button "Close" at bounding box center [638, 12] width 40 height 12
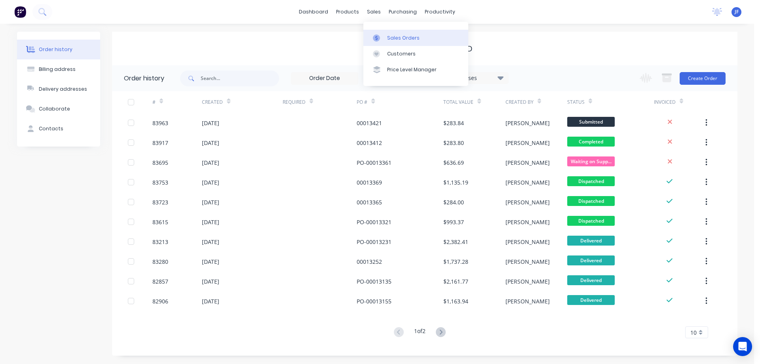
click at [393, 32] on link "Sales Orders" at bounding box center [415, 38] width 105 height 16
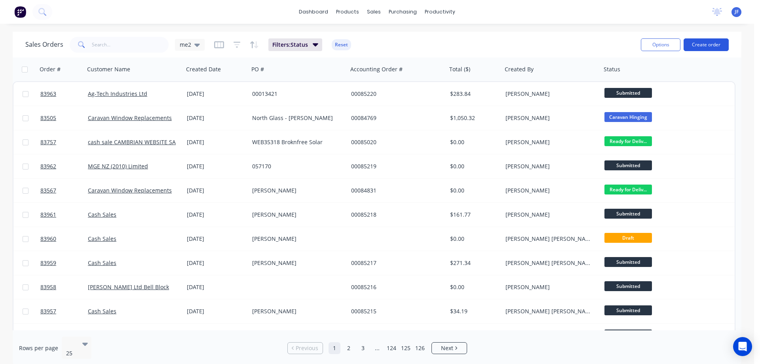
click at [724, 44] on button "Create order" at bounding box center [705, 44] width 45 height 13
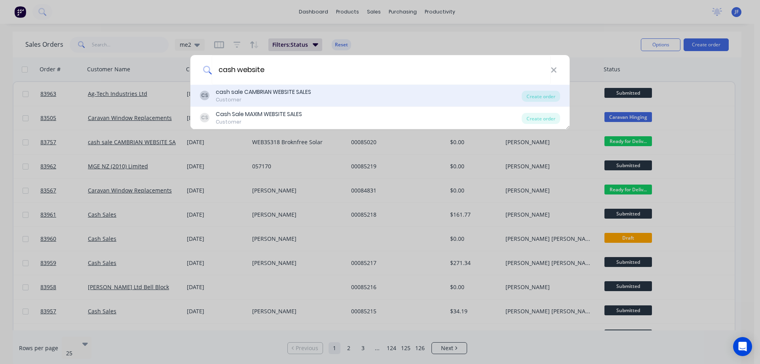
type input "cash website"
click at [444, 105] on div "CS cash sale CAMBRIAN WEBSITE SALES Customer Create order" at bounding box center [379, 96] width 379 height 22
click at [494, 91] on div "CS cash sale CAMBRIAN WEBSITE SALES Customer" at bounding box center [361, 95] width 322 height 15
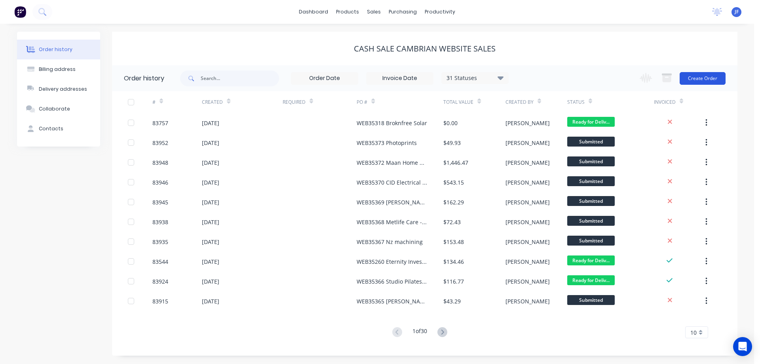
click at [711, 82] on button "Create Order" at bounding box center [702, 78] width 46 height 13
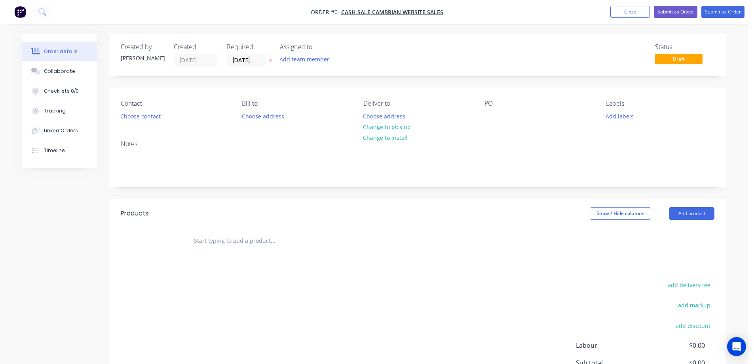
click at [269, 59] on button at bounding box center [270, 60] width 8 height 9
click at [138, 118] on button "Choose contact" at bounding box center [140, 115] width 49 height 11
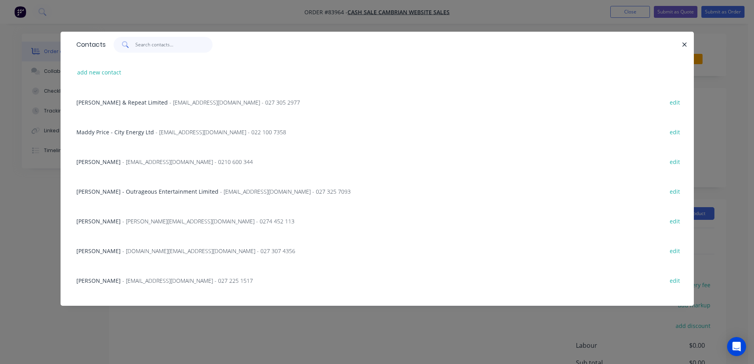
click at [165, 48] on input "text" at bounding box center [173, 45] width 77 height 16
paste input "Craig Dotchin"
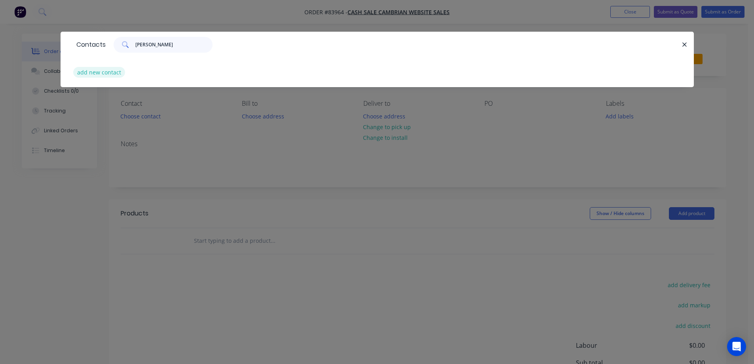
type input "Craig Dotchin"
click at [85, 75] on button "add new contact" at bounding box center [99, 72] width 52 height 11
select select "NZ"
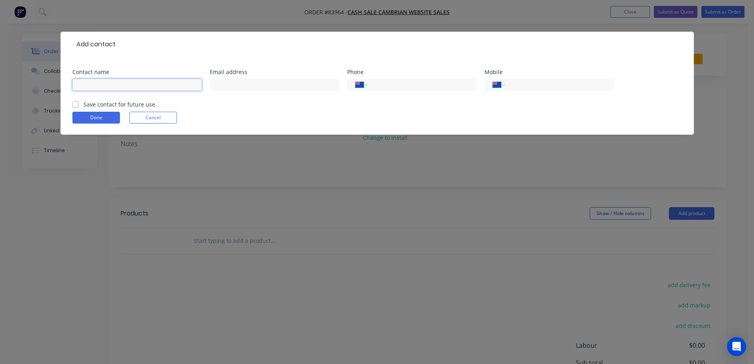
click at [126, 84] on input "text" at bounding box center [136, 85] width 129 height 12
paste input "Craig Dotchin"
type input "Craig Dotchin"
click at [124, 106] on label "Save contact for future use" at bounding box center [119, 104] width 72 height 8
click at [79, 106] on input "Save contact for future use" at bounding box center [75, 104] width 6 height 8
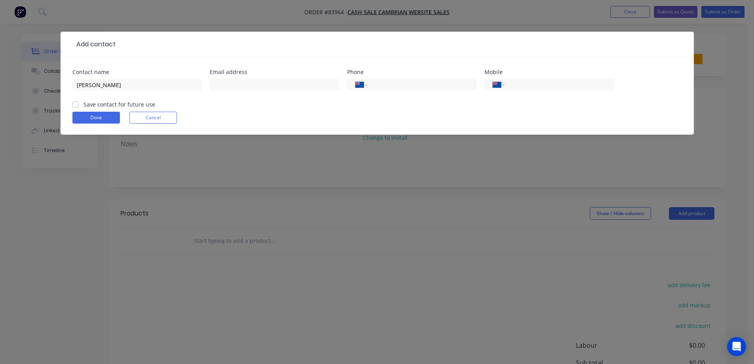
checkbox input "true"
click at [174, 83] on input "Craig Dotchin" at bounding box center [136, 85] width 129 height 12
paste input "The Eva Hart Trust"
type input "Craig Dotchin - The Eva Hart Trust"
click at [236, 79] on input "text" at bounding box center [274, 85] width 129 height 12
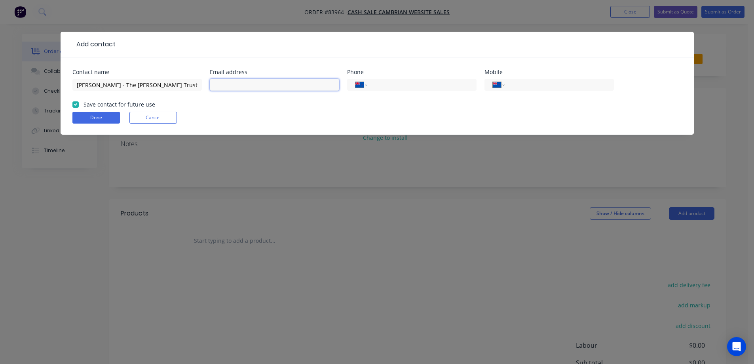
paste input "cdotchin@hotmail.com"
type input "cdotchin@hotmail.com"
click at [557, 78] on div "International Afghanistan Åland Islands Albania Algeria American Samoa Andorra …" at bounding box center [548, 88] width 129 height 23
click at [540, 88] on input "tel" at bounding box center [557, 84] width 95 height 9
paste input "0210 659 981"
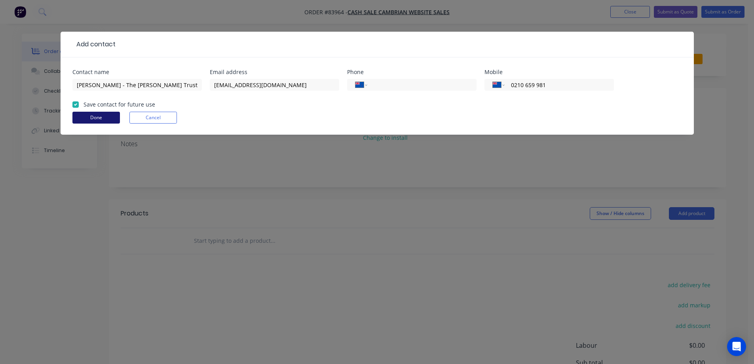
type input "0210 659 981"
click at [110, 116] on button "Done" at bounding box center [95, 118] width 47 height 12
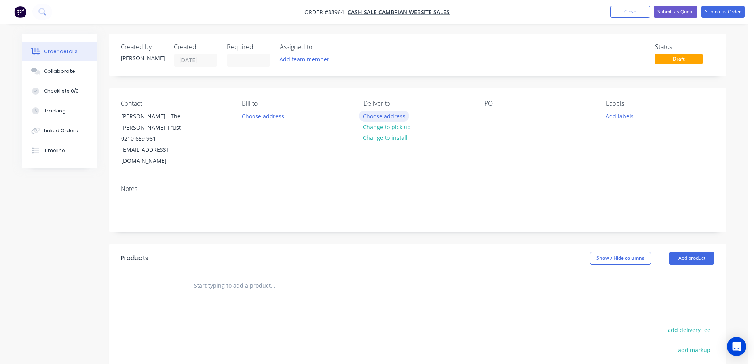
click at [365, 116] on button "Choose address" at bounding box center [384, 115] width 51 height 11
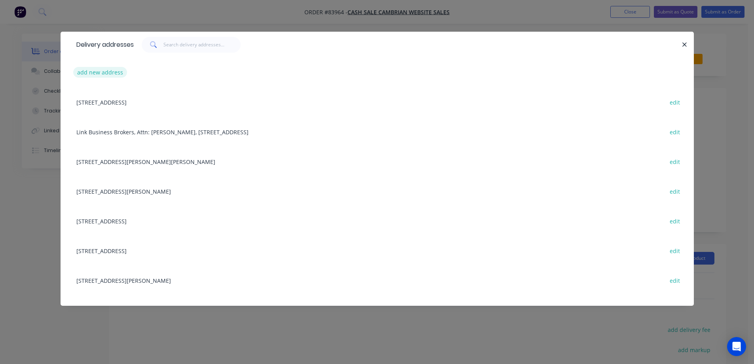
drag, startPoint x: 104, startPoint y: 71, endPoint x: 51, endPoint y: 96, distance: 57.7
click at [102, 71] on button "add new address" at bounding box center [100, 72] width 54 height 11
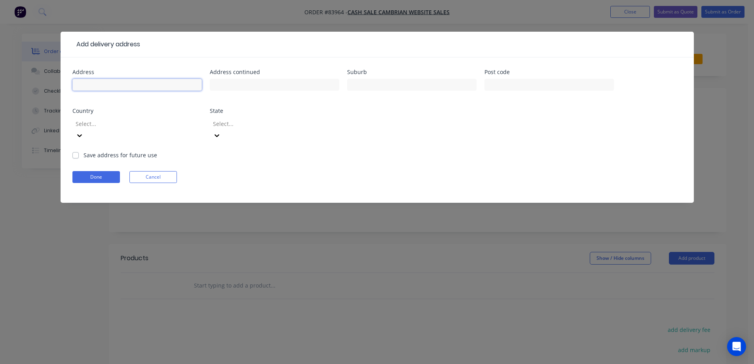
click at [127, 88] on input "text" at bounding box center [136, 85] width 129 height 12
paste input "31a Chatham Avenue Mount Albert Auckland 1025"
click at [108, 86] on input "31a Chatham Avenue Mount Albert Auckland 1025" at bounding box center [136, 85] width 129 height 12
drag, startPoint x: 123, startPoint y: 86, endPoint x: 157, endPoint y: 86, distance: 33.2
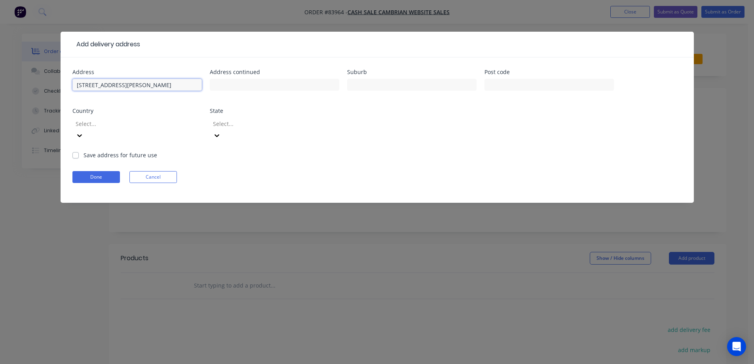
click at [157, 86] on input "31a Chatham Avenue Mount Albert Auckland 1025" at bounding box center [136, 85] width 129 height 12
type input "31a Chatham Avenue Auckland 1025"
type input "Mount Albert"
click at [150, 88] on input "31a Chatham Avenue Auckland 1025" at bounding box center [136, 85] width 129 height 12
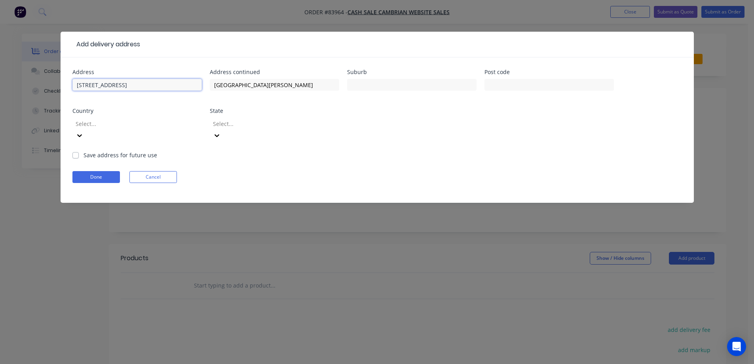
click at [150, 88] on input "31a Chatham Avenue Auckland 1025" at bounding box center [136, 85] width 129 height 12
type input "31a Chatham Avenue 1025"
type input "Auckland"
click at [139, 83] on input "31a Chatham Avenue 1025" at bounding box center [136, 85] width 129 height 12
click at [140, 83] on input "31a Chatham Avenue 1025" at bounding box center [136, 85] width 129 height 12
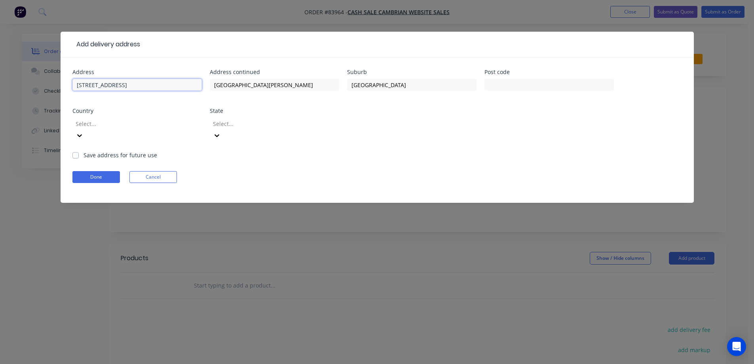
type input "31a Chatham Avenue"
type input "1025"
click at [106, 171] on button "Done" at bounding box center [95, 177] width 47 height 12
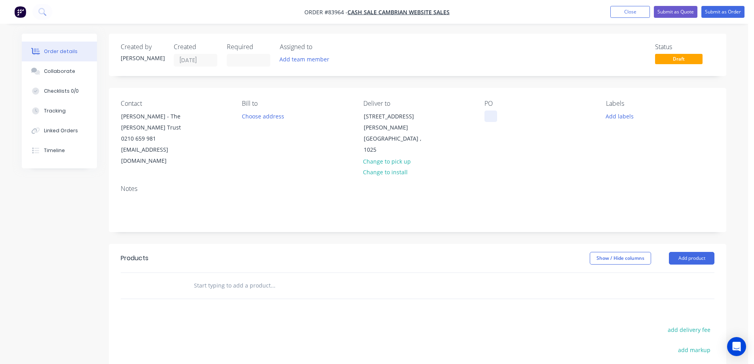
click at [485, 113] on div "Contact Craig Dotchin - The Eva Hart Trust 0210 659 981 cdotchin@hotmail.com Bi…" at bounding box center [417, 133] width 617 height 91
click at [488, 114] on div at bounding box center [490, 115] width 13 height 11
drag, startPoint x: 161, startPoint y: 115, endPoint x: 201, endPoint y: 128, distance: 42.2
click at [201, 128] on div "Contact Craig Dotchin - The Eva Hart Trust 0210 659 981 cdotchin@hotmail.com" at bounding box center [175, 133] width 108 height 67
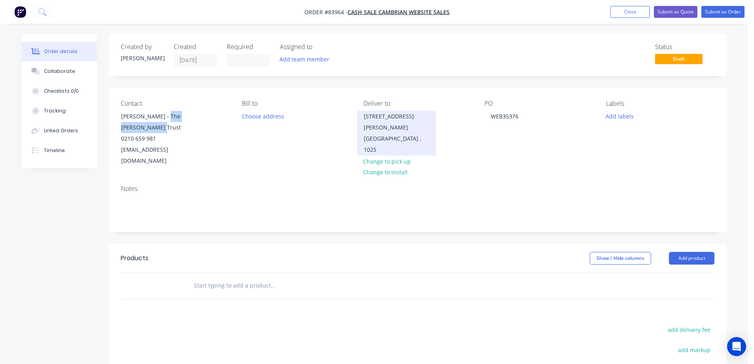
copy div "The Eva Hart Trust"
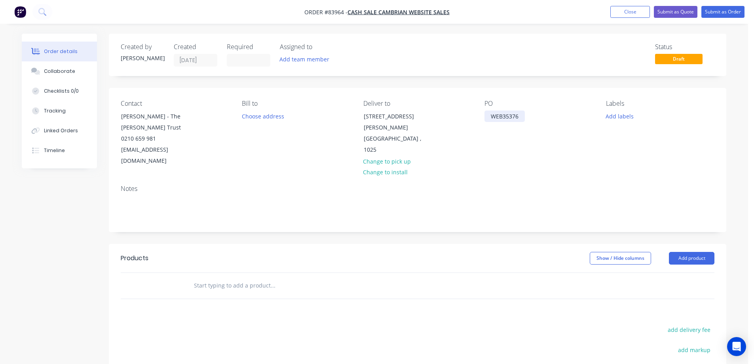
drag, startPoint x: 517, startPoint y: 117, endPoint x: 539, endPoint y: 121, distance: 21.6
click at [517, 118] on div "WEB35376" at bounding box center [504, 115] width 40 height 11
click at [519, 116] on div "WEB35376The Eva Hart Trust" at bounding box center [533, 120] width 99 height 20
click at [598, 117] on div "Contact Craig Dotchin - The Eva Hart Trust 0210 659 981 cdotchin@hotmail.com Bi…" at bounding box center [417, 133] width 617 height 91
click at [608, 117] on button "Add labels" at bounding box center [619, 115] width 36 height 11
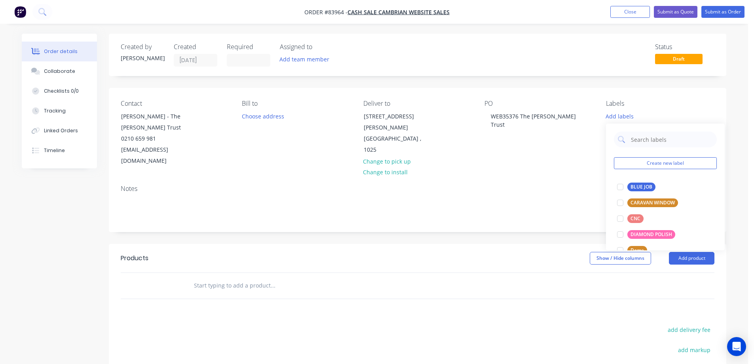
click at [634, 178] on div "Create new label BLUE JOB edit CARAVAN WINDOW edit CNC edit DIAMOND POLISH edit…" at bounding box center [665, 186] width 119 height 127
click at [635, 185] on div "BLUE JOB" at bounding box center [641, 186] width 28 height 9
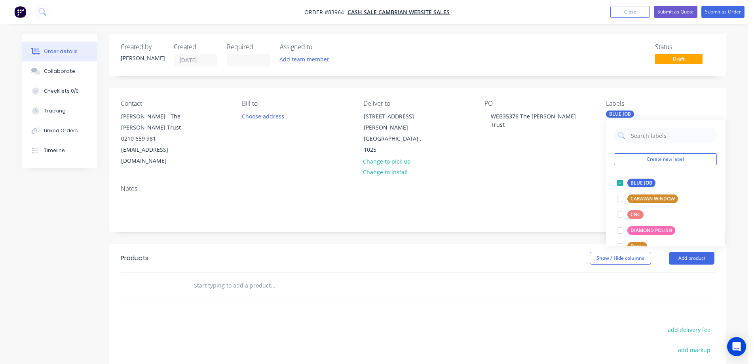
click at [302, 277] on input "text" at bounding box center [272, 285] width 158 height 16
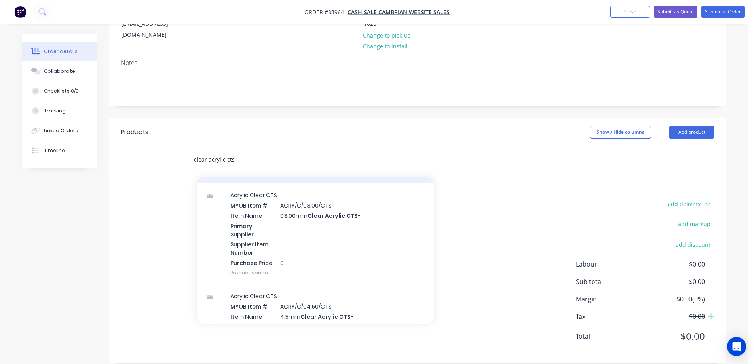
scroll to position [237, 0]
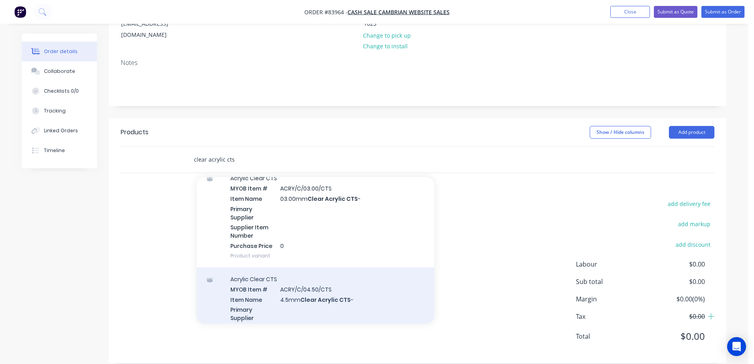
type input "clear acrylic cts"
click at [307, 272] on div "Acrylic Clear CTS MYOB Item # ACRY/C/04.50/CTS Item Name 4.5mm Clear Acrylic CT…" at bounding box center [315, 317] width 237 height 101
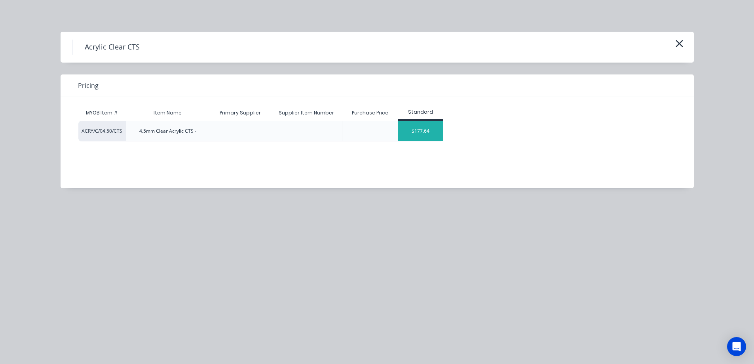
click at [429, 129] on div "$177.64" at bounding box center [420, 131] width 45 height 20
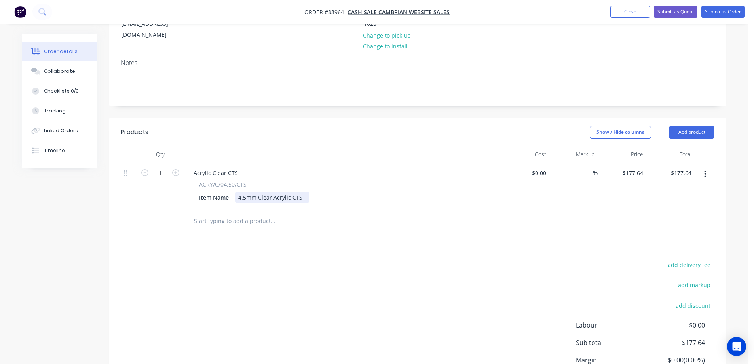
click at [305, 191] on div "4.5mm Clear Acrylic CTS -" at bounding box center [272, 196] width 74 height 11
click at [334, 216] on input "text" at bounding box center [272, 221] width 158 height 16
click at [177, 169] on icon "button" at bounding box center [175, 172] width 7 height 7
type input "2"
type input "$355.28"
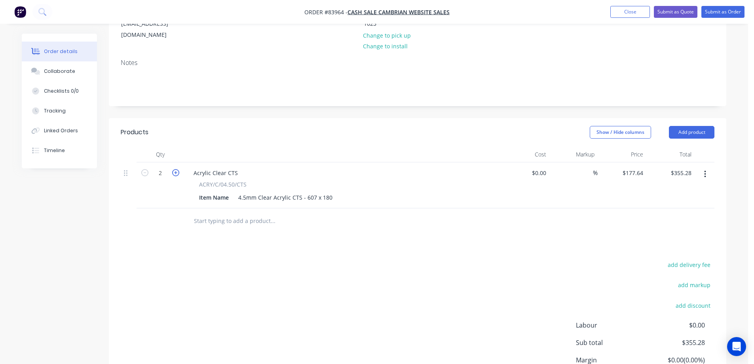
click at [177, 169] on icon "button" at bounding box center [175, 172] width 7 height 7
type input "3"
click at [673, 167] on div "532.92 $532.92" at bounding box center [681, 172] width 28 height 11
type input "31.04"
type input "$10.3467"
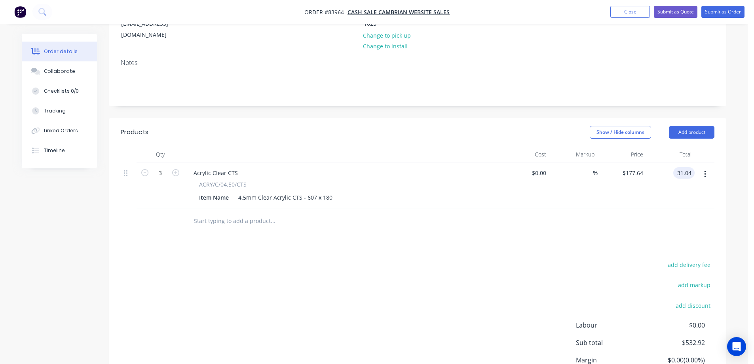
type input "$31.04"
click at [655, 194] on div "$31.04 31.04" at bounding box center [670, 185] width 49 height 46
click at [682, 259] on button "add delivery fee" at bounding box center [688, 264] width 51 height 11
type input "12"
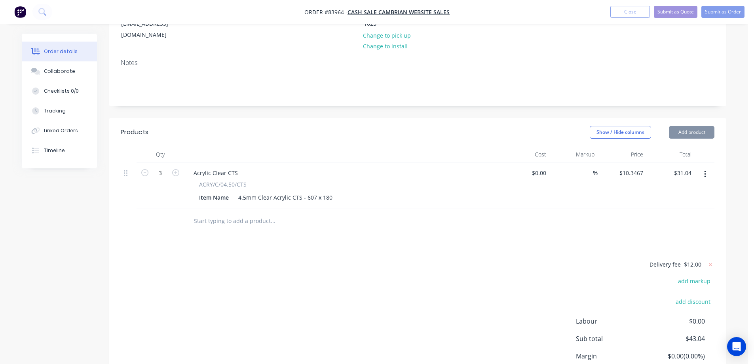
click at [598, 267] on div "Delivery fee $12.00 add markup add discount Labour $0.00 Sub total $43.04 Margi…" at bounding box center [417, 333] width 593 height 149
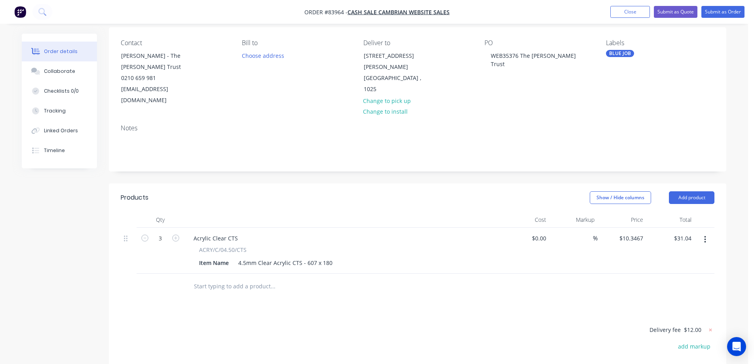
scroll to position [0, 0]
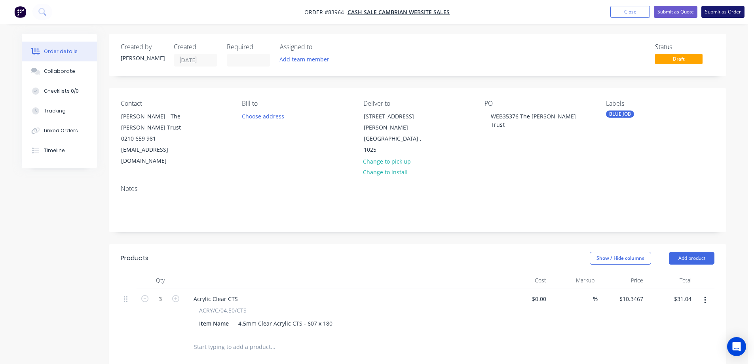
click at [720, 8] on button "Submit as Order" at bounding box center [722, 12] width 43 height 12
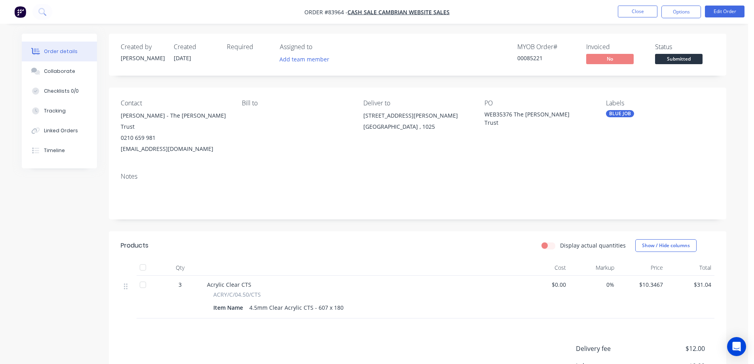
click at [528, 63] on div "MYOB Order # 00085221" at bounding box center [546, 54] width 59 height 23
click at [523, 61] on div "00085221" at bounding box center [546, 58] width 59 height 8
copy div "00085221"
click at [343, 91] on div "Contact Craig Dotchin - The Eva Hart Trust 0210 659 981 cdotchin@hotmail.com Bi…" at bounding box center [417, 126] width 617 height 79
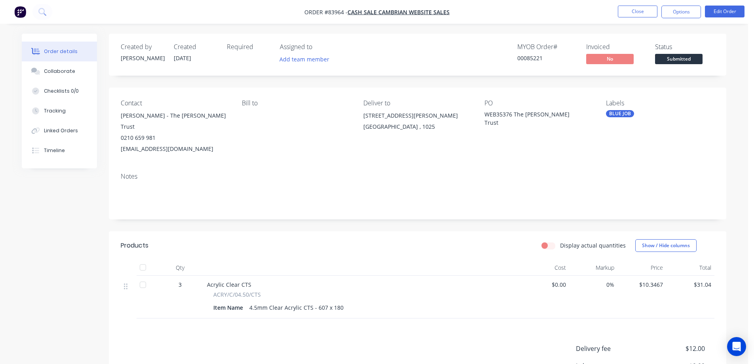
click at [537, 60] on div "00085221" at bounding box center [546, 58] width 59 height 8
click at [67, 153] on button "Timeline" at bounding box center [59, 150] width 75 height 20
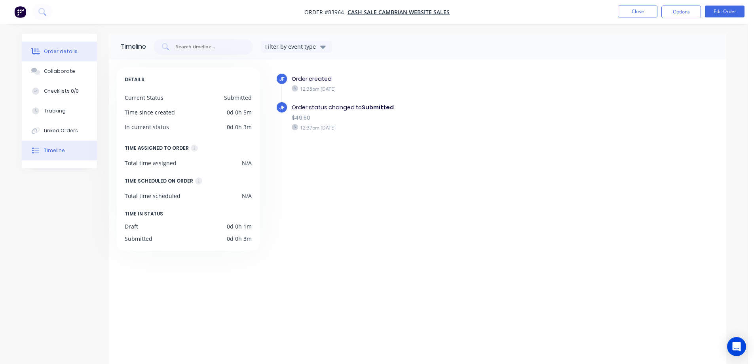
click at [71, 52] on div "Order details" at bounding box center [61, 51] width 34 height 7
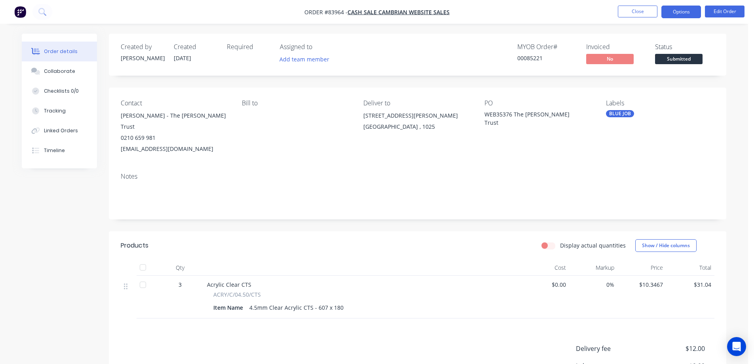
click at [686, 9] on button "Options" at bounding box center [681, 12] width 40 height 13
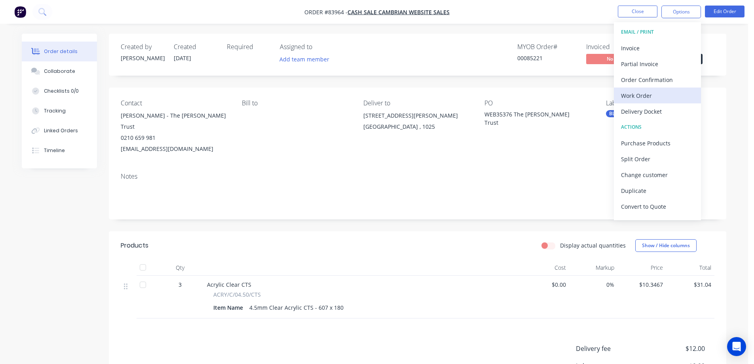
click at [668, 96] on div "Work Order" at bounding box center [657, 95] width 73 height 11
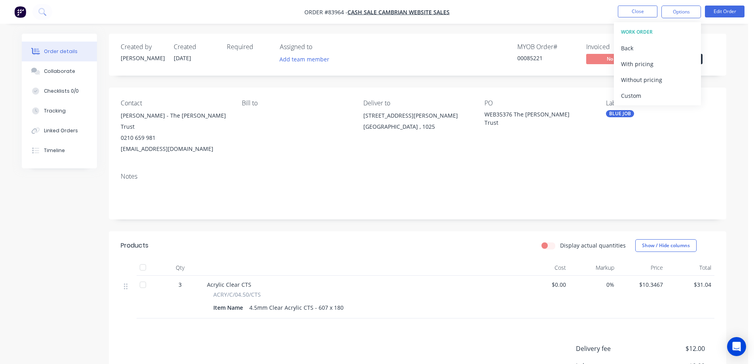
click at [664, 79] on div "Without pricing" at bounding box center [657, 79] width 73 height 11
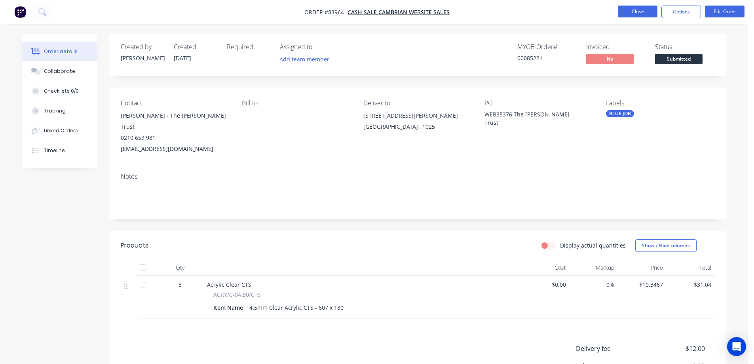
click at [637, 11] on button "Close" at bounding box center [638, 12] width 40 height 12
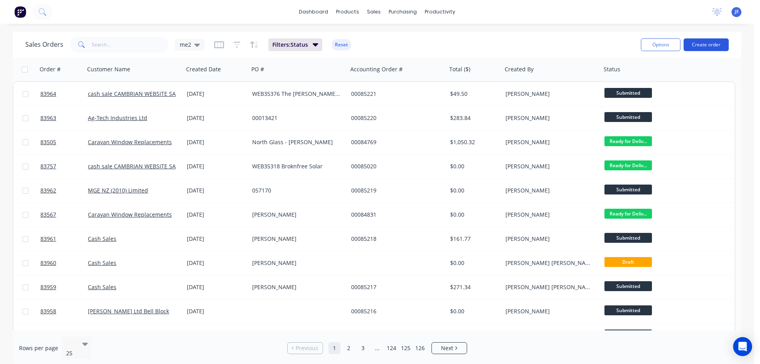
click at [708, 38] on button "Create order" at bounding box center [705, 44] width 45 height 13
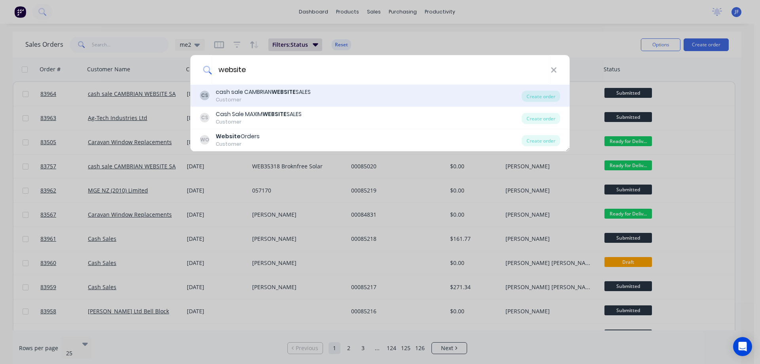
type input "website"
click at [305, 93] on div "cash sale CAMBRIAN WEBSITE SALES" at bounding box center [263, 92] width 95 height 8
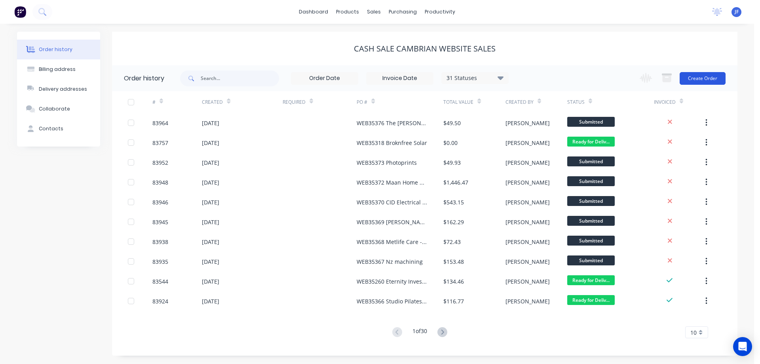
click at [707, 80] on button "Create Order" at bounding box center [702, 78] width 46 height 13
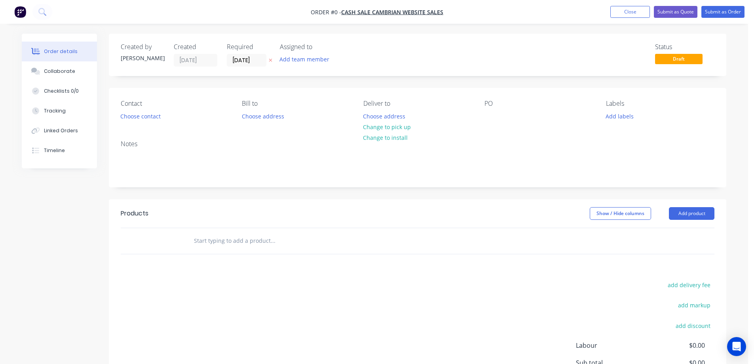
click at [271, 58] on icon at bounding box center [271, 60] width 4 height 5
click at [152, 112] on button "Choose contact" at bounding box center [140, 115] width 49 height 11
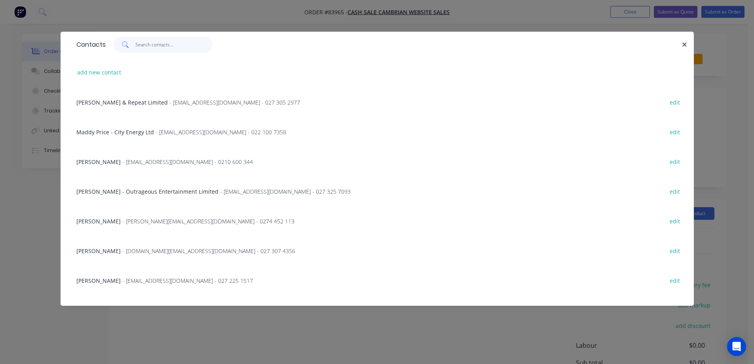
click at [160, 43] on input "text" at bounding box center [173, 45] width 77 height 16
paste input "Rachael Taylor"
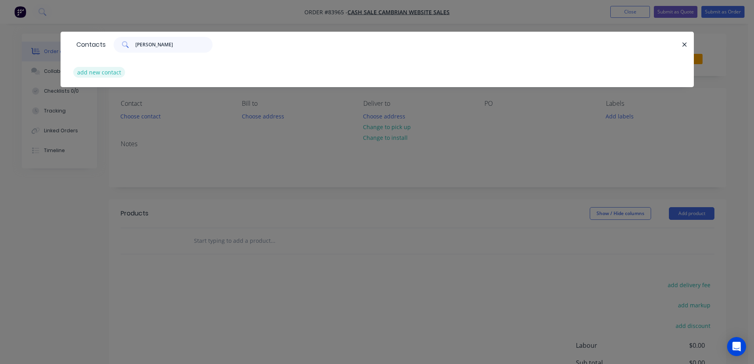
type input "Rachael Taylor"
click at [111, 72] on button "add new contact" at bounding box center [99, 72] width 52 height 11
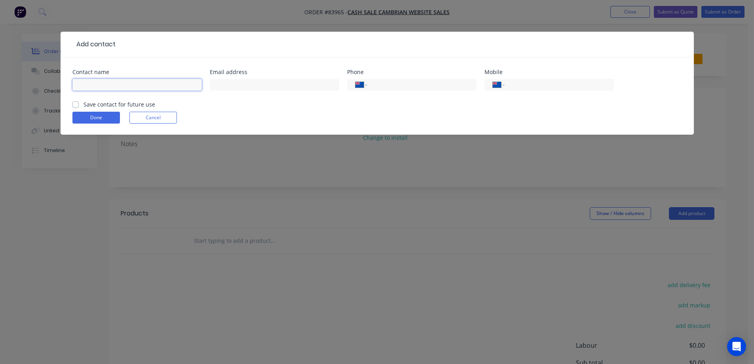
click at [116, 85] on input "text" at bounding box center [136, 85] width 129 height 12
paste input "Rachael Taylor"
type input "Rachael Taylor"
drag, startPoint x: 113, startPoint y: 103, endPoint x: 6, endPoint y: 166, distance: 124.0
click at [113, 103] on label "Save contact for future use" at bounding box center [119, 104] width 72 height 8
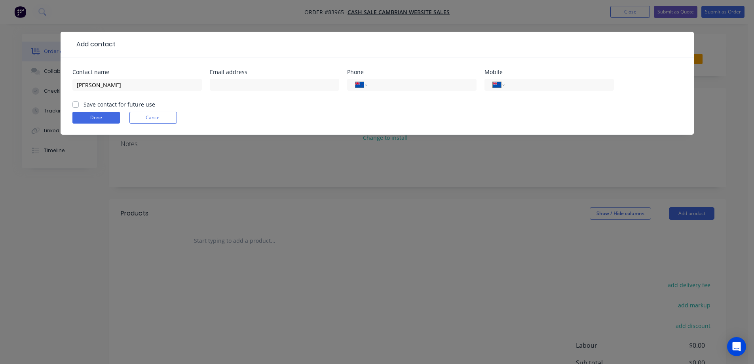
click at [79, 103] on input "Save contact for future use" at bounding box center [75, 104] width 6 height 8
checkbox input "true"
drag, startPoint x: 533, startPoint y: 88, endPoint x: 525, endPoint y: 89, distance: 8.1
click at [533, 88] on input "tel" at bounding box center [557, 84] width 95 height 9
paste input "021 466 002"
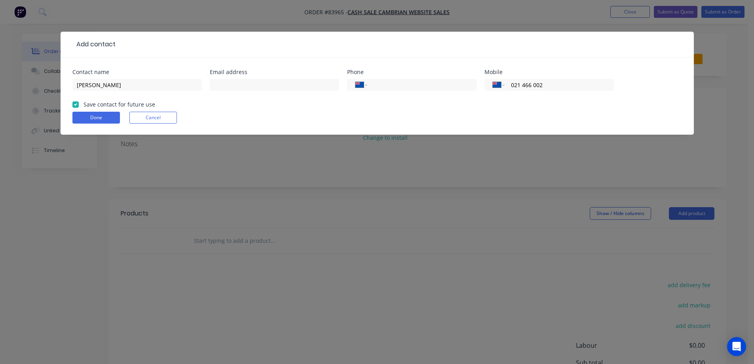
type input "021 466 002"
click at [239, 87] on input "text" at bounding box center [274, 85] width 129 height 12
paste input "rachnmark@gmail.com"
type input "rachnmark@gmail.com"
click at [108, 114] on button "Done" at bounding box center [95, 118] width 47 height 12
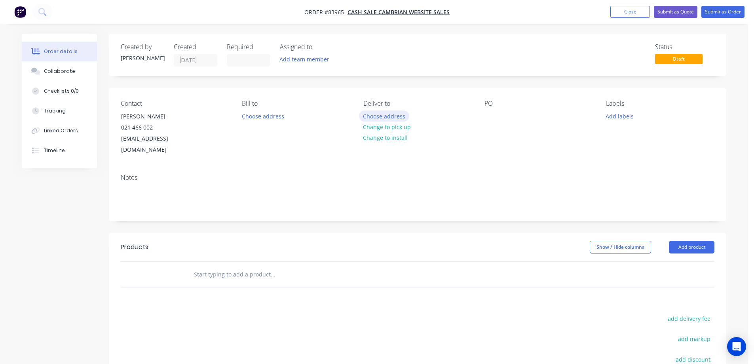
click at [390, 113] on button "Choose address" at bounding box center [384, 115] width 51 height 11
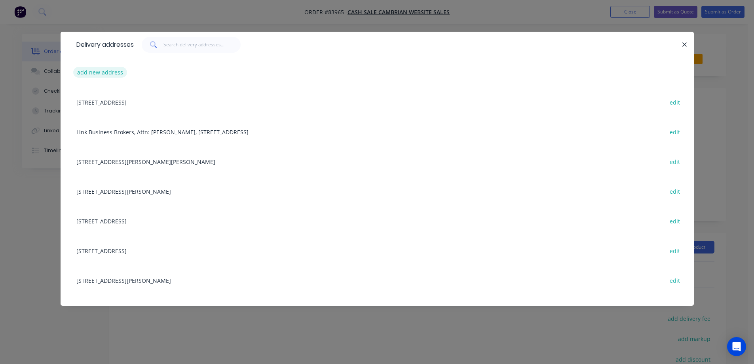
click at [115, 71] on button "add new address" at bounding box center [100, 72] width 54 height 11
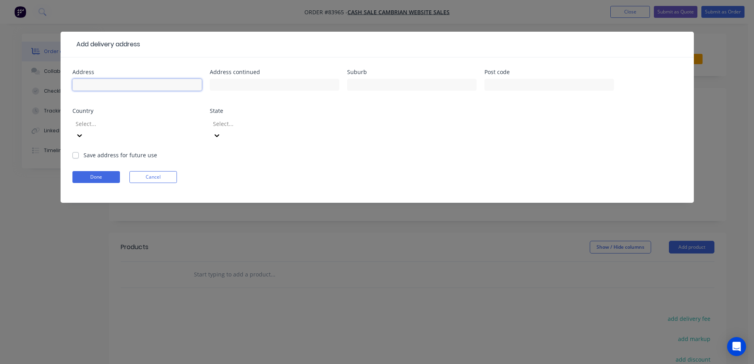
click at [140, 85] on input "text" at bounding box center [136, 85] width 129 height 12
paste input "16c Ferguson Avenue"
type input "16c Ferguson Avenue"
click at [298, 82] on input "text" at bounding box center [274, 85] width 129 height 12
paste input "Greenlane"
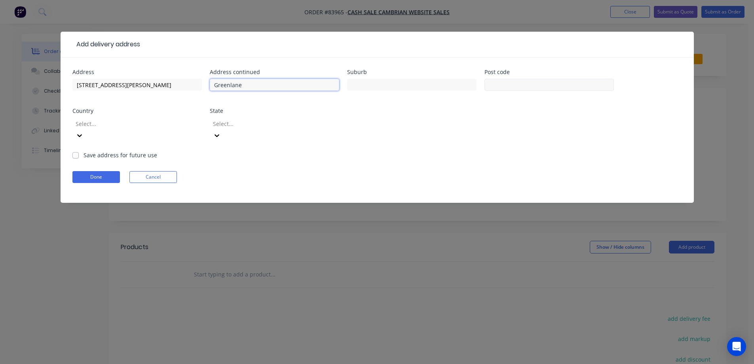
type input "Greenlane"
click at [501, 83] on input "text" at bounding box center [548, 85] width 129 height 12
click at [455, 88] on input "text" at bounding box center [411, 85] width 129 height 12
type input "AKL"
click at [500, 81] on input "text" at bounding box center [548, 85] width 129 height 12
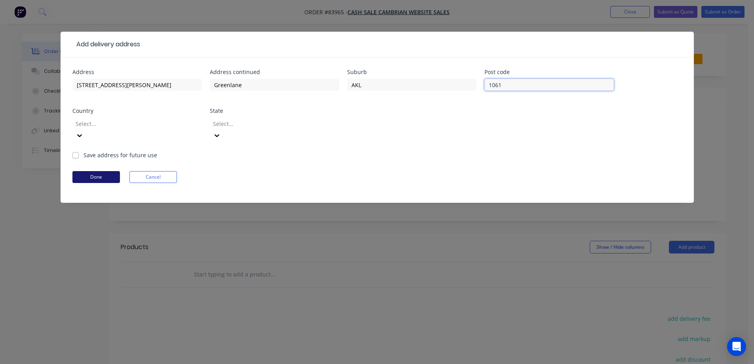
type input "1061"
drag, startPoint x: 95, startPoint y: 166, endPoint x: 223, endPoint y: 148, distance: 129.9
click at [95, 171] on button "Done" at bounding box center [95, 177] width 47 height 12
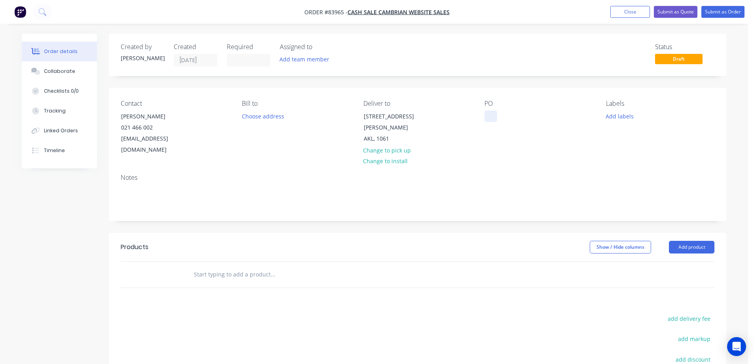
click at [493, 113] on div at bounding box center [490, 115] width 13 height 11
drag, startPoint x: 124, startPoint y: 112, endPoint x: 197, endPoint y: 113, distance: 73.6
click at [196, 112] on div "Contact Rachael Taylor 021 466 002 rachnmark@gmail.com" at bounding box center [175, 128] width 108 height 56
copy div "Rachael Taylor"
click at [524, 114] on div "WEB35374" at bounding box center [504, 115] width 40 height 11
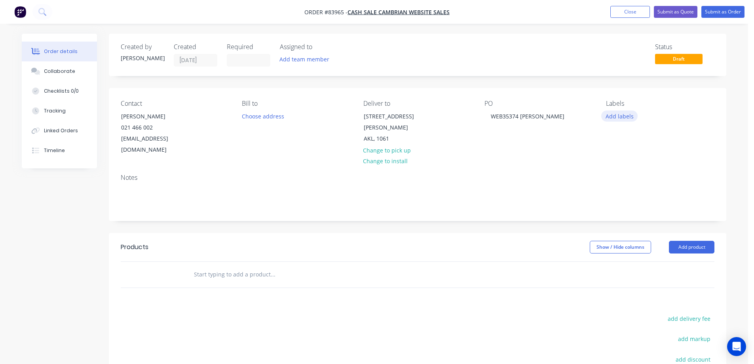
click at [633, 116] on button "Add labels" at bounding box center [619, 115] width 36 height 11
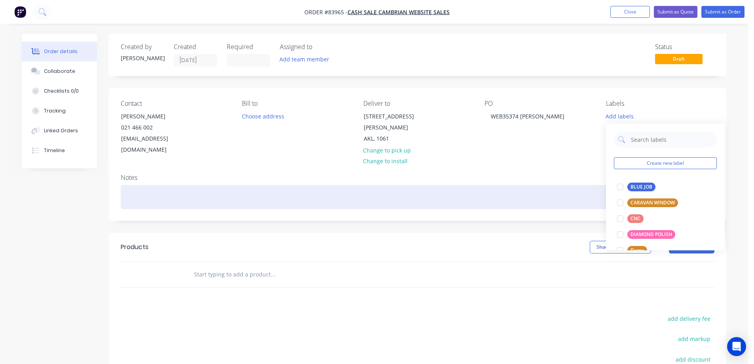
drag, startPoint x: 562, startPoint y: 183, endPoint x: 508, endPoint y: 210, distance: 60.3
click at [561, 185] on div at bounding box center [417, 197] width 593 height 24
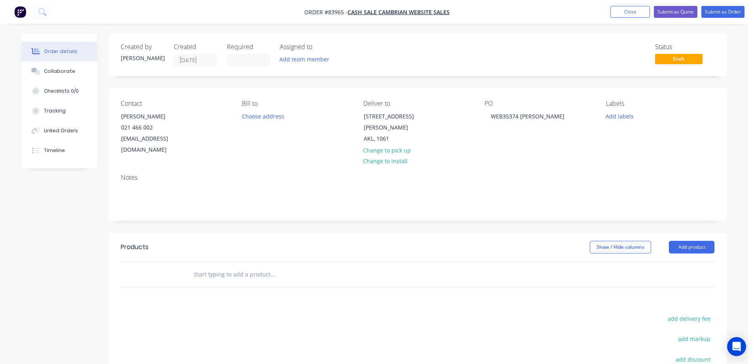
click at [323, 267] on input "text" at bounding box center [272, 274] width 158 height 16
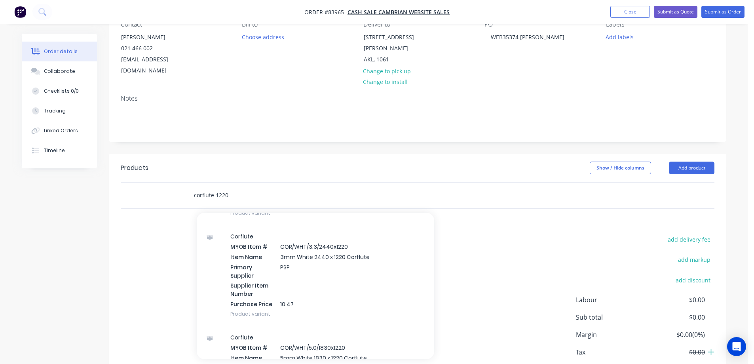
scroll to position [237, 0]
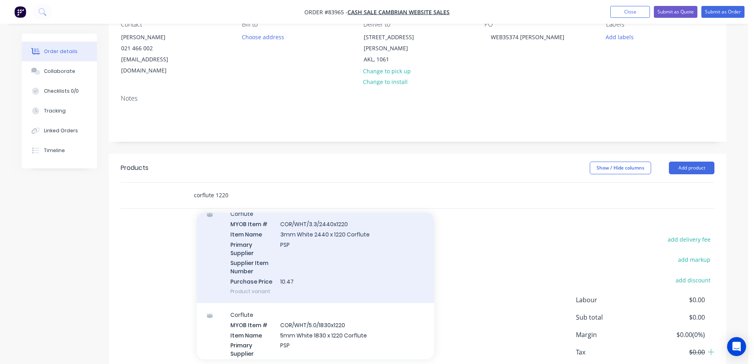
type input "corflute 1220"
click at [328, 252] on div "Corflute MYOB Item # COR/WHT/3.3/2440x1220 Item Name 3mm White 2440 x 1220 Corf…" at bounding box center [315, 252] width 237 height 101
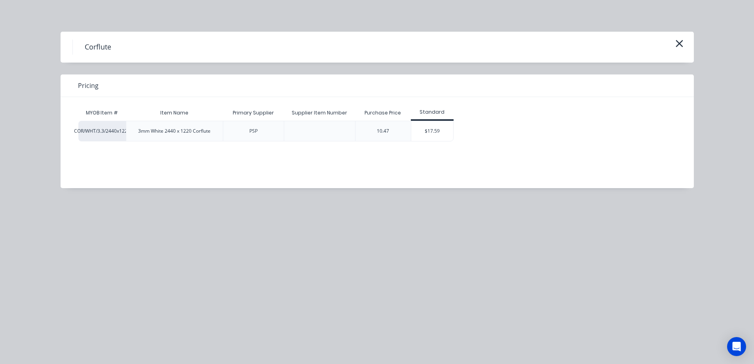
click at [439, 132] on div "$17.59" at bounding box center [432, 131] width 42 height 20
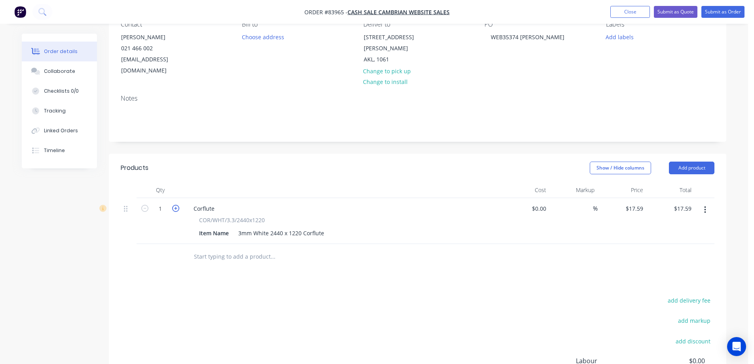
click at [176, 205] on icon "button" at bounding box center [175, 208] width 7 height 7
type input "2"
type input "$35.18"
click at [685, 295] on button "add delivery fee" at bounding box center [688, 300] width 51 height 11
type input "55.41"
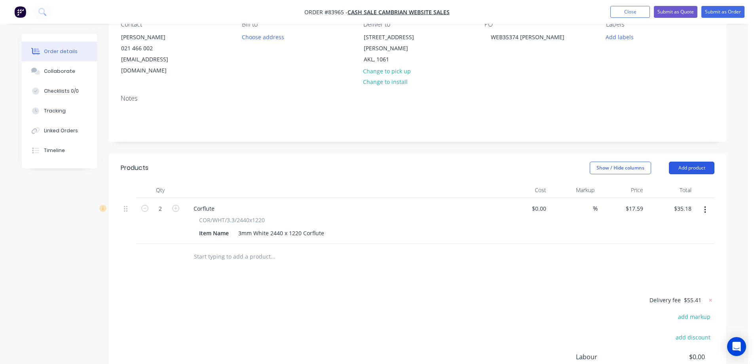
click at [699, 161] on button "Add product" at bounding box center [691, 167] width 45 height 13
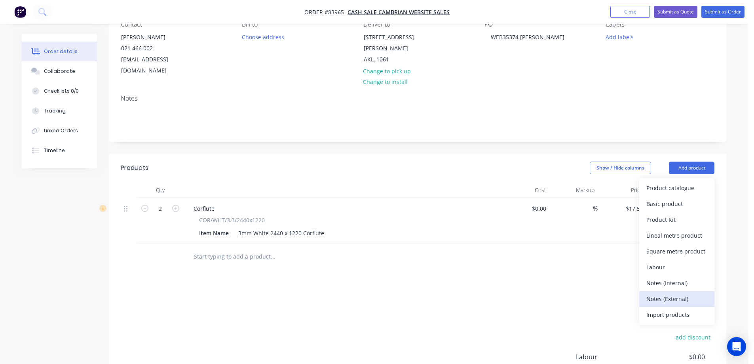
click at [669, 293] on div "Notes (External)" at bounding box center [676, 298] width 61 height 11
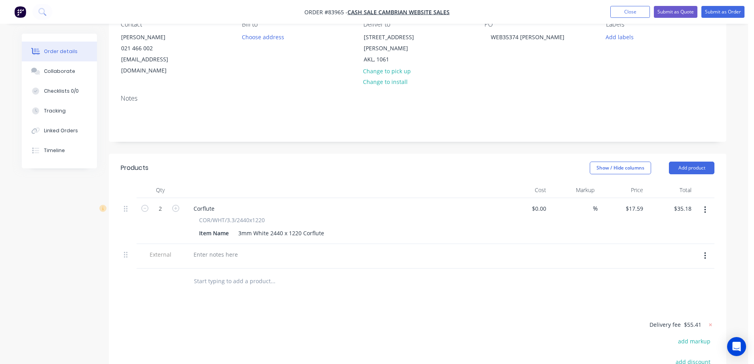
click at [209, 244] on div at bounding box center [342, 256] width 316 height 25
click at [211, 248] on div at bounding box center [215, 253] width 57 height 11
paste div
click at [426, 300] on div "Products Show / Hide columns Add product Qty Cost Markup Price Total 2 Corflute…" at bounding box center [417, 317] width 617 height 326
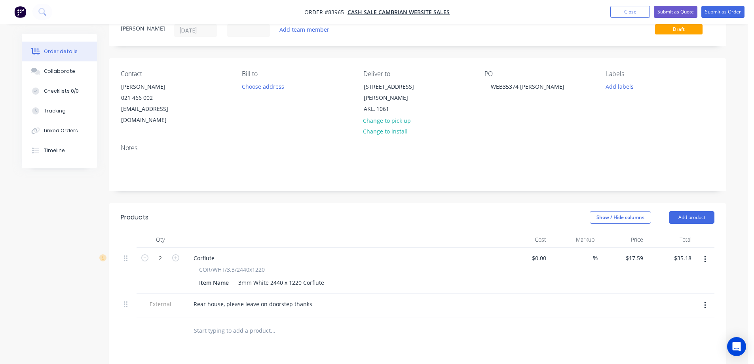
scroll to position [0, 0]
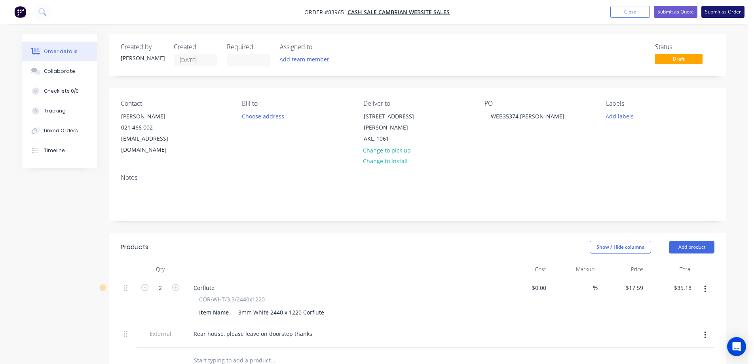
click at [716, 11] on button "Submit as Order" at bounding box center [722, 12] width 43 height 12
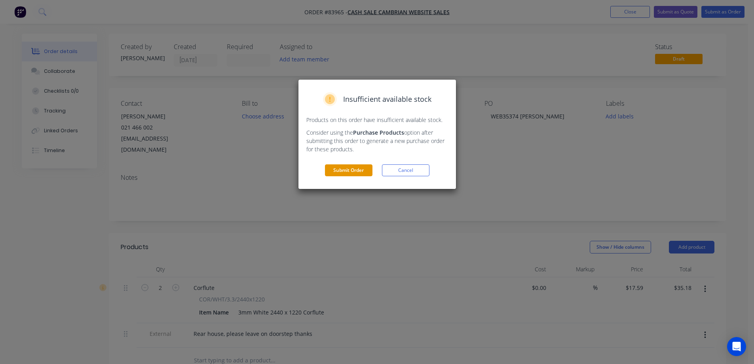
click at [346, 173] on button "Submit Order" at bounding box center [348, 170] width 47 height 12
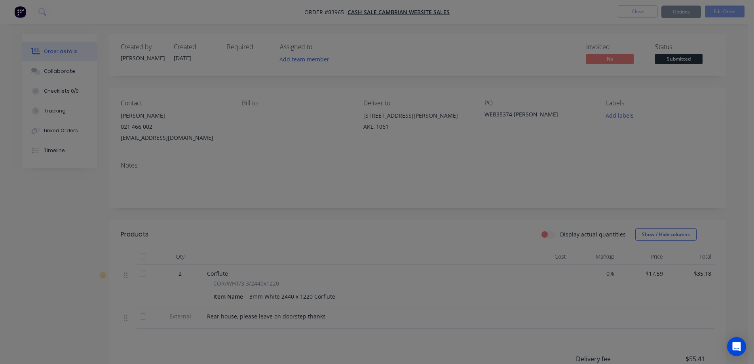
scroll to position [123, 0]
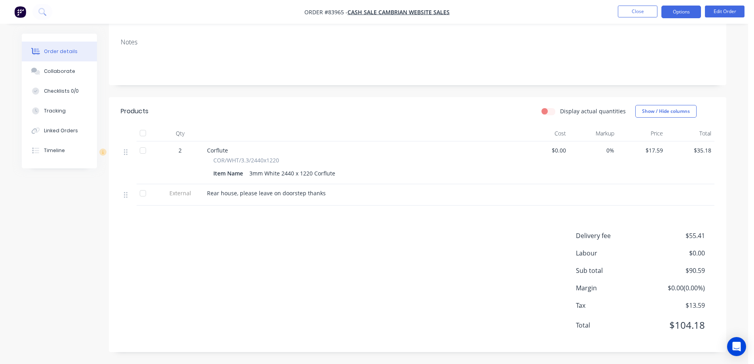
click at [683, 17] on button "Options" at bounding box center [681, 12] width 40 height 13
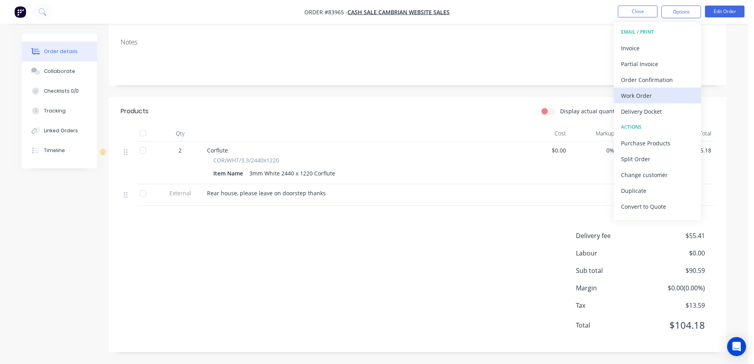
click at [650, 93] on div "Work Order" at bounding box center [657, 95] width 73 height 11
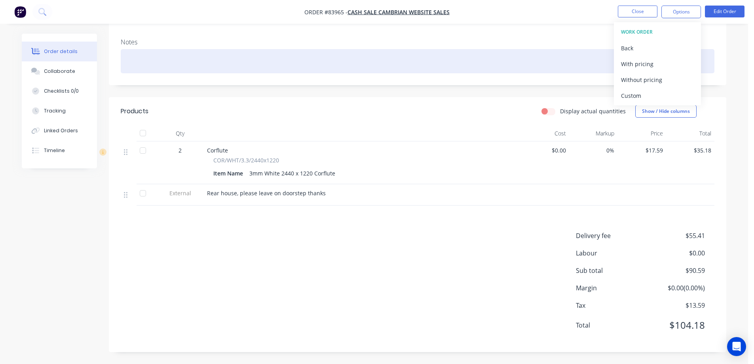
click at [571, 49] on div at bounding box center [417, 61] width 593 height 24
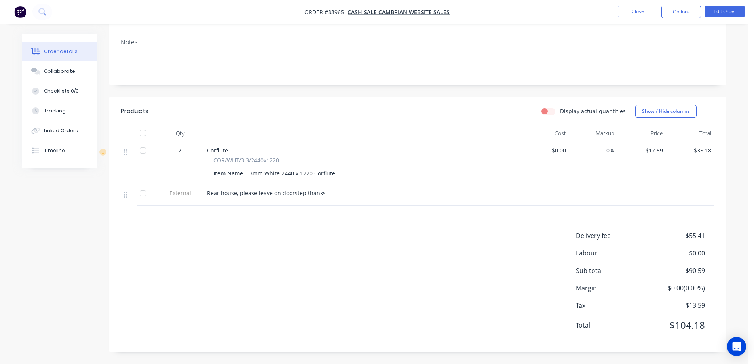
click at [676, 19] on nav "Order #83965 - cash sale CAMBRIAN WEBSITE SALES Close Options Edit Order" at bounding box center [377, 12] width 754 height 24
click at [676, 16] on button "Options" at bounding box center [681, 12] width 40 height 13
click at [667, 44] on div "Back" at bounding box center [657, 47] width 73 height 11
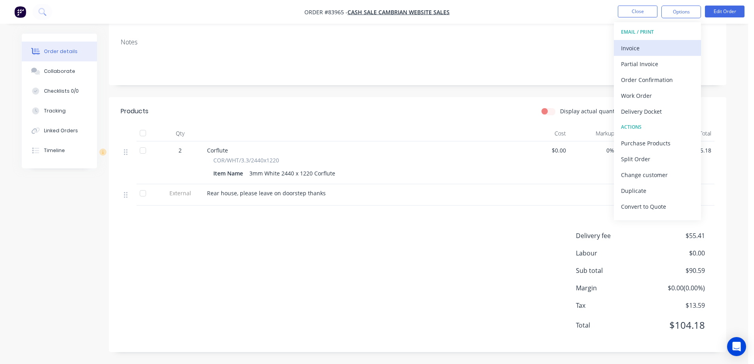
click at [669, 43] on div "Invoice" at bounding box center [657, 47] width 73 height 11
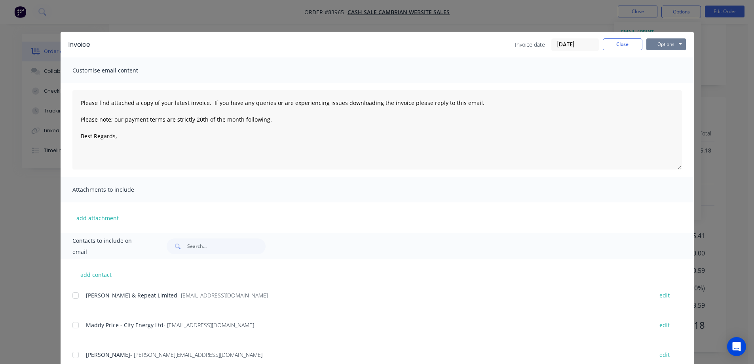
click at [669, 42] on button "Options" at bounding box center [666, 44] width 40 height 12
click at [669, 67] on button "Print" at bounding box center [671, 71] width 51 height 13
click at [611, 41] on button "Close" at bounding box center [623, 44] width 40 height 12
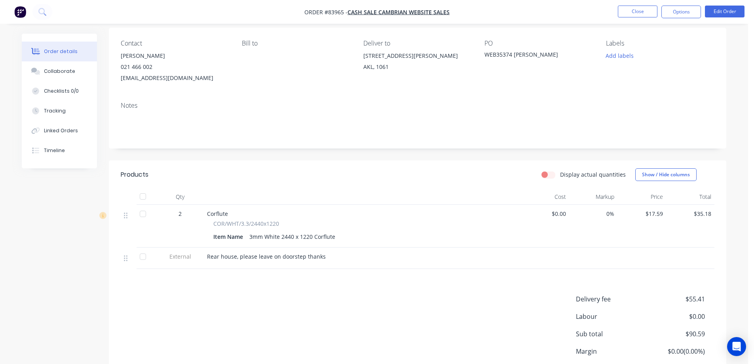
scroll to position [0, 0]
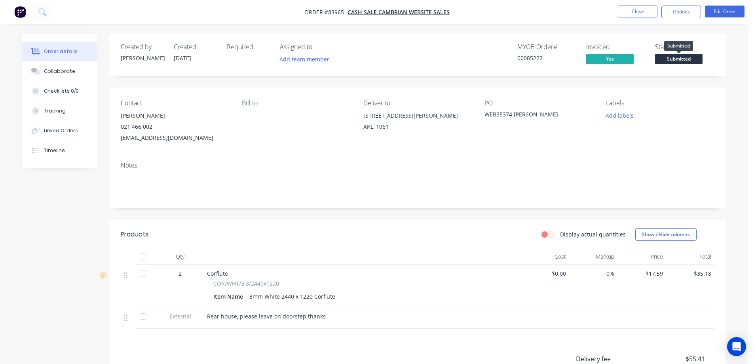
click at [674, 59] on span "Submitted" at bounding box center [678, 59] width 47 height 10
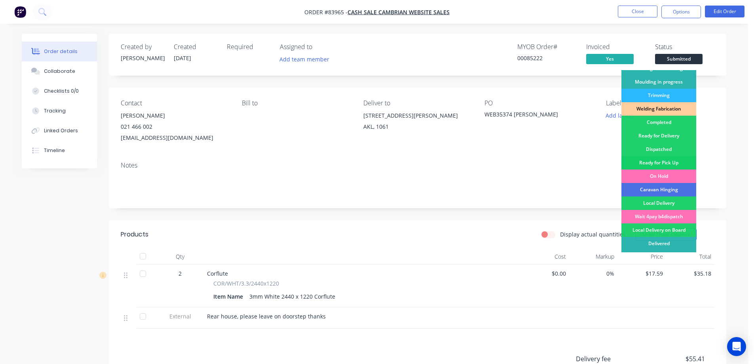
scroll to position [154, 0]
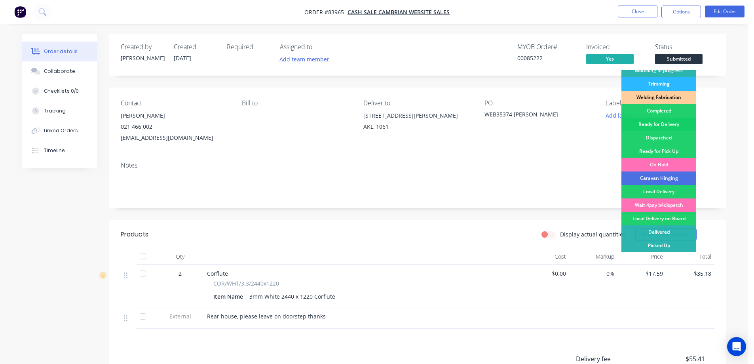
click at [673, 121] on div "Ready for Delivery" at bounding box center [658, 123] width 75 height 13
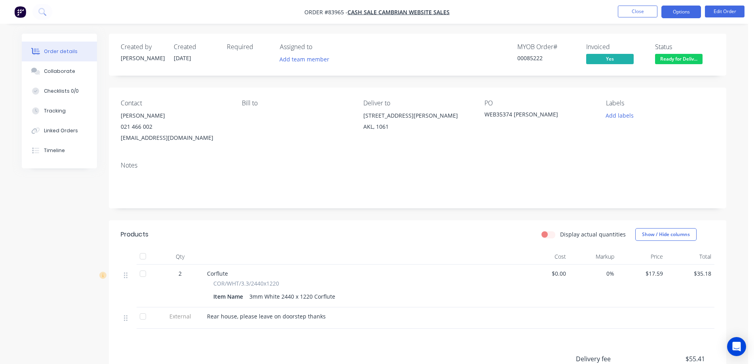
click at [674, 14] on button "Options" at bounding box center [681, 12] width 40 height 13
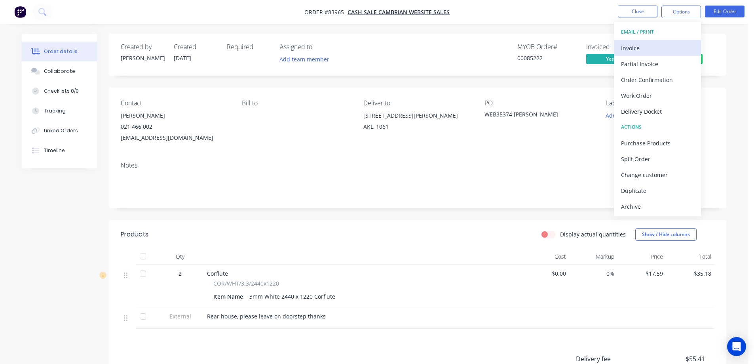
click at [666, 52] on div "Invoice" at bounding box center [657, 47] width 73 height 11
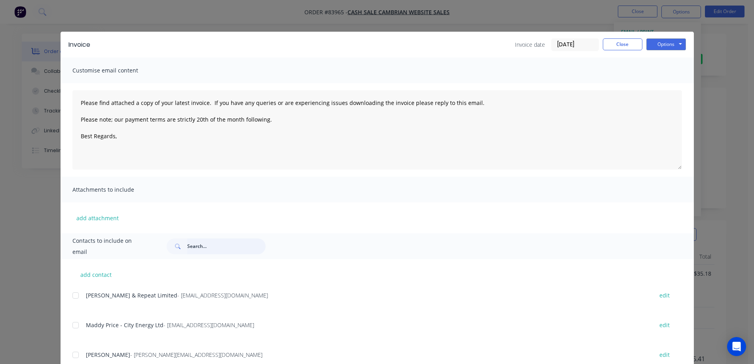
click at [202, 249] on input "text" at bounding box center [226, 246] width 78 height 16
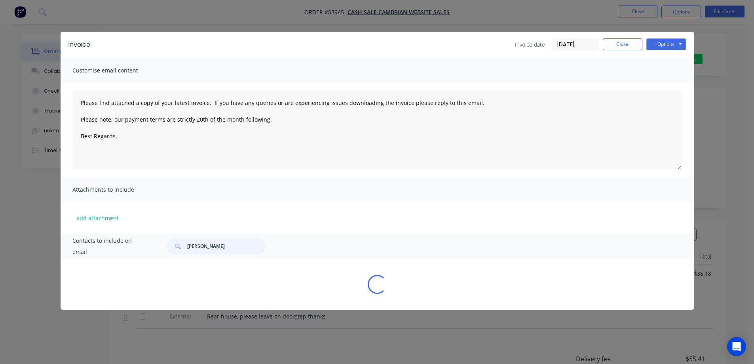
scroll to position [0, 0]
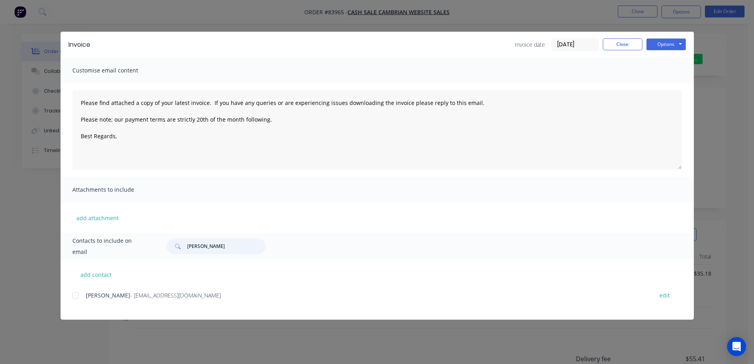
drag, startPoint x: 78, startPoint y: 294, endPoint x: 147, endPoint y: 334, distance: 79.8
click at [78, 295] on div at bounding box center [76, 295] width 16 height 16
type input "rachael tay"
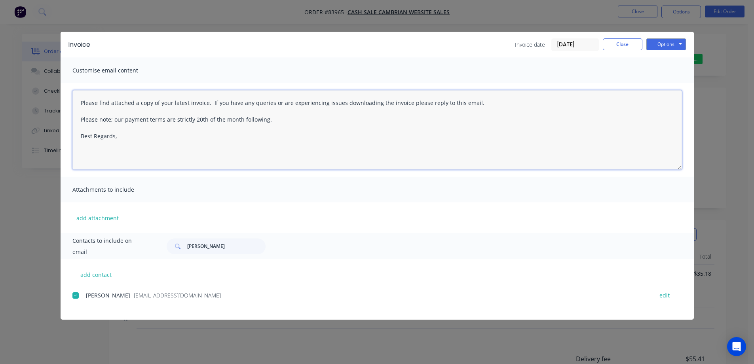
click at [182, 152] on textarea "Please find attached a copy of your latest invoice. If you have any queries or …" at bounding box center [376, 129] width 609 height 79
click at [342, 148] on textarea "Please find attached a copy of your latest invoice. If you have any queries or …" at bounding box center [376, 129] width 609 height 79
paste textarea "Thank you for your order, confirmation of your order is attached. Your order wi…"
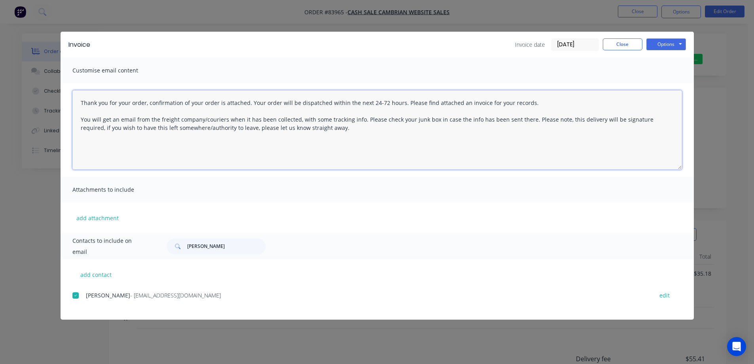
drag, startPoint x: 75, startPoint y: 119, endPoint x: 421, endPoint y: 169, distance: 349.7
click at [420, 167] on textarea "Thank you for your order, confirmation of your order is attached. Your order wi…" at bounding box center [376, 129] width 609 height 79
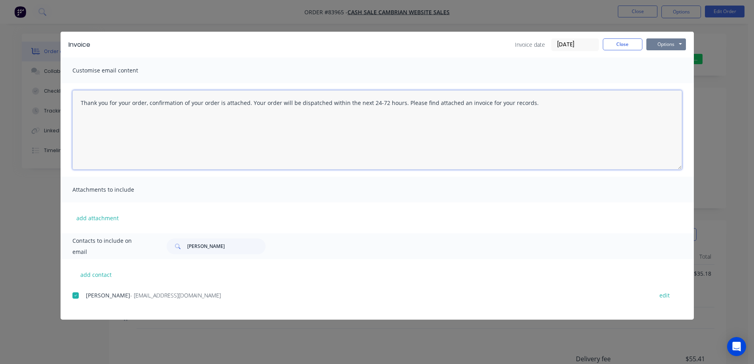
type textarea "Thank you for your order, confirmation of your order is attached. Your order wi…"
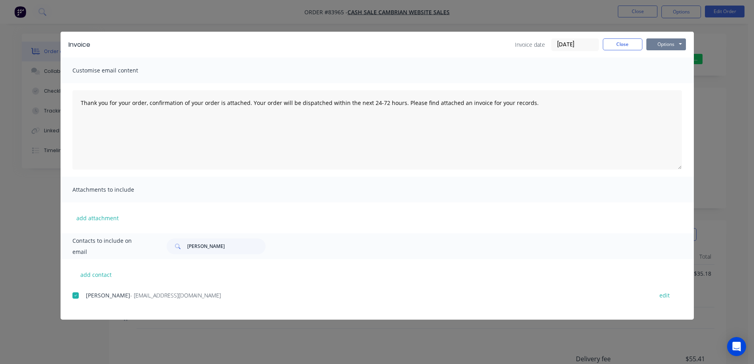
click at [680, 44] on button "Options" at bounding box center [666, 44] width 40 height 12
click at [683, 84] on button "Email" at bounding box center [671, 84] width 51 height 13
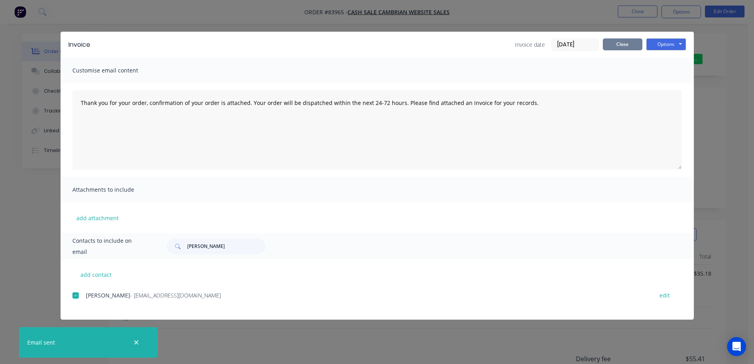
click at [625, 46] on button "Close" at bounding box center [623, 44] width 40 height 12
